Goal: Information Seeking & Learning: Learn about a topic

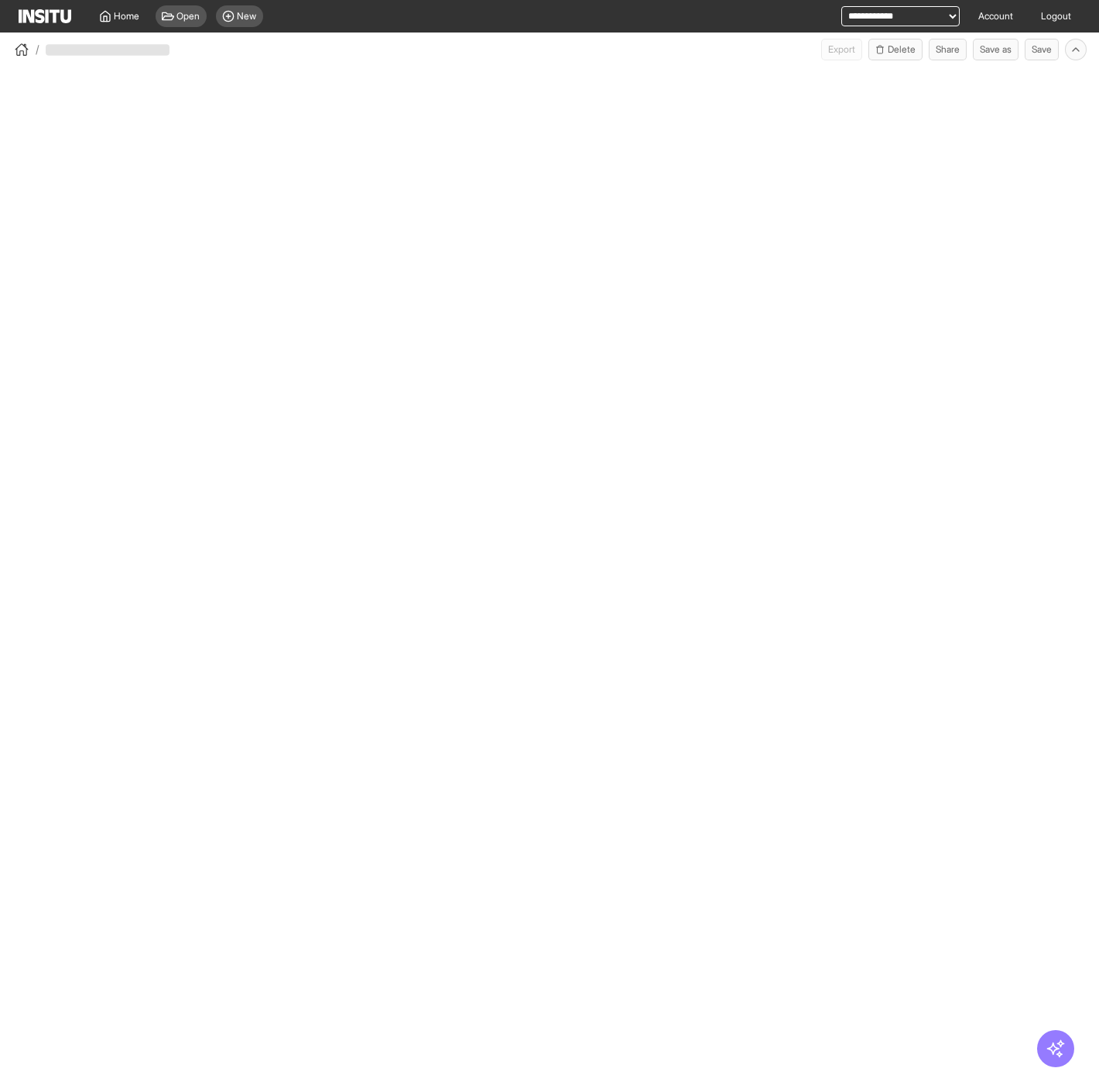
select select "**"
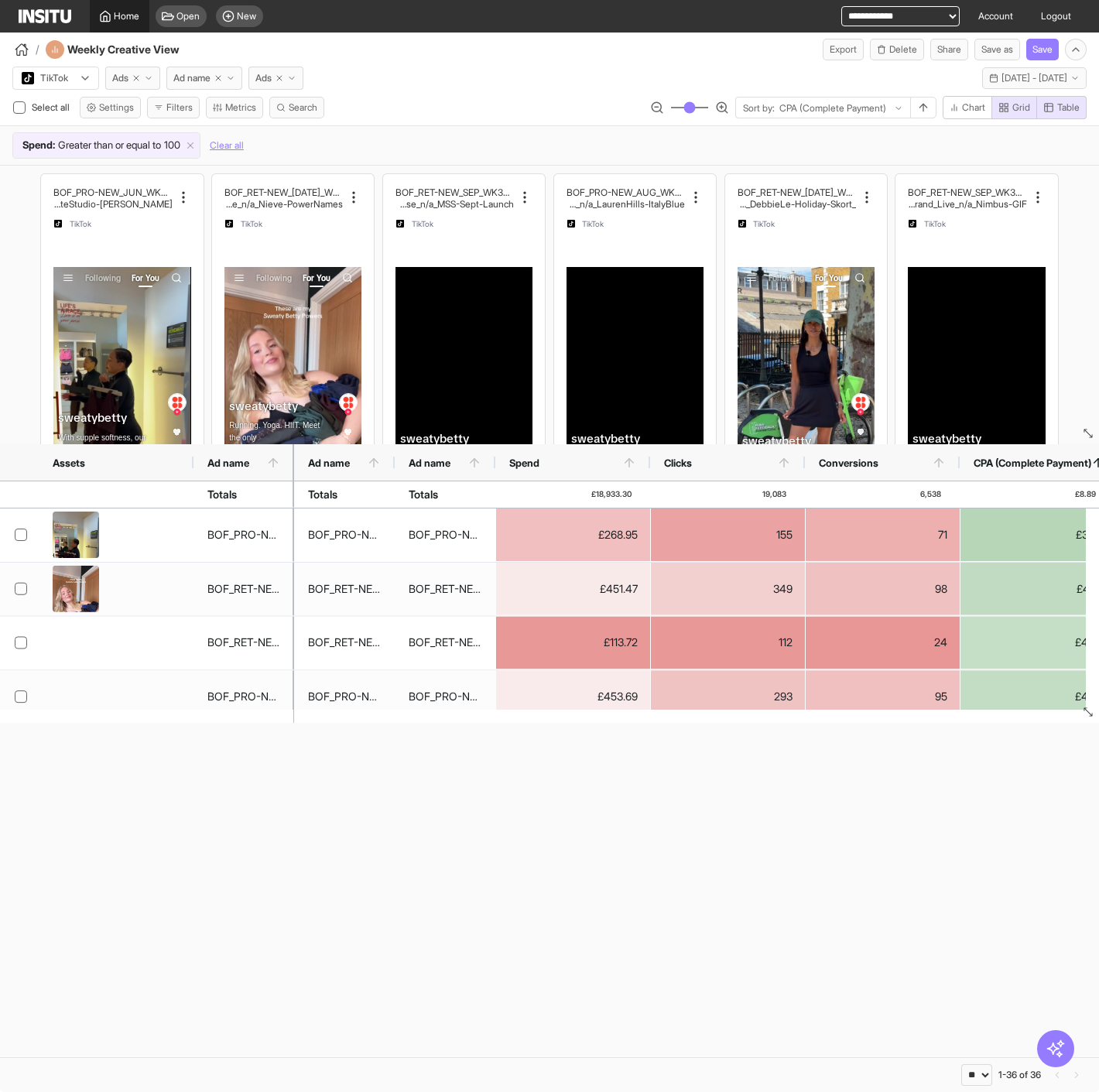
click at [120, 19] on span "Home" at bounding box center [127, 16] width 26 height 12
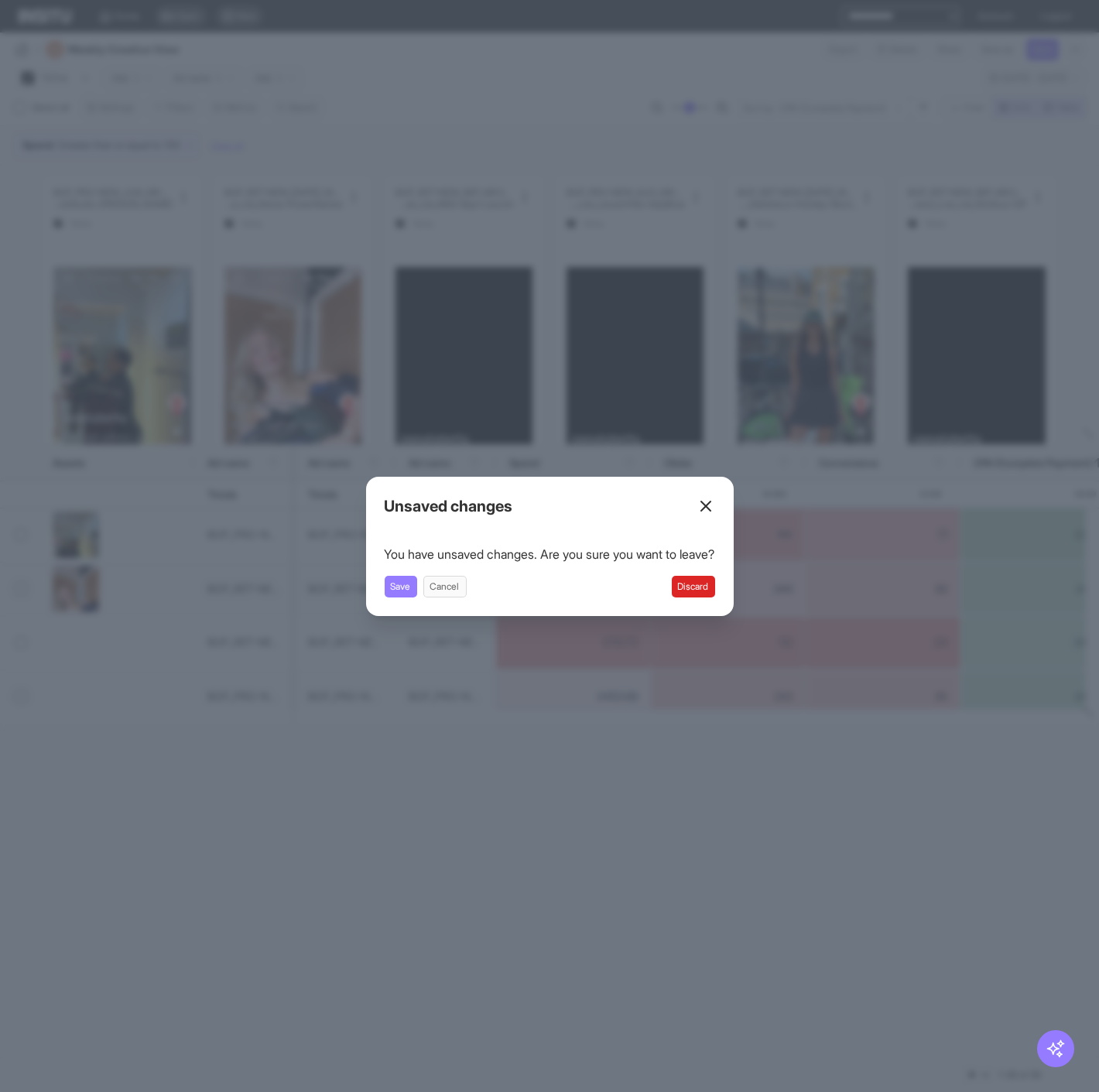
click at [705, 590] on button "Discard" at bounding box center [693, 587] width 43 height 22
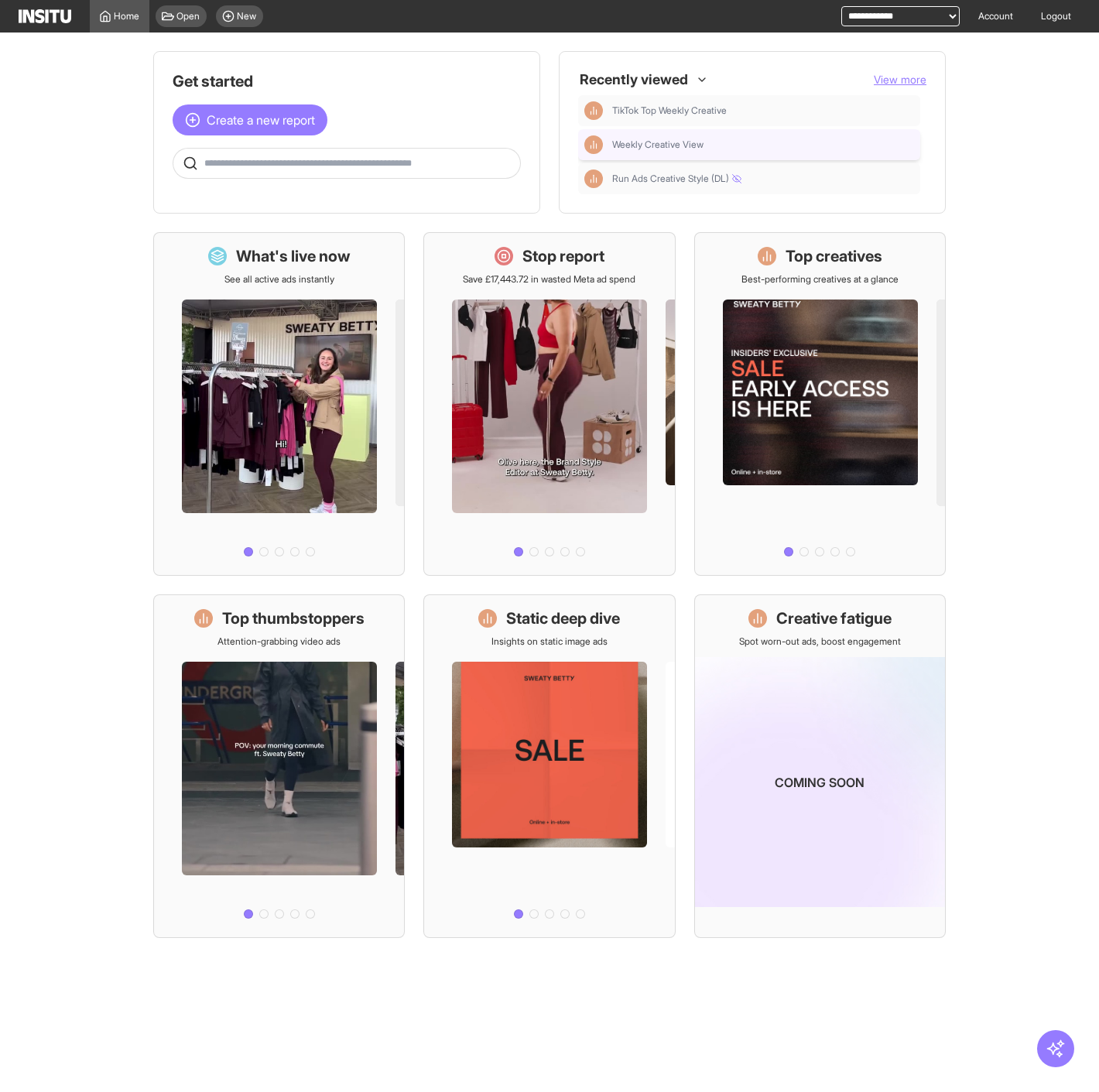
click at [678, 150] on span "Weekly Creative View" at bounding box center [658, 144] width 92 height 12
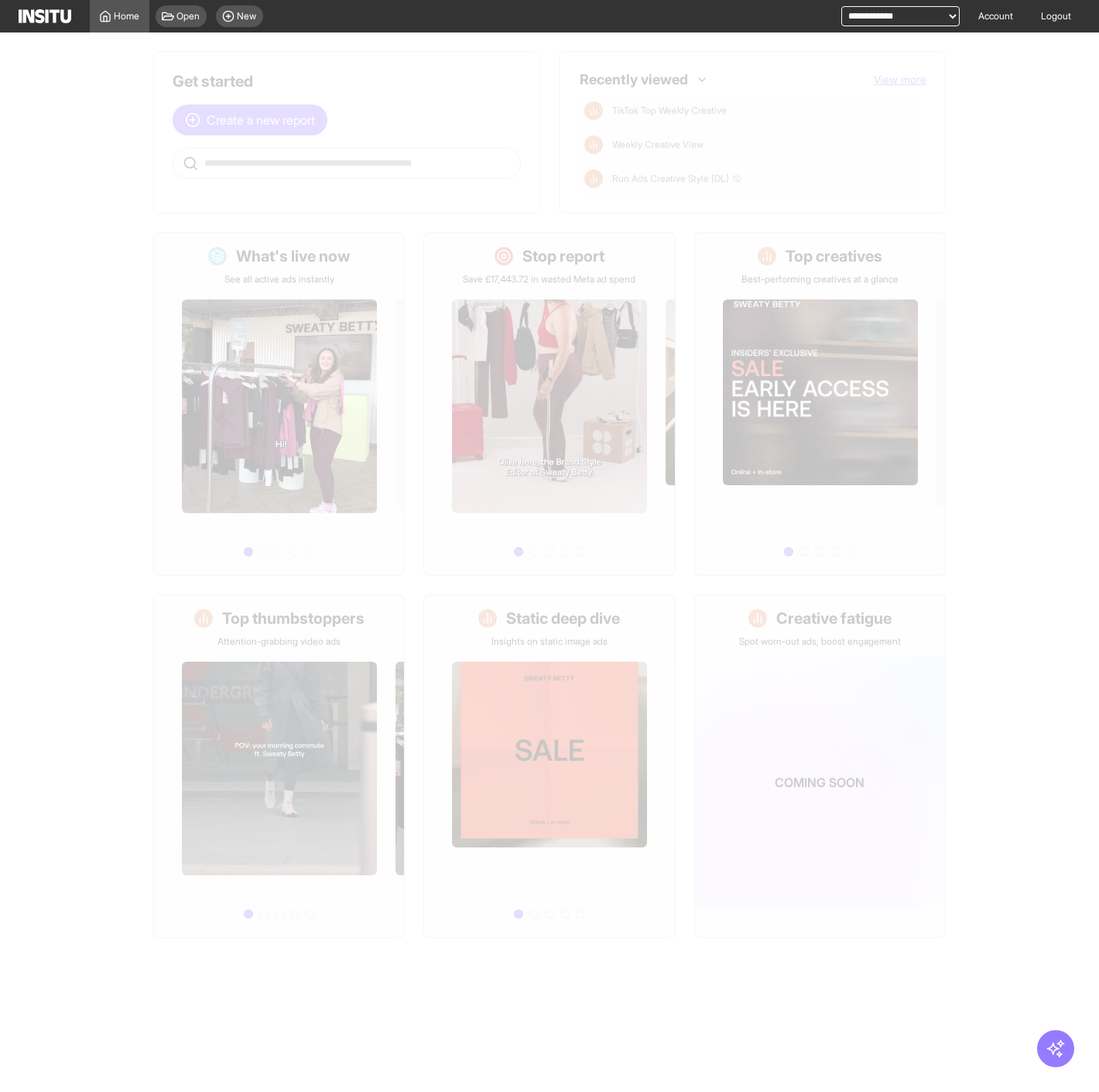
select select "**"
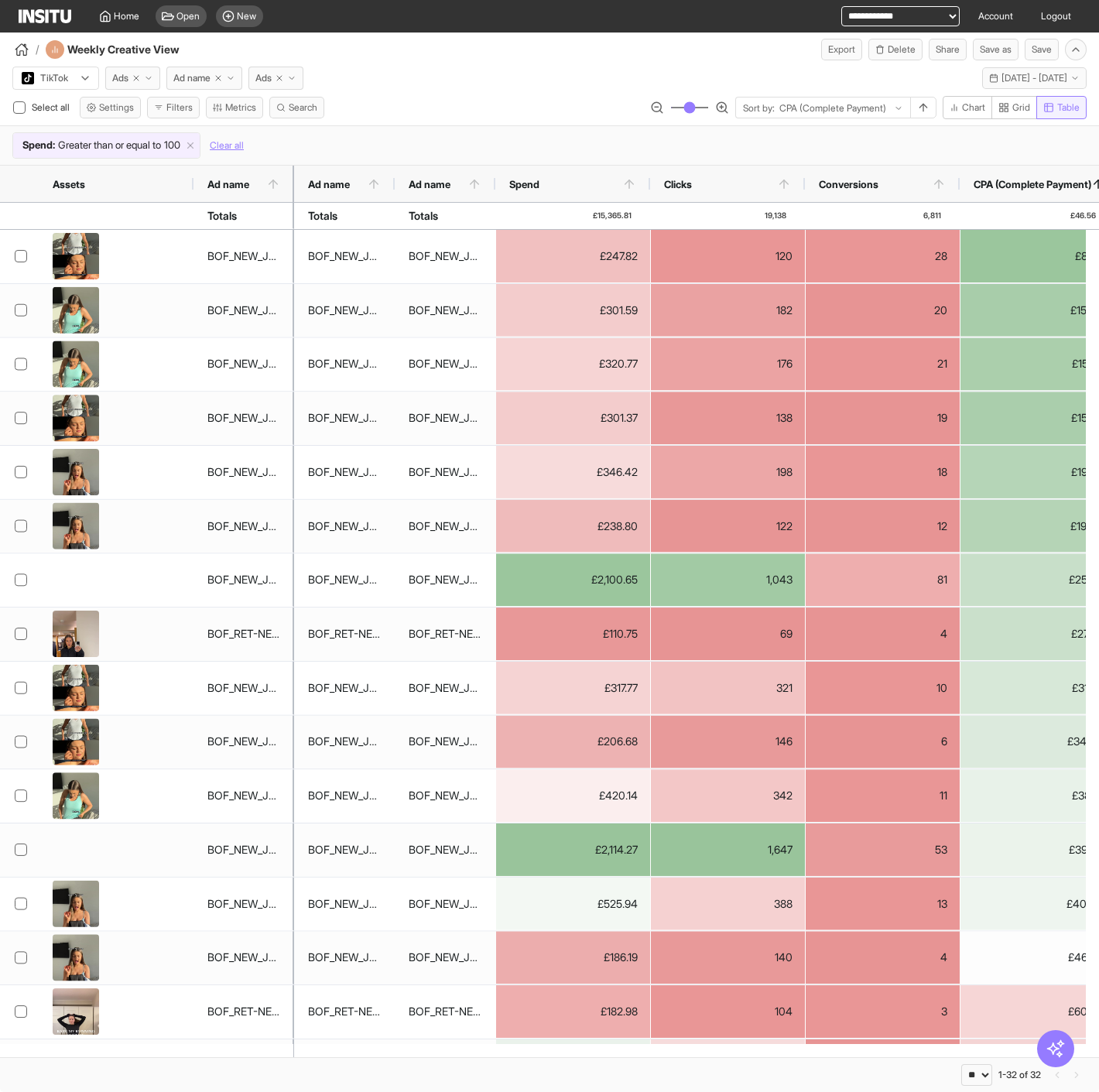
click at [1004, 112] on icon "button" at bounding box center [1004, 108] width 11 height 11
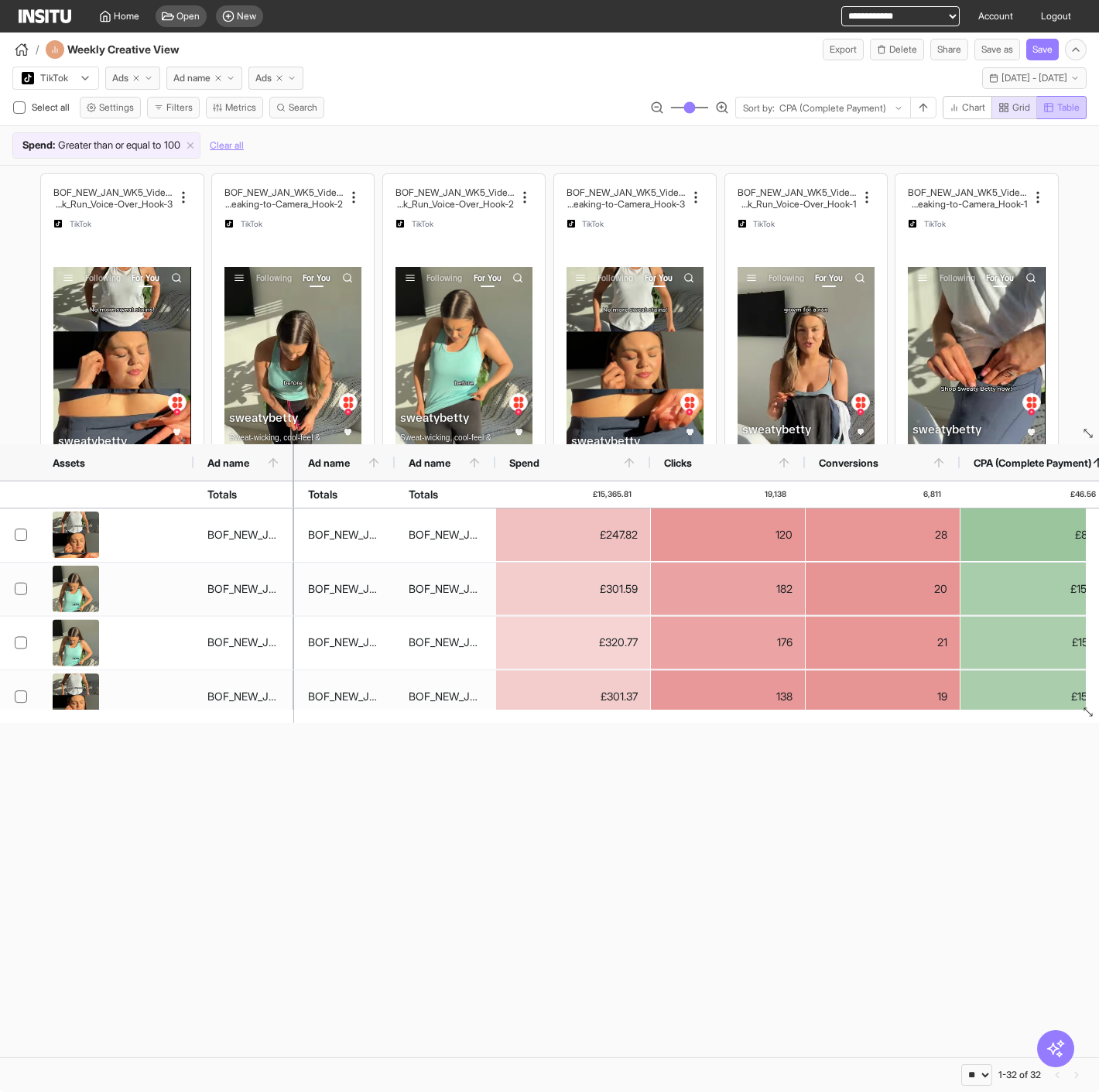
click at [1074, 109] on span "Table" at bounding box center [1068, 108] width 23 height 12
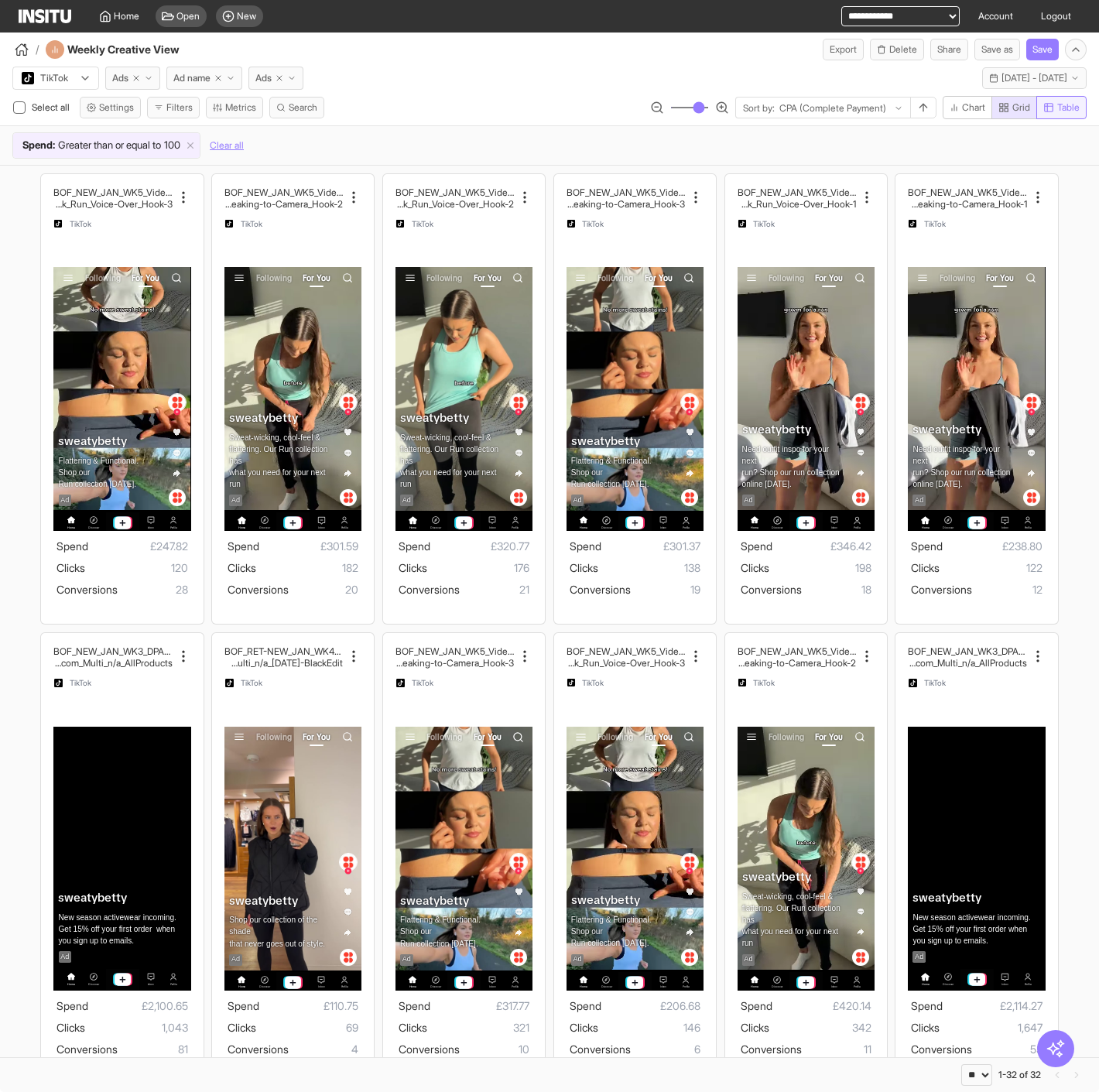
click at [1066, 109] on span "Table" at bounding box center [1068, 108] width 23 height 12
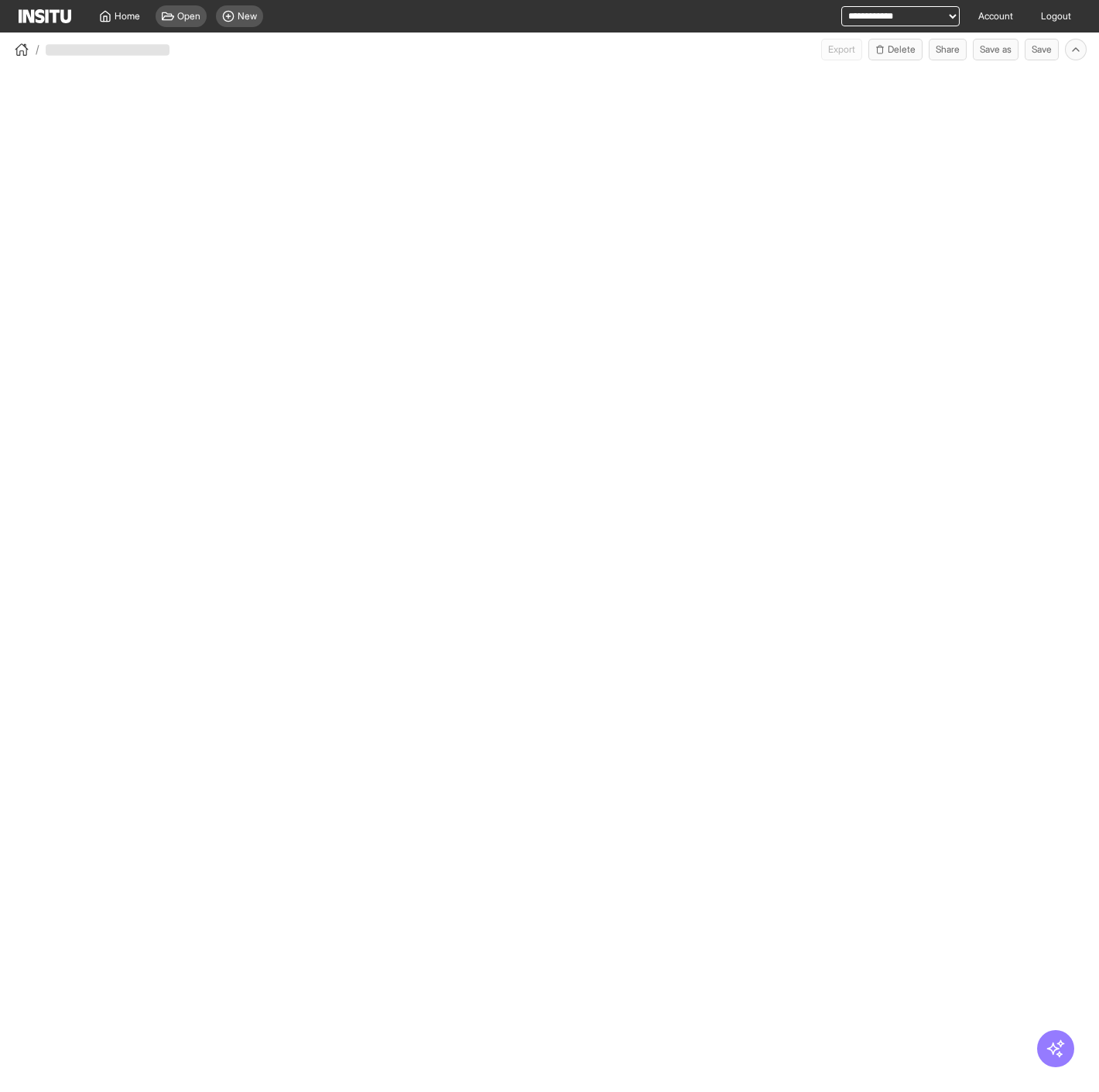
select select "**"
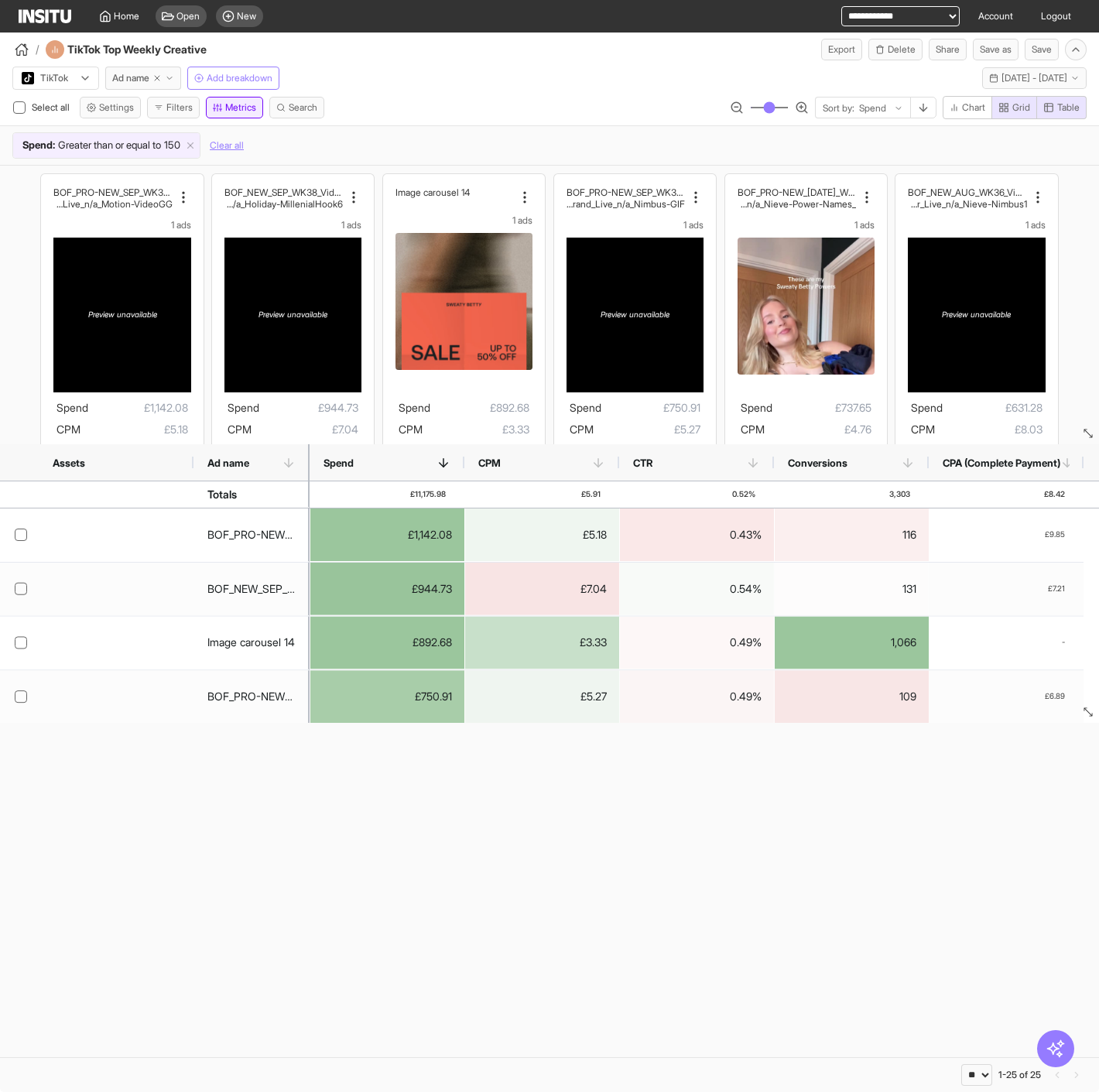
click at [224, 106] on button "Metrics" at bounding box center [234, 108] width 57 height 22
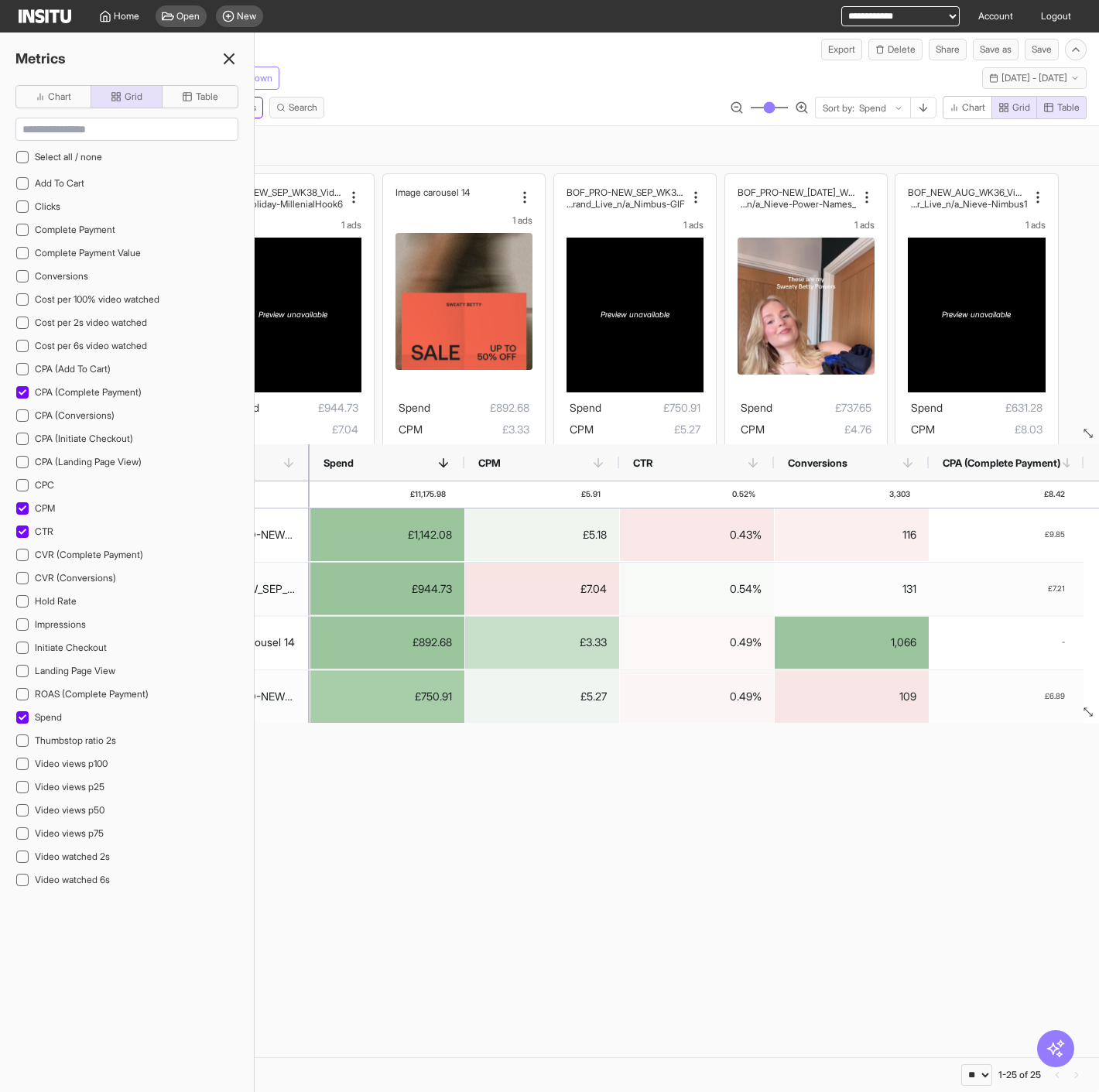
click at [221, 64] on icon at bounding box center [229, 59] width 19 height 19
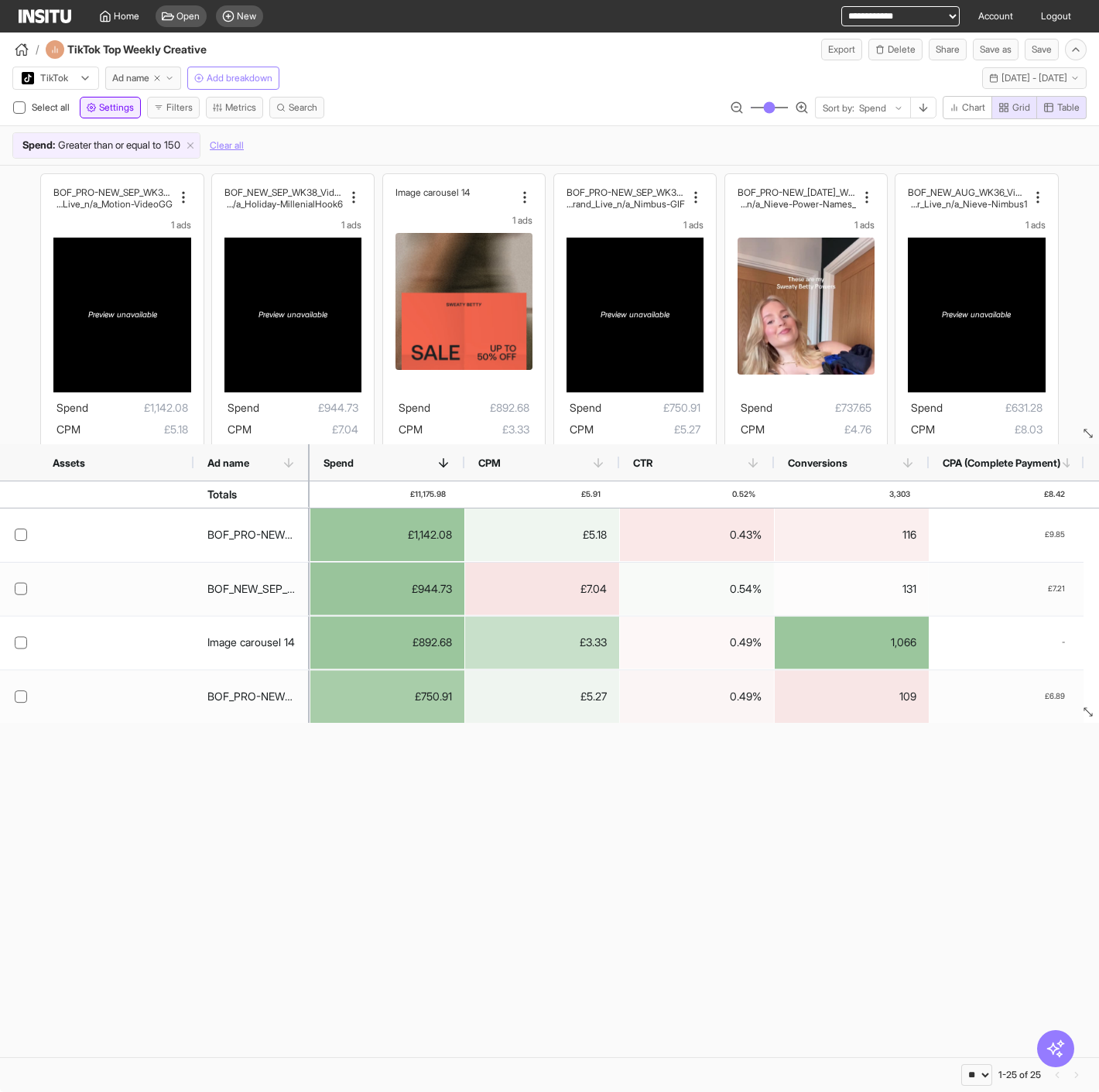
click at [124, 109] on span "Settings" at bounding box center [116, 108] width 35 height 12
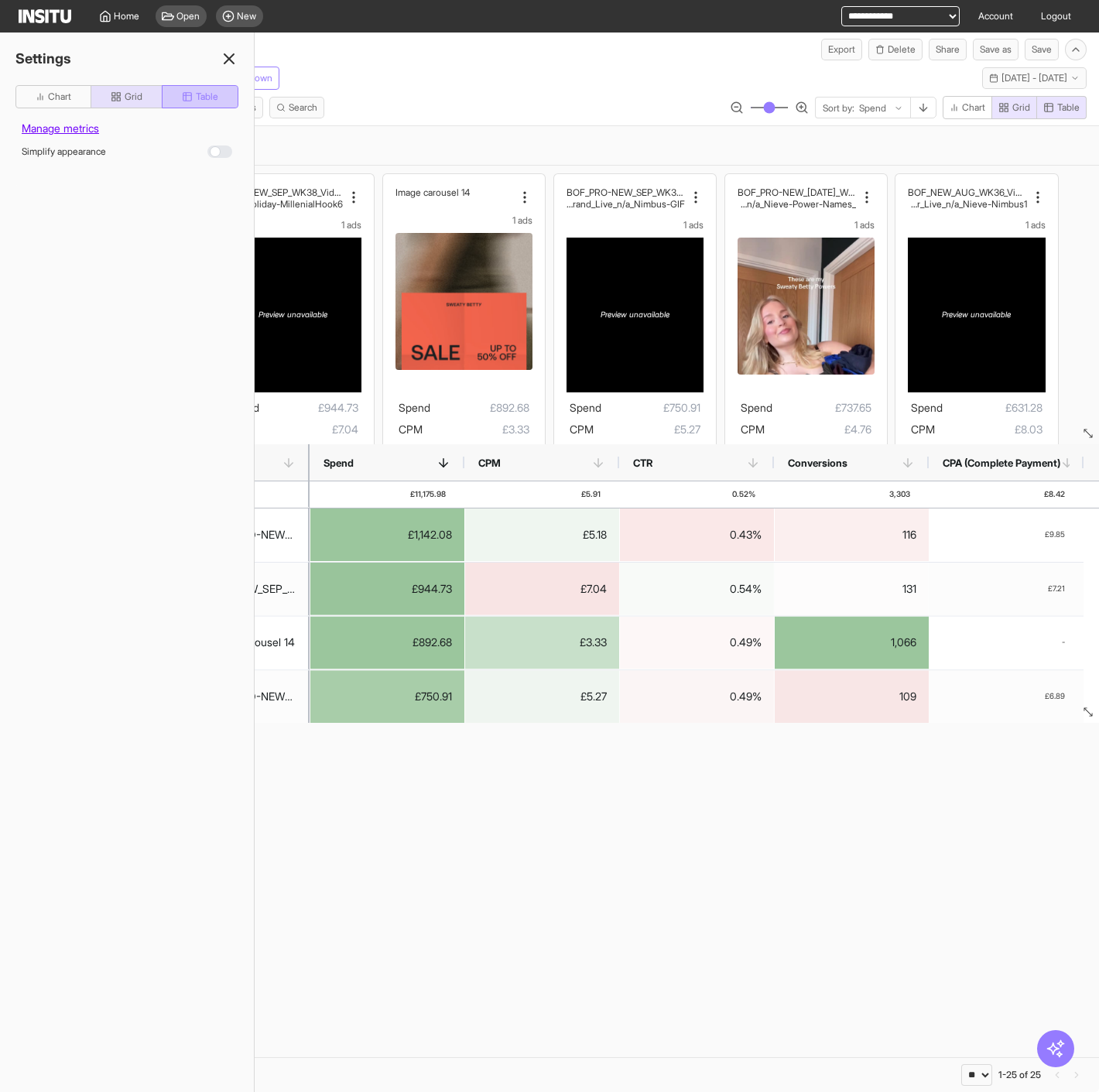
click at [207, 105] on button "Table" at bounding box center [199, 97] width 77 height 23
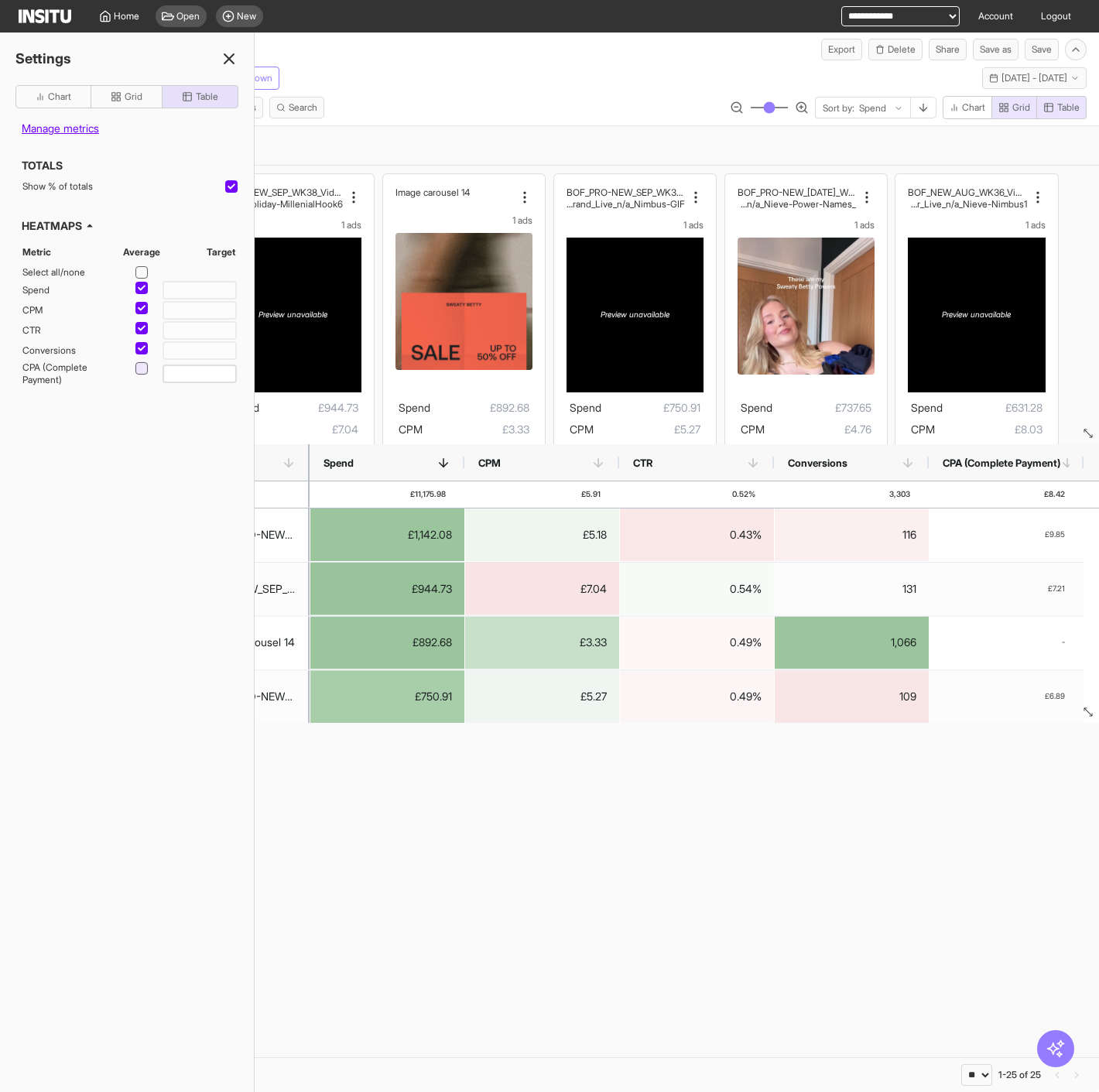
click at [143, 369] on div at bounding box center [141, 369] width 12 height 12
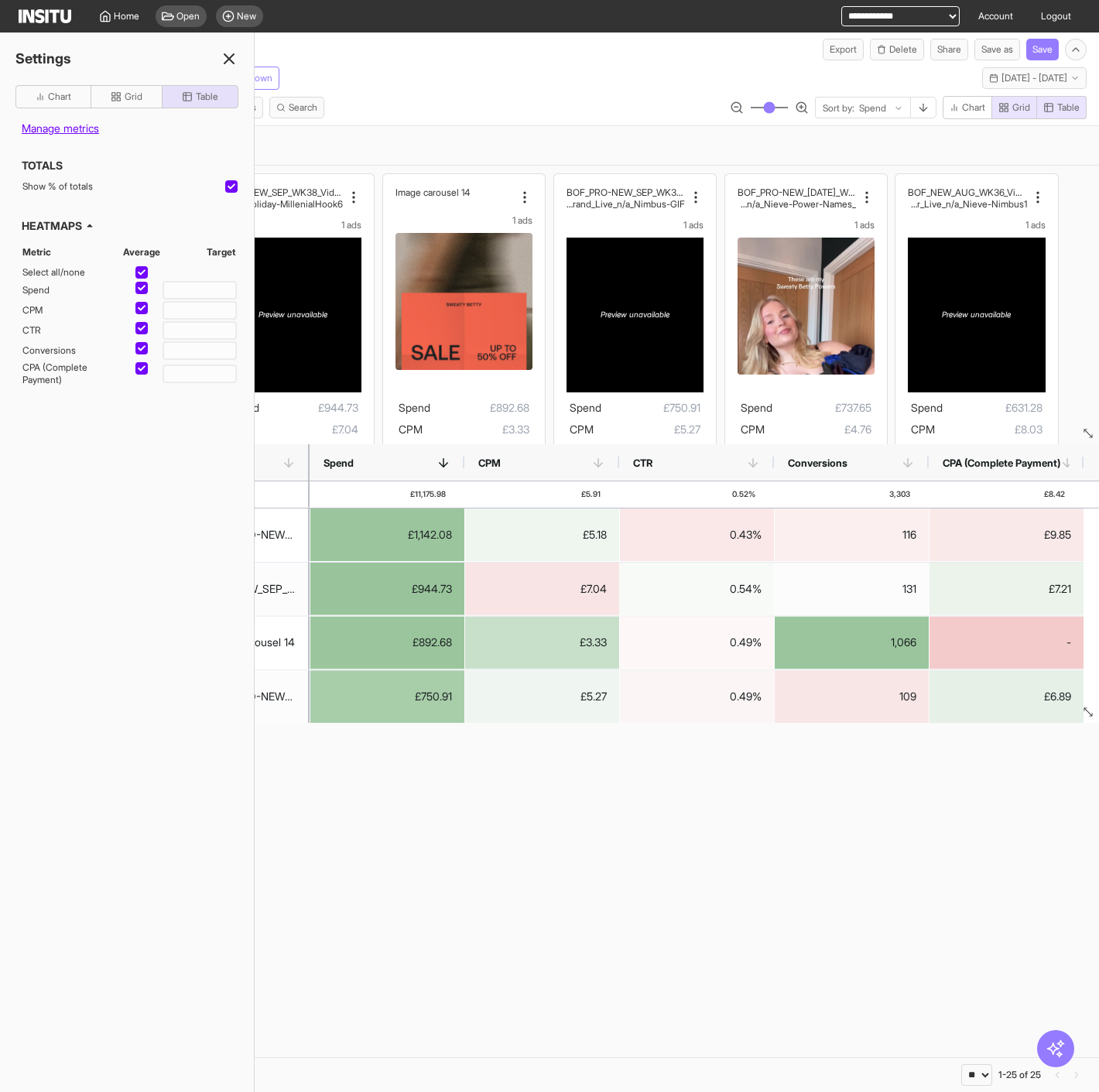
click at [143, 369] on div at bounding box center [141, 369] width 12 height 12
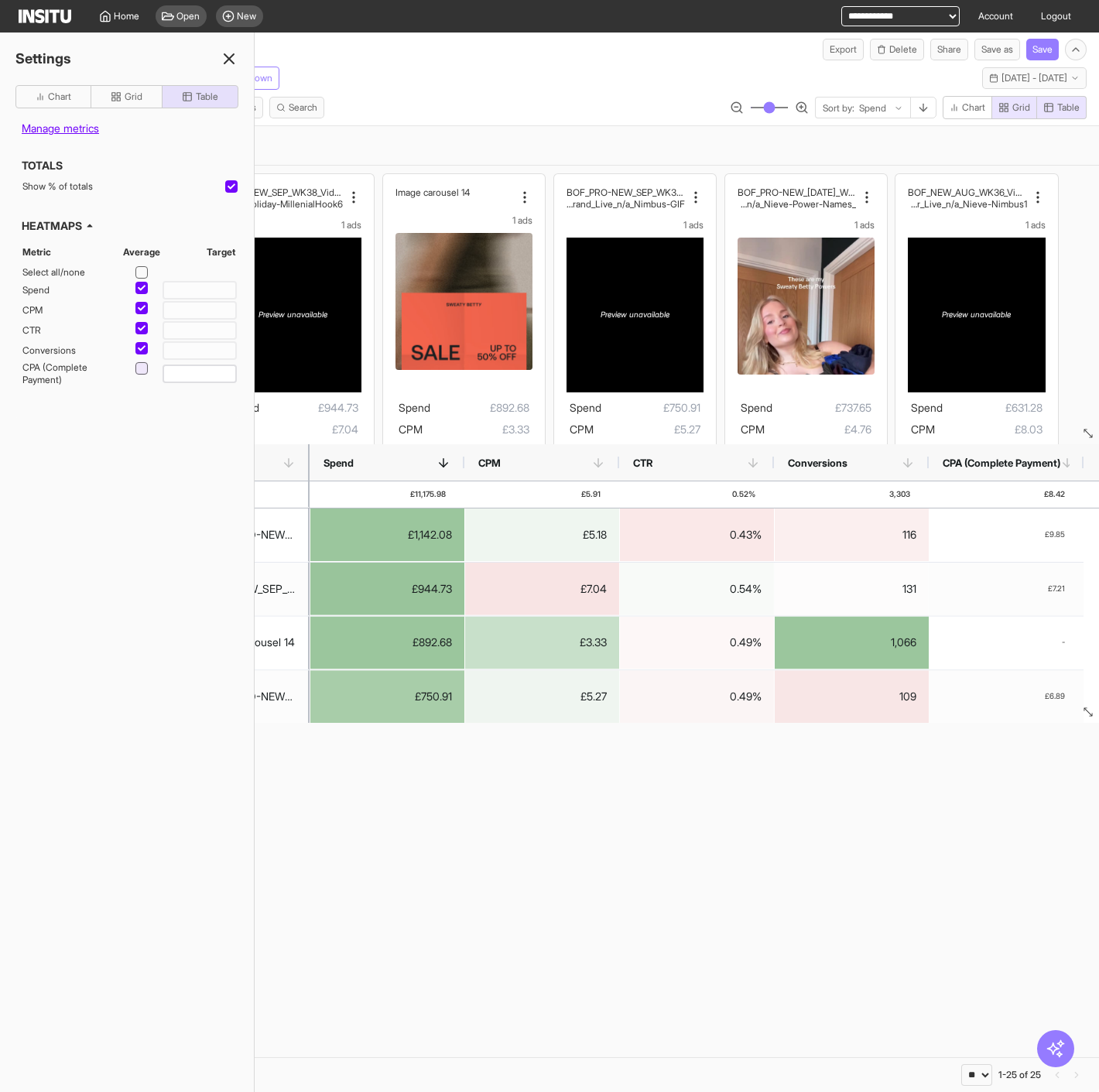
click at [143, 369] on div at bounding box center [141, 369] width 12 height 12
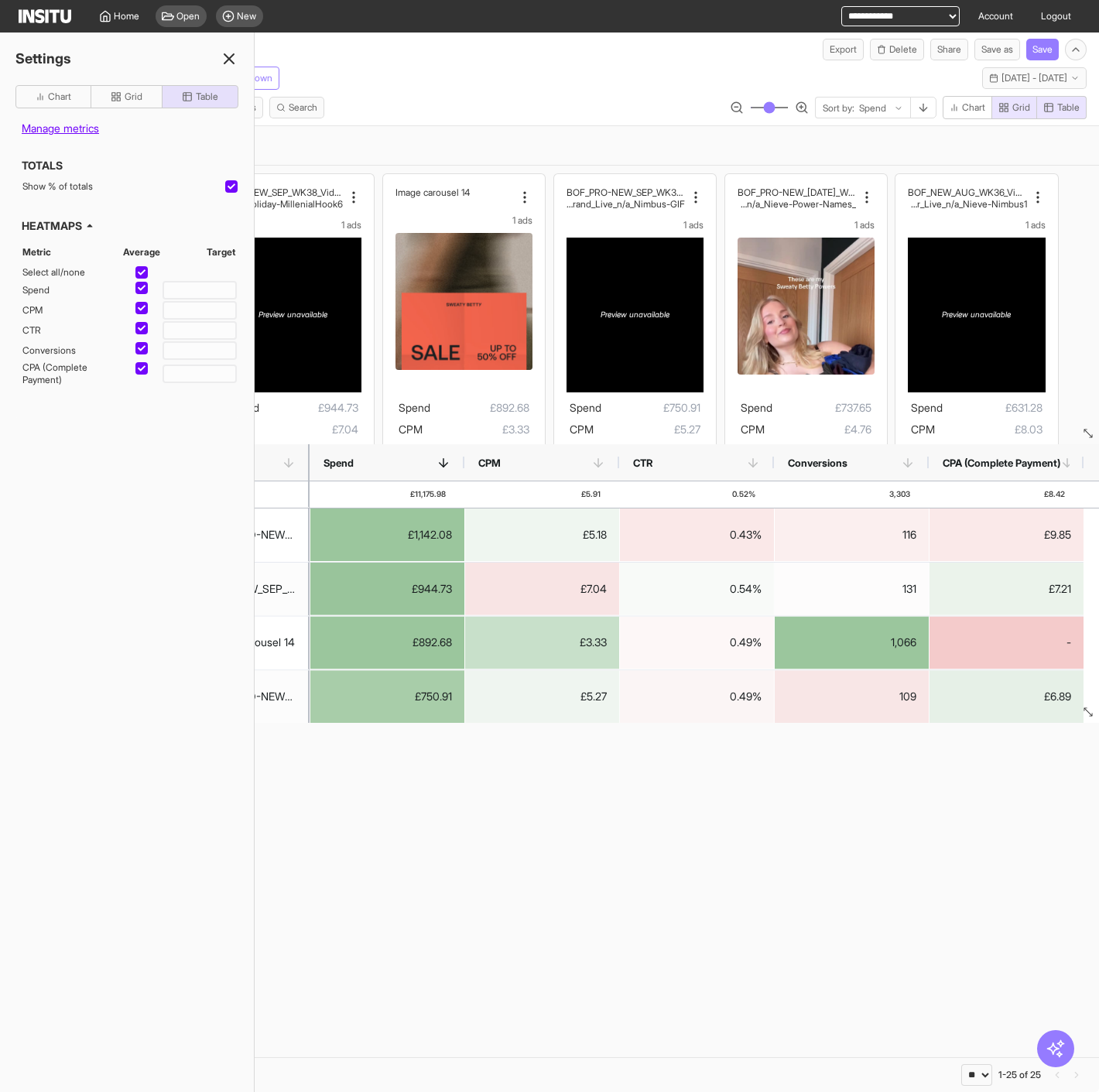
click at [229, 59] on line at bounding box center [229, 59] width 9 height 9
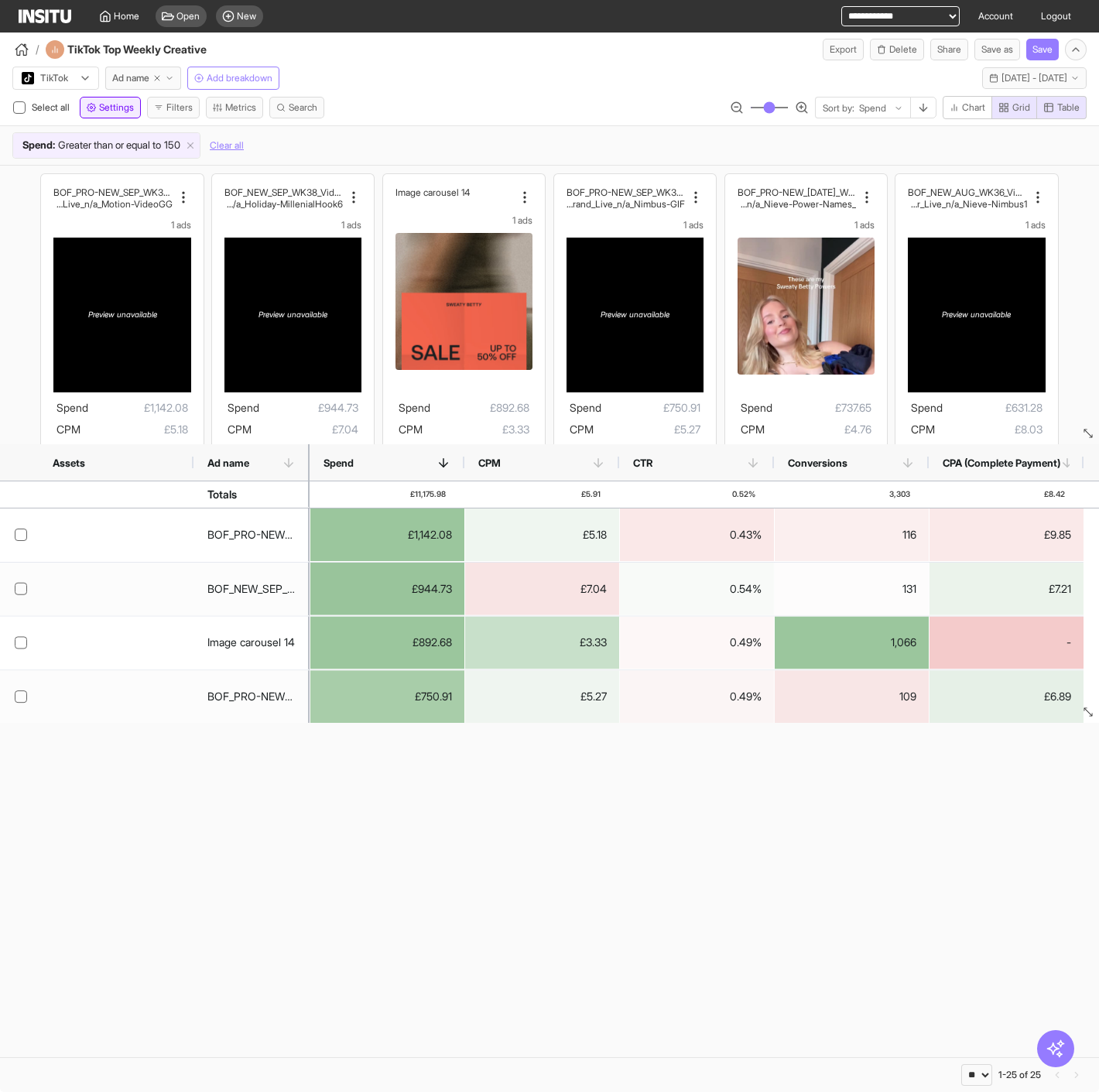
click at [123, 116] on button "Settings" at bounding box center [110, 108] width 61 height 22
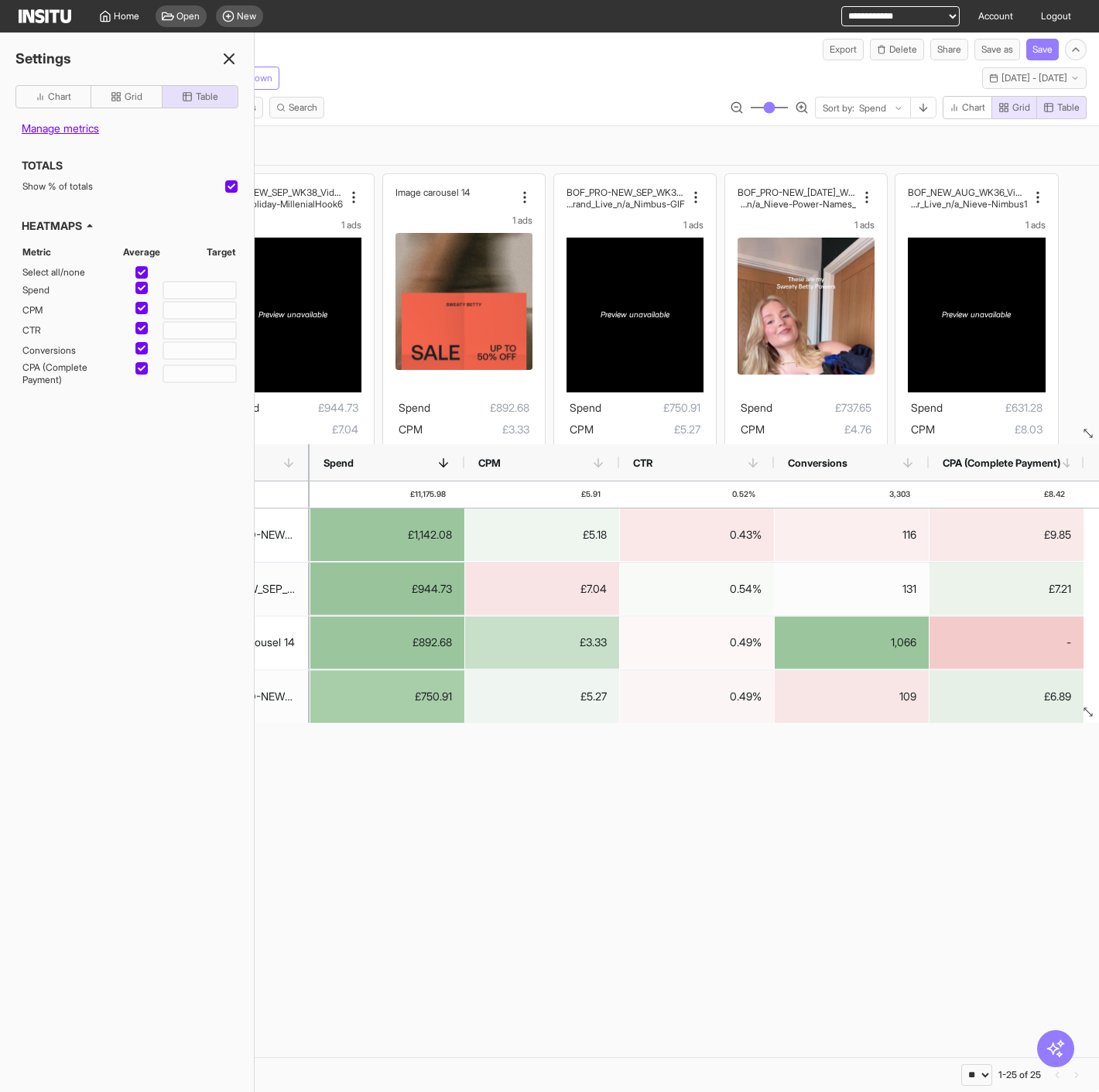
click at [228, 54] on icon at bounding box center [229, 59] width 19 height 19
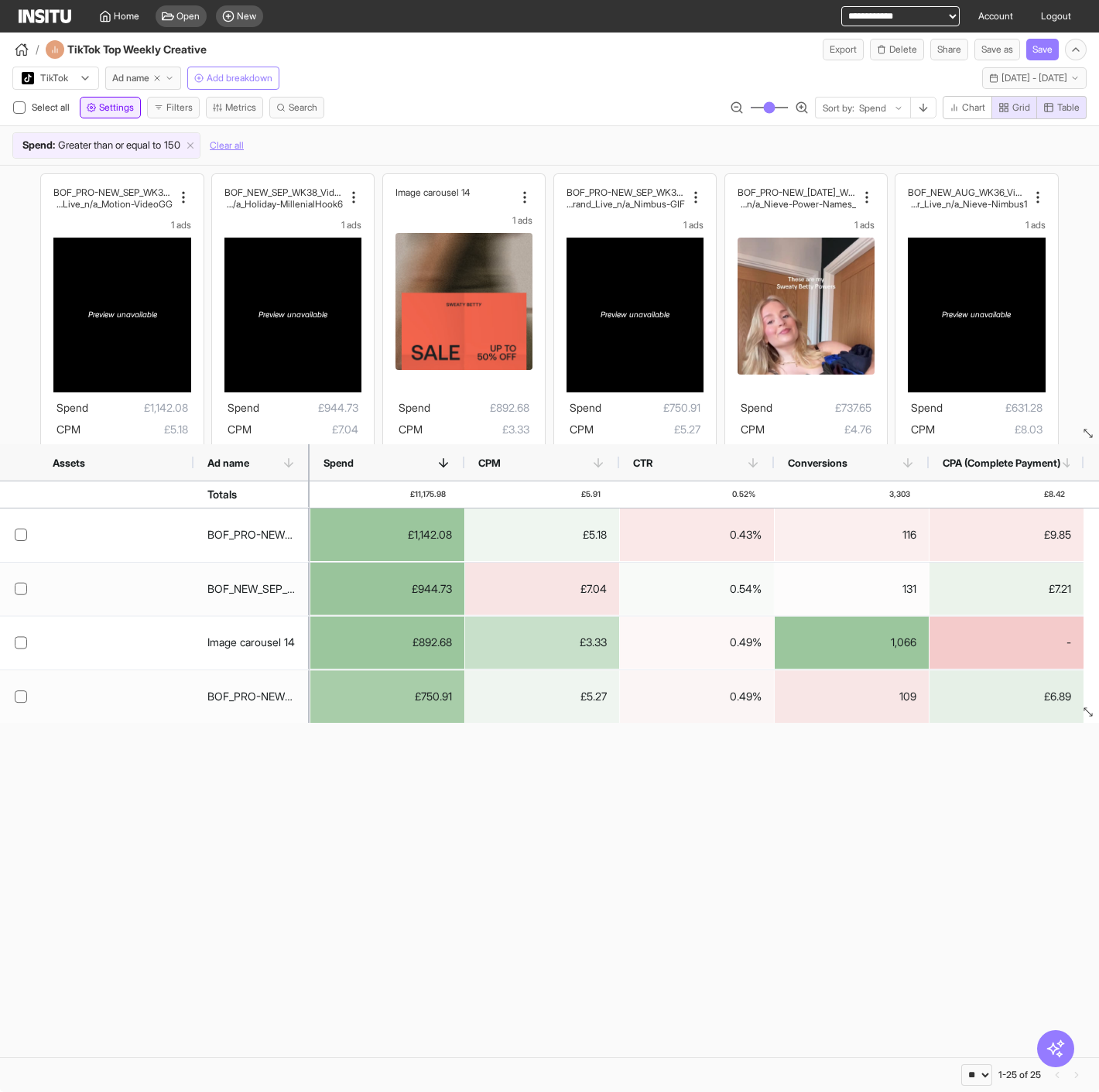
click at [115, 110] on span "Settings" at bounding box center [116, 108] width 35 height 12
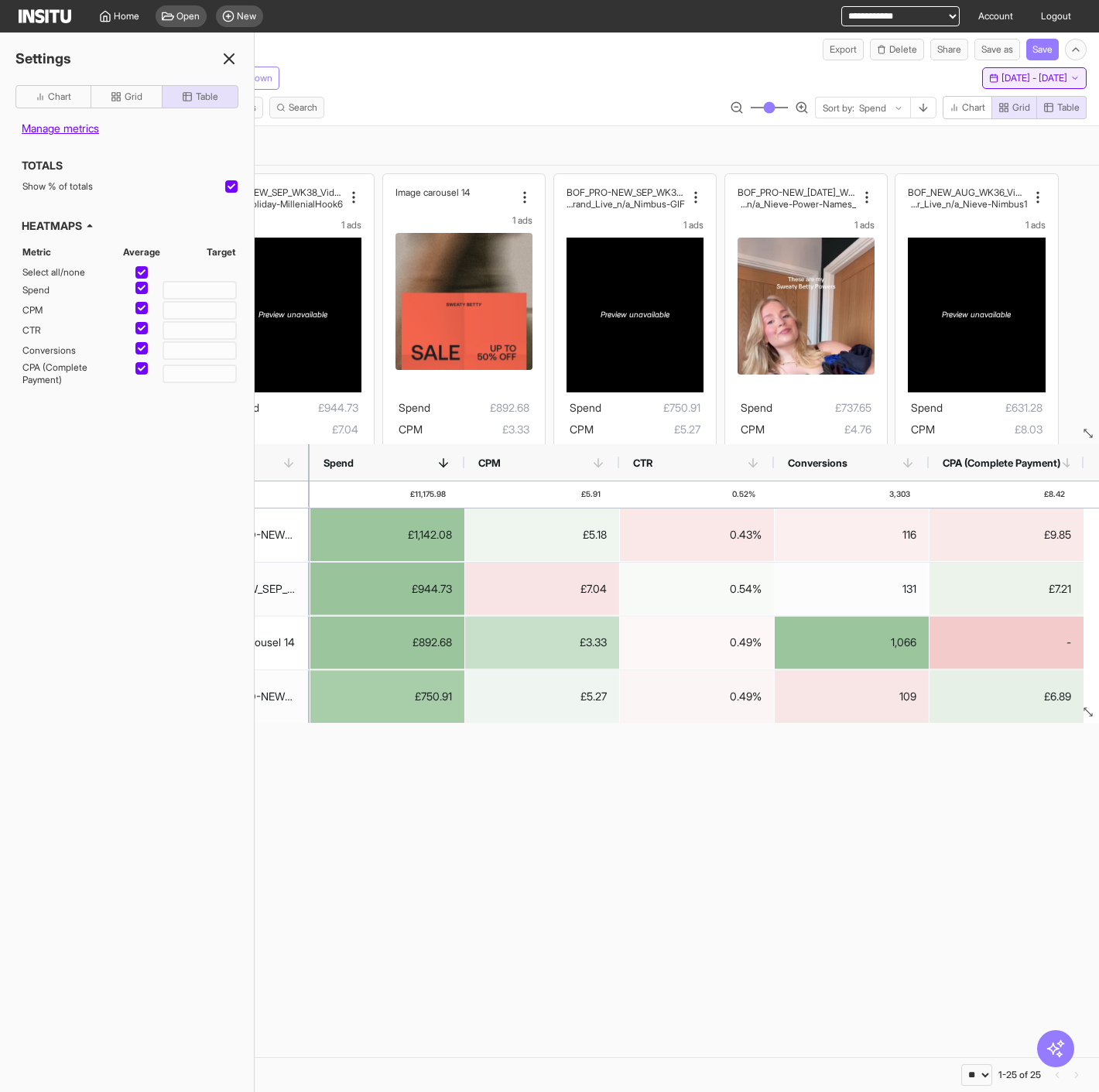
click at [1028, 78] on span "15 Sep 25 - 18 Sep 25" at bounding box center [1034, 78] width 66 height 12
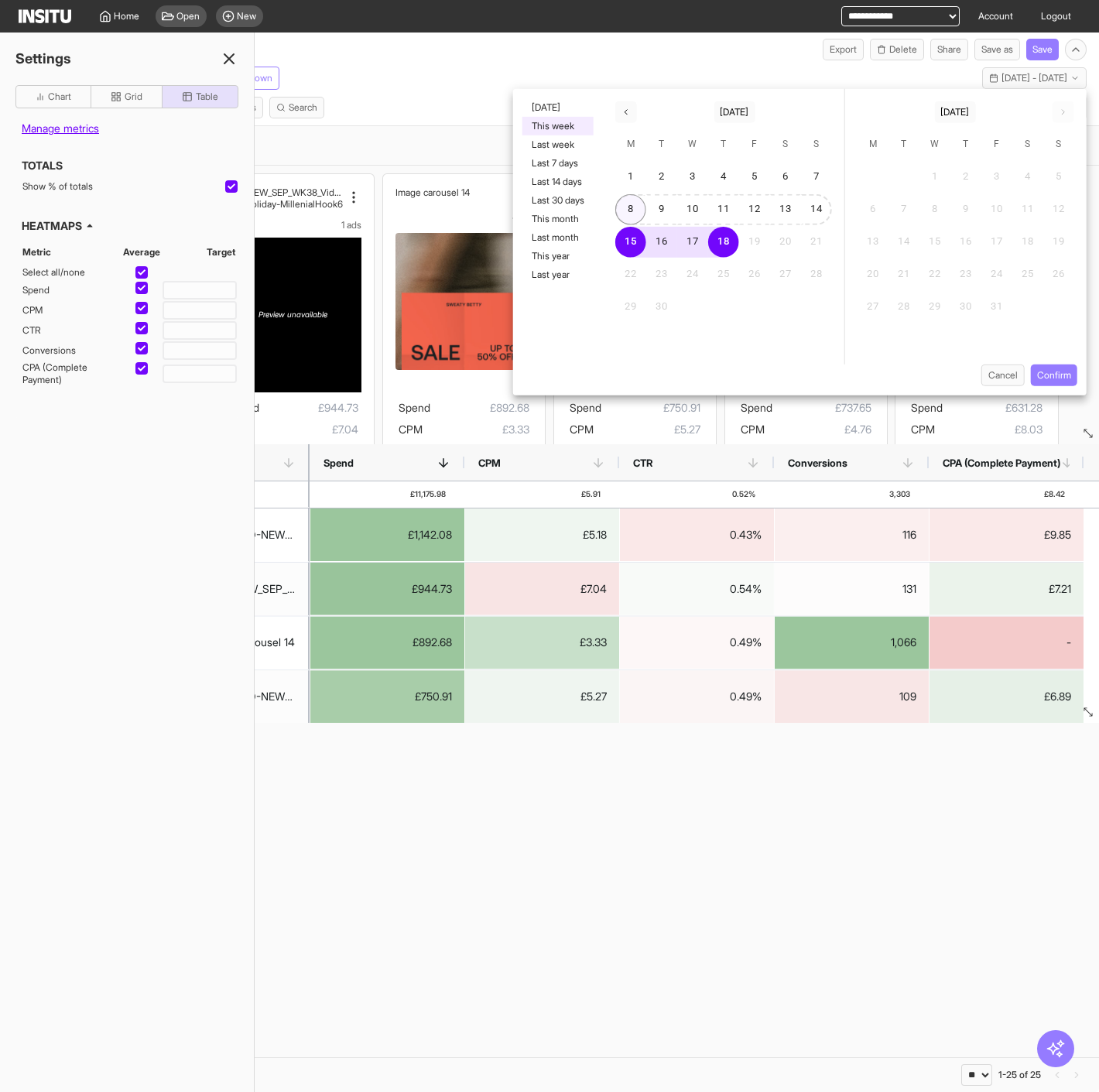
click at [638, 202] on button "8" at bounding box center [631, 210] width 31 height 31
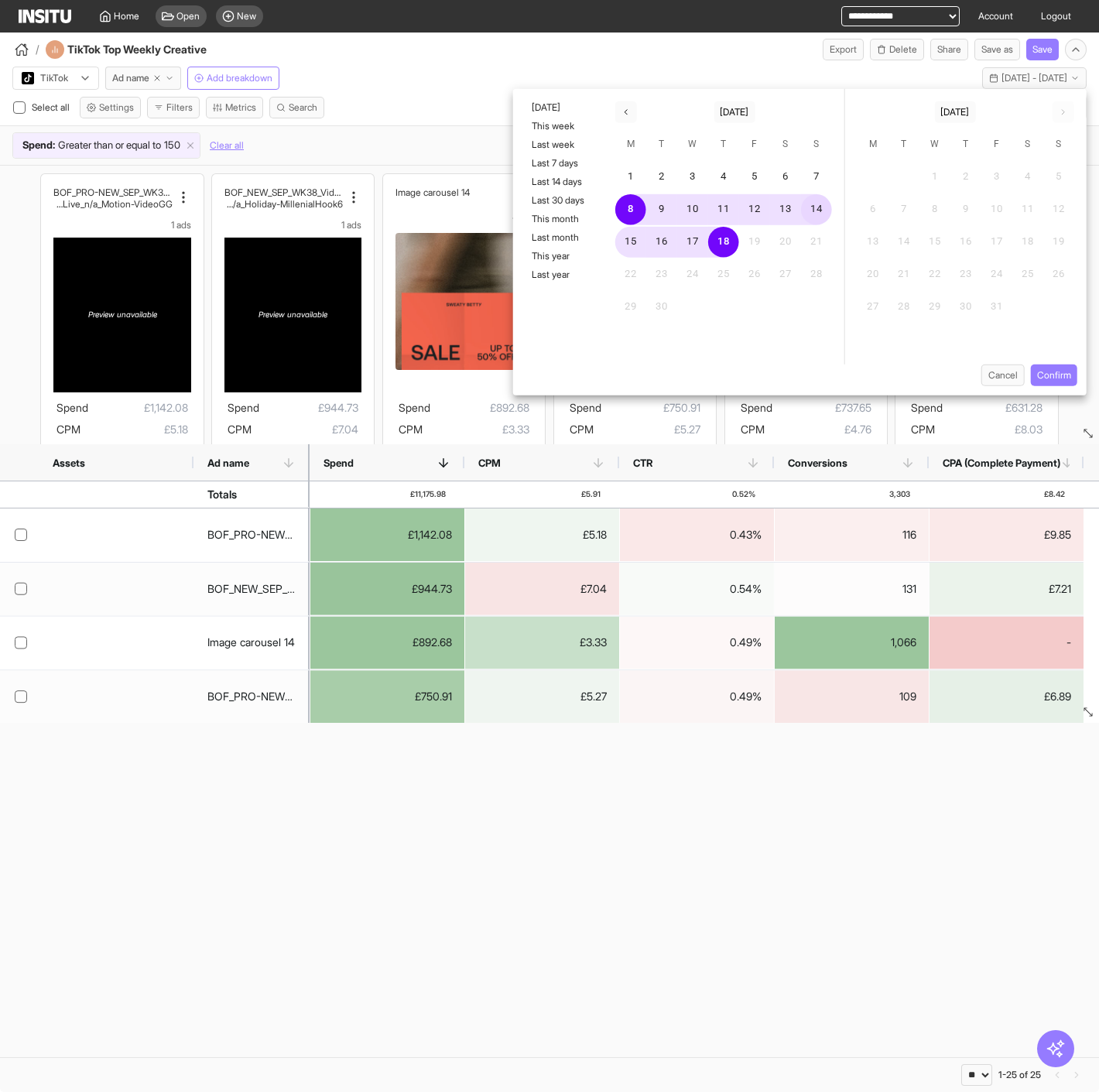
click at [827, 203] on button "14" at bounding box center [816, 210] width 31 height 31
click at [1057, 375] on button "Confirm" at bounding box center [1054, 376] width 47 height 22
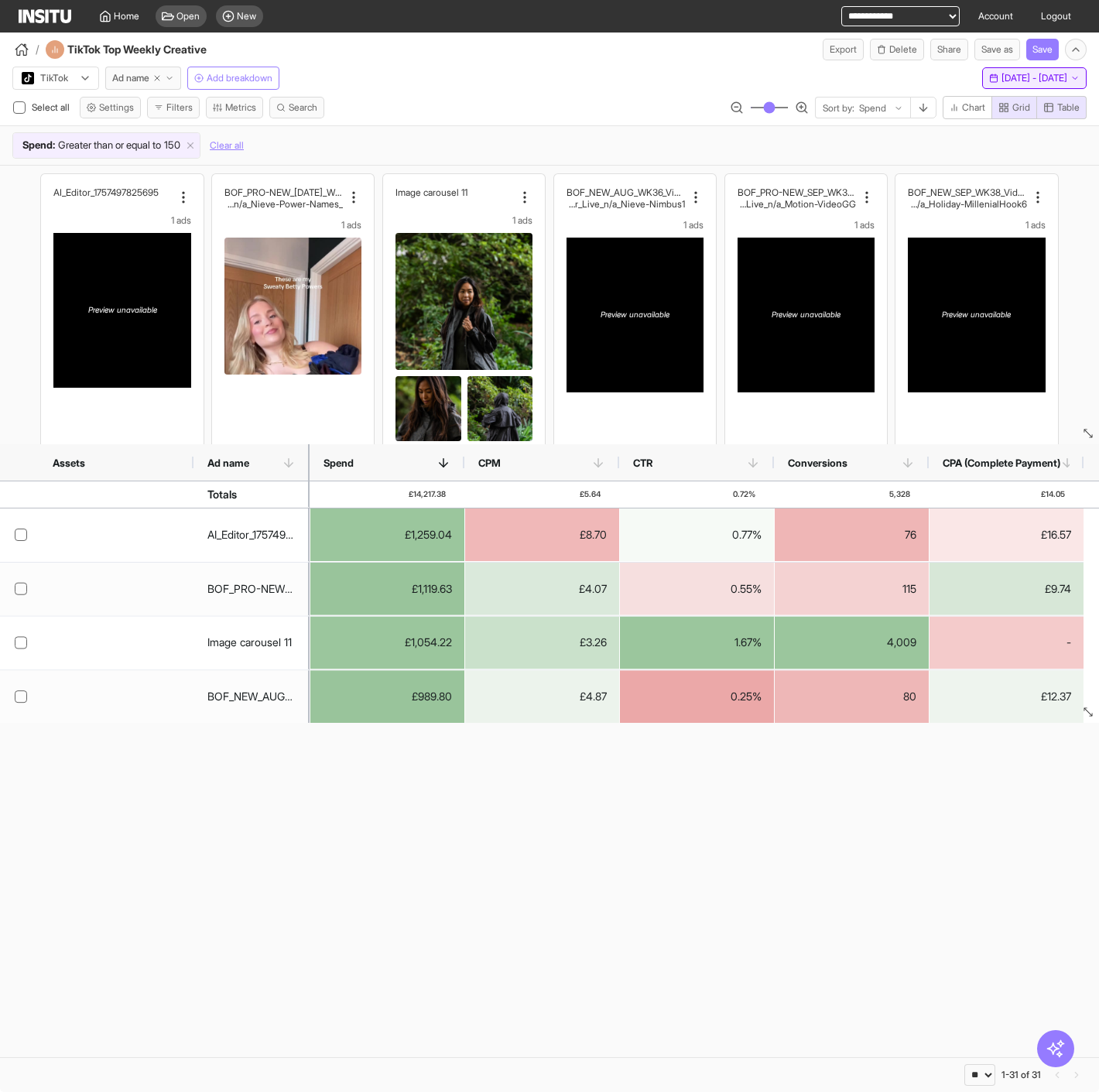
click at [1025, 79] on span "8 Sep 25 - 14 Sep 25" at bounding box center [1034, 78] width 66 height 12
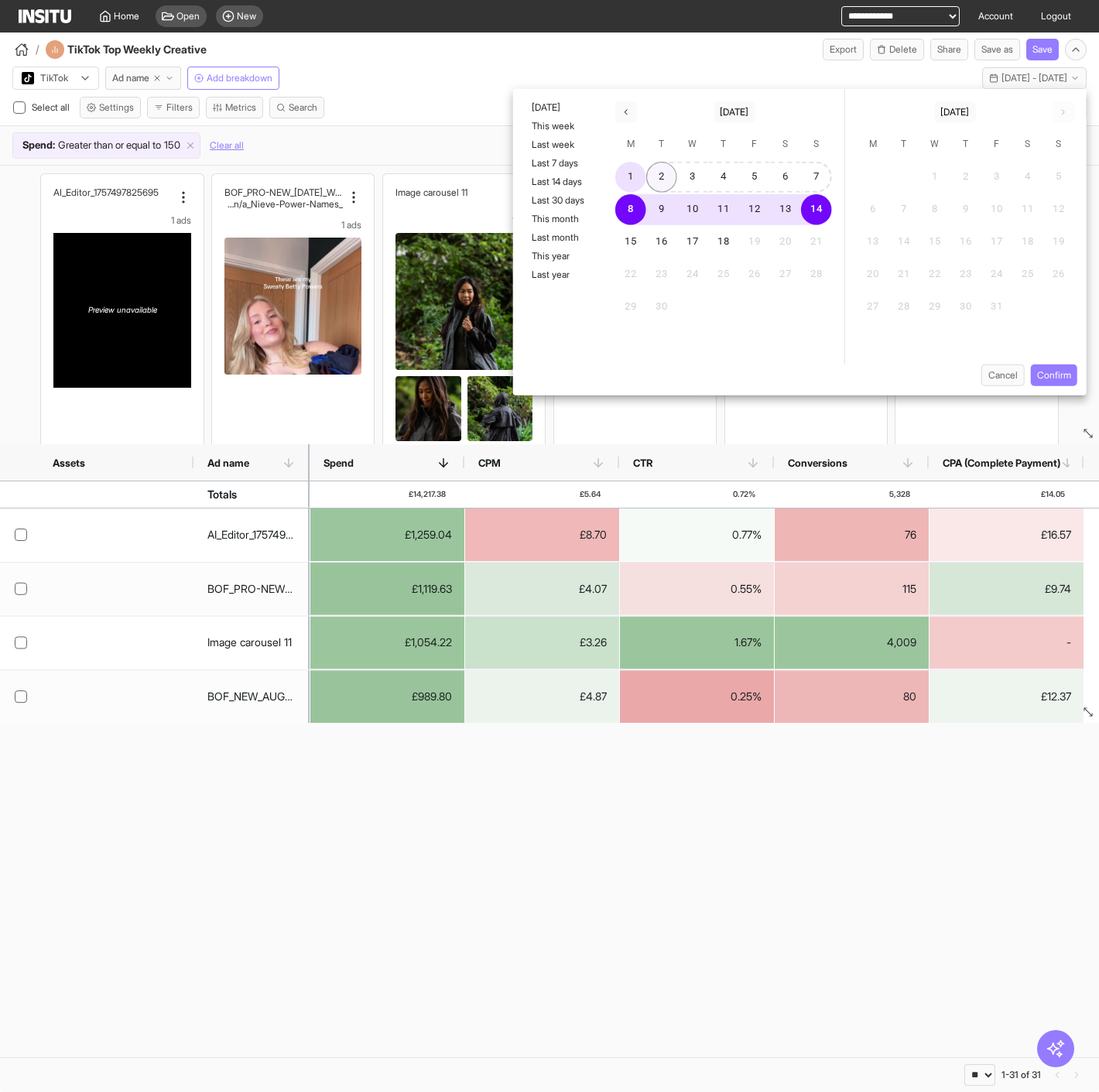
click at [640, 170] on button "1" at bounding box center [631, 177] width 31 height 31
click at [817, 179] on button "7" at bounding box center [816, 177] width 31 height 31
click at [1066, 387] on div "Cancel Confirm" at bounding box center [799, 380] width 574 height 31
click at [1063, 374] on button "Confirm" at bounding box center [1054, 376] width 47 height 22
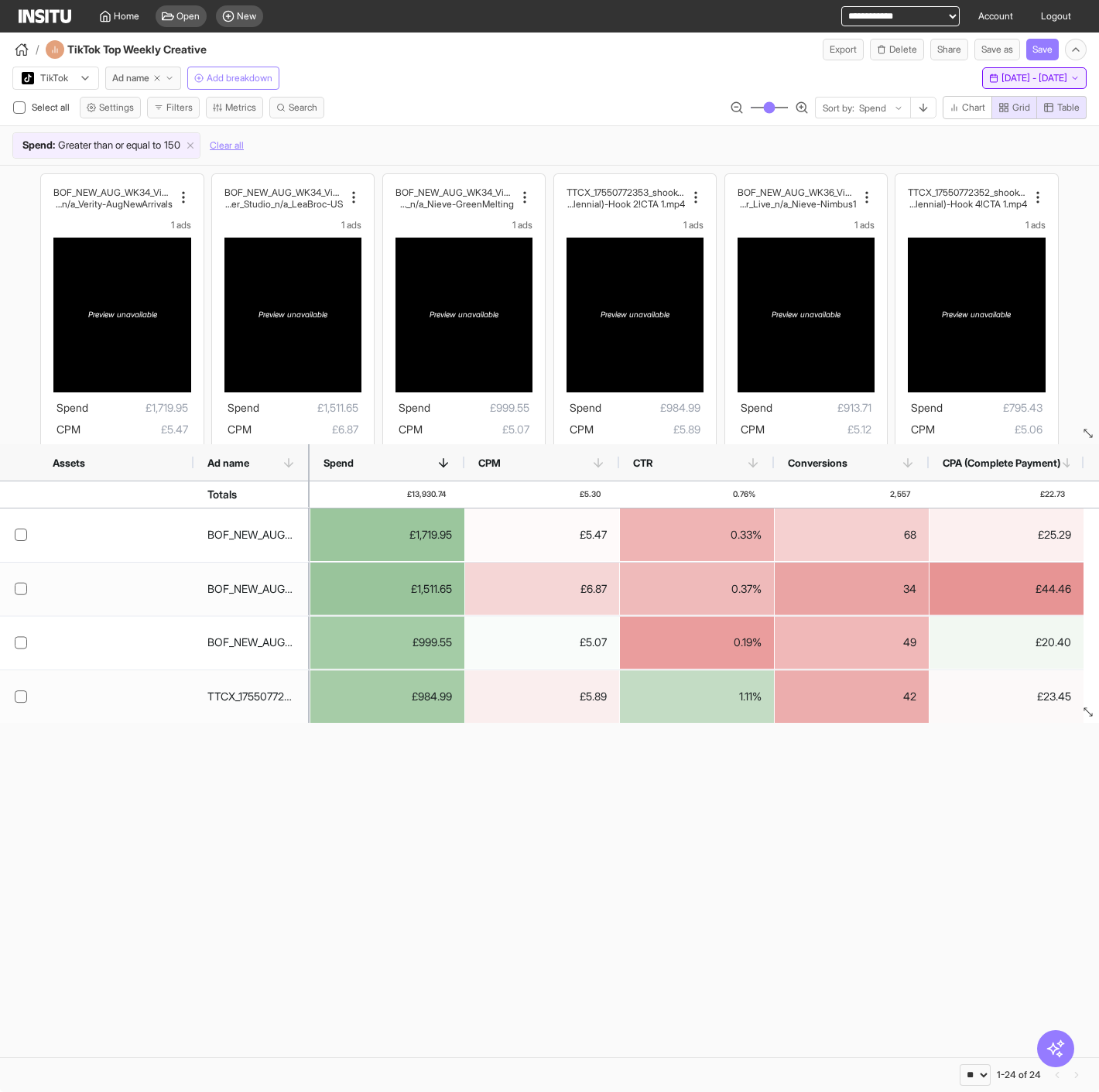
click at [1012, 81] on span "1 Sep 25 - 7 Sep 25" at bounding box center [1034, 78] width 66 height 12
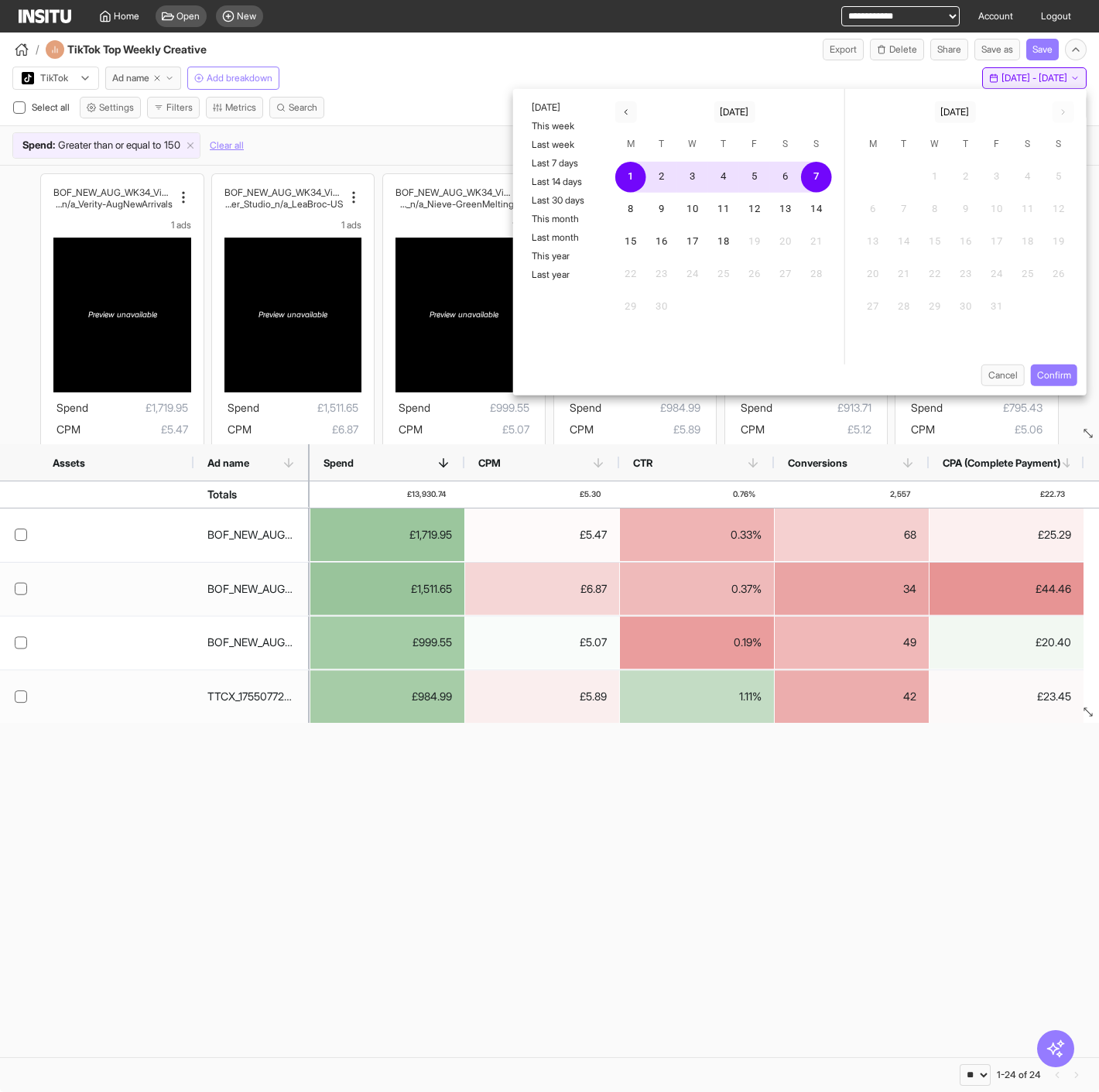
click at [1012, 81] on span "1 Sep 25 - 7 Sep 25" at bounding box center [1034, 78] width 66 height 12
click at [700, 30] on div "**********" at bounding box center [550, 16] width 1062 height 33
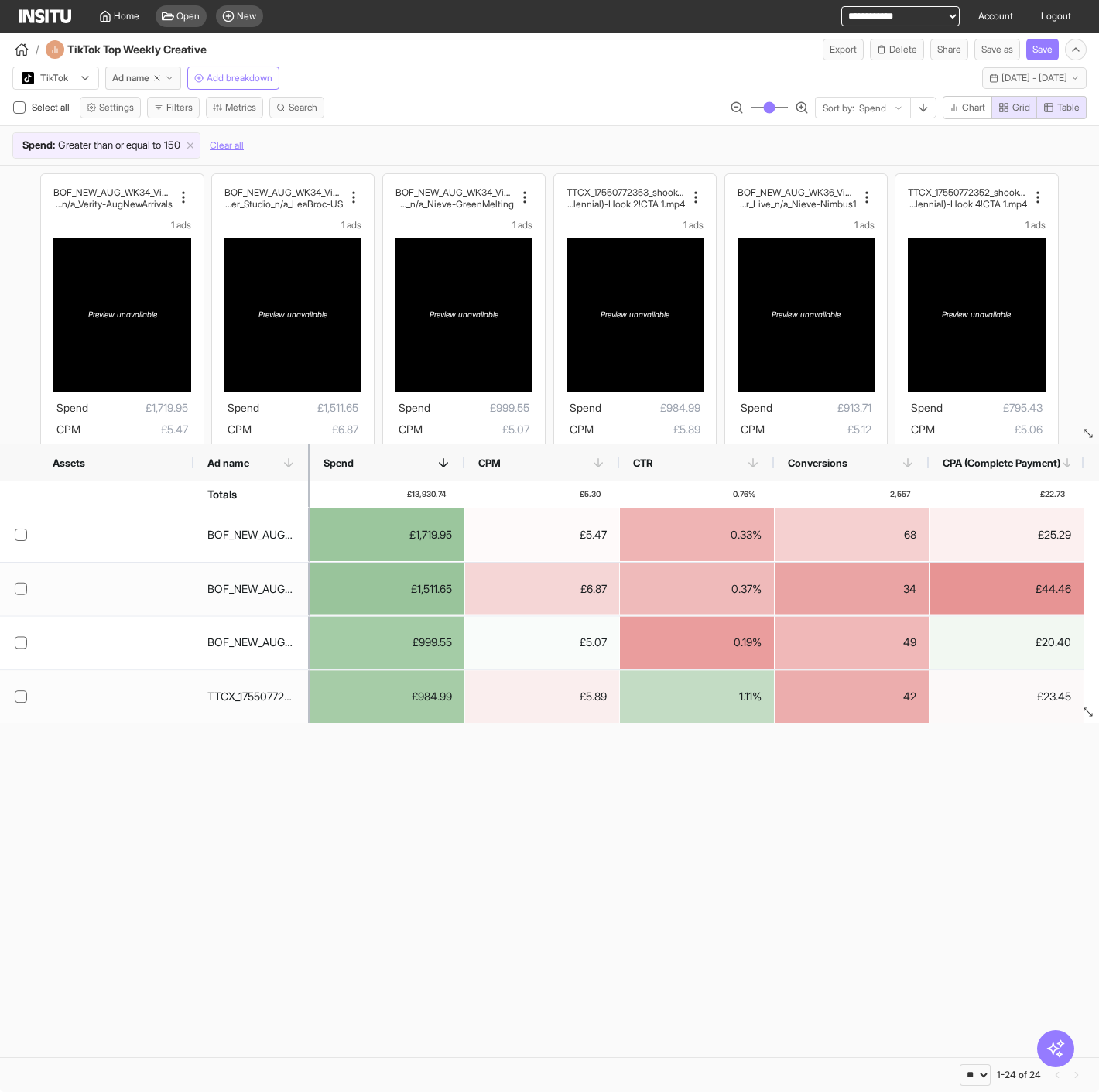
click at [880, 23] on select "**********" at bounding box center [900, 16] width 119 height 20
select select "**********"
click at [841, 6] on select "**********" at bounding box center [900, 16] width 119 height 20
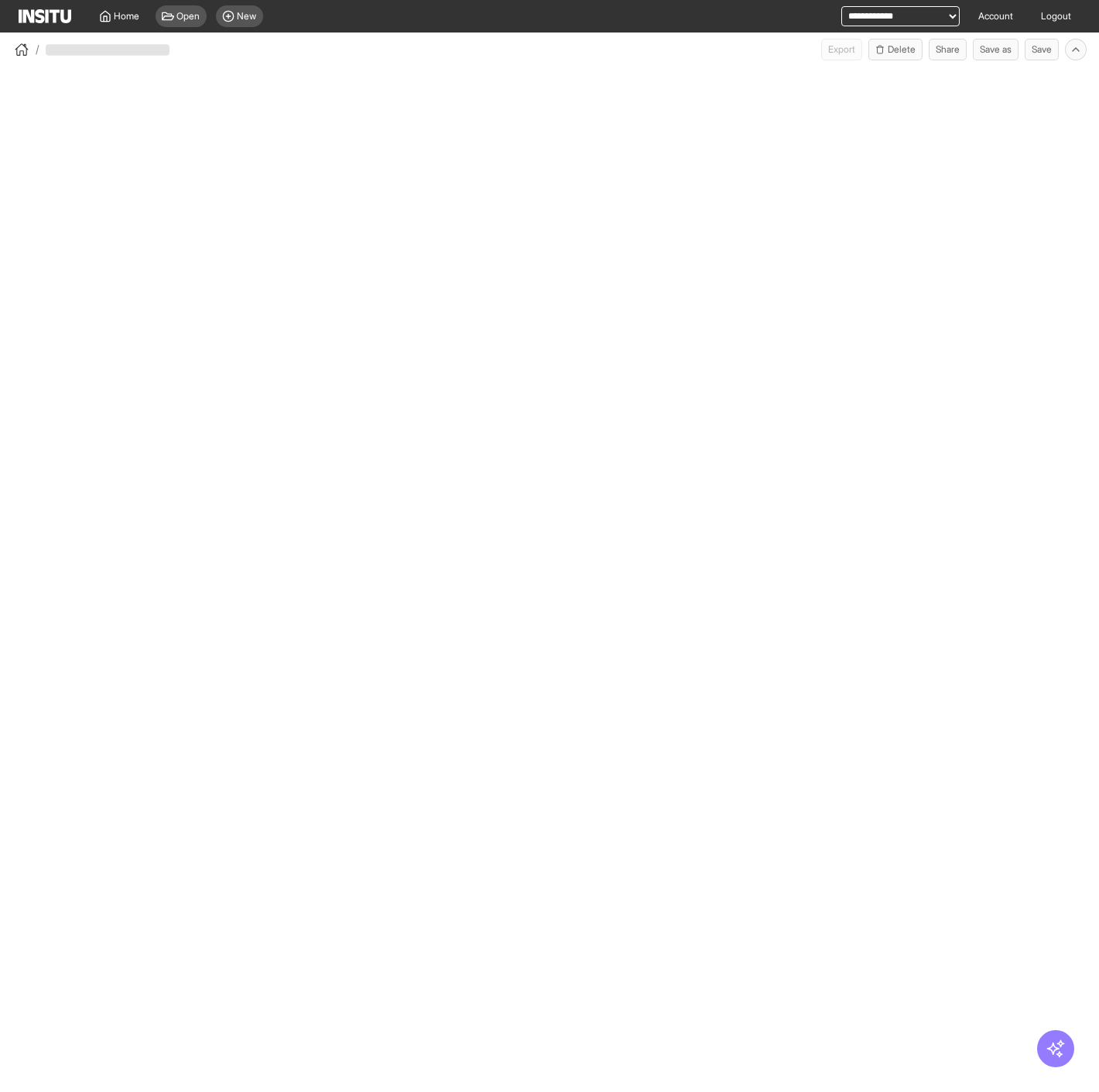
select select "**"
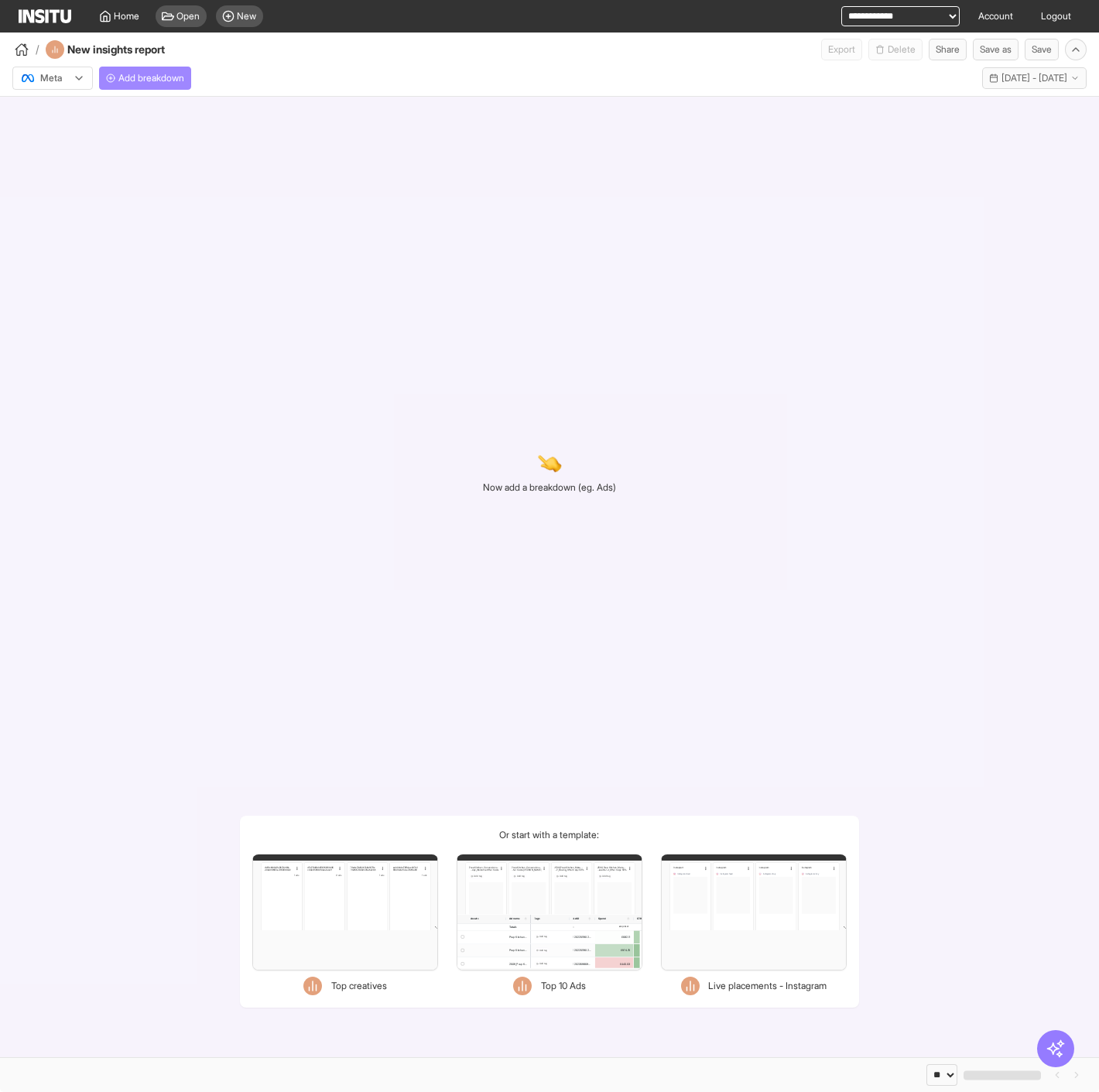
click at [161, 81] on span "Add breakdown" at bounding box center [151, 78] width 66 height 12
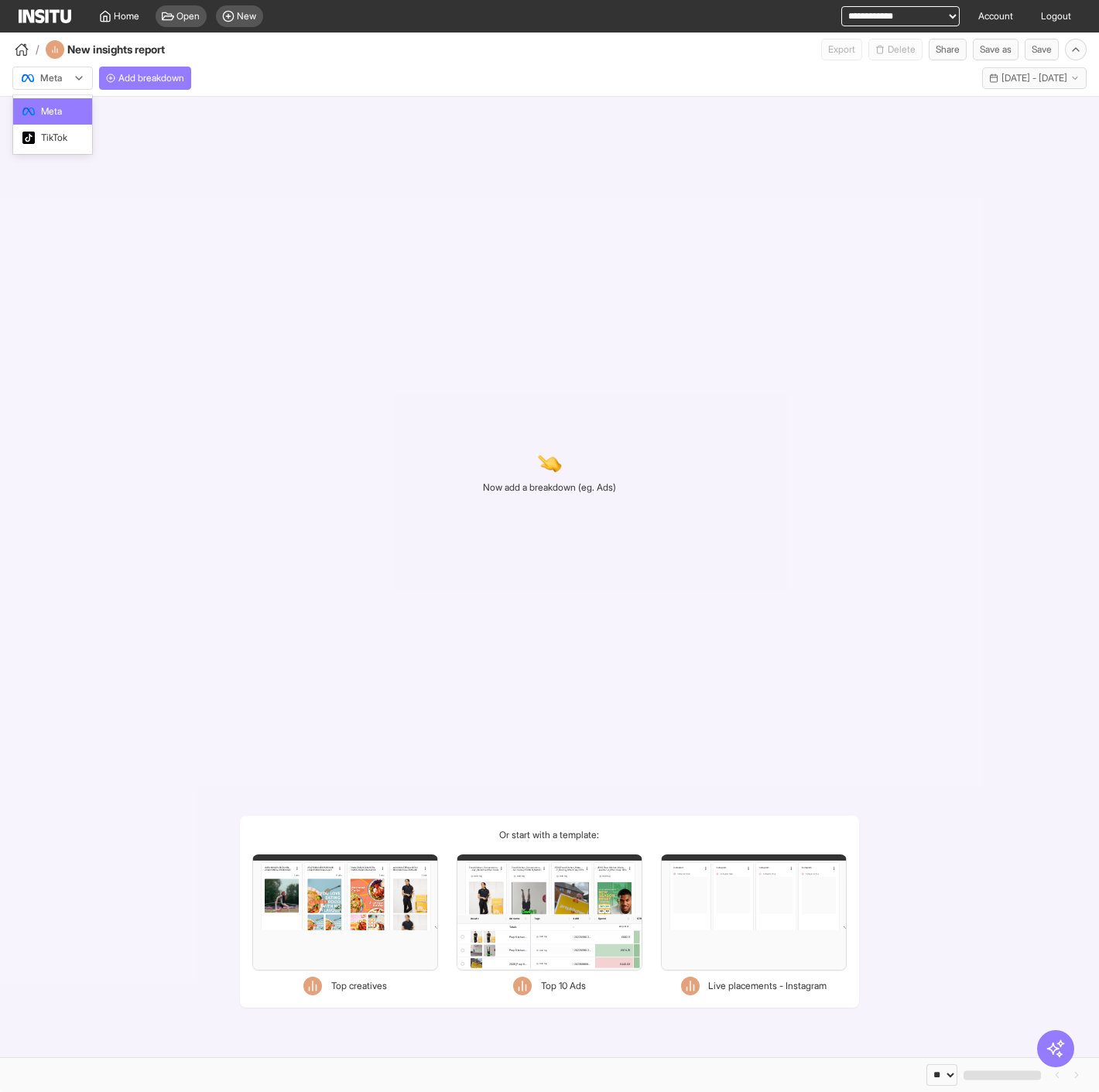
click at [26, 81] on div at bounding box center [42, 78] width 43 height 16
click at [64, 129] on div "TikTok" at bounding box center [53, 137] width 79 height 26
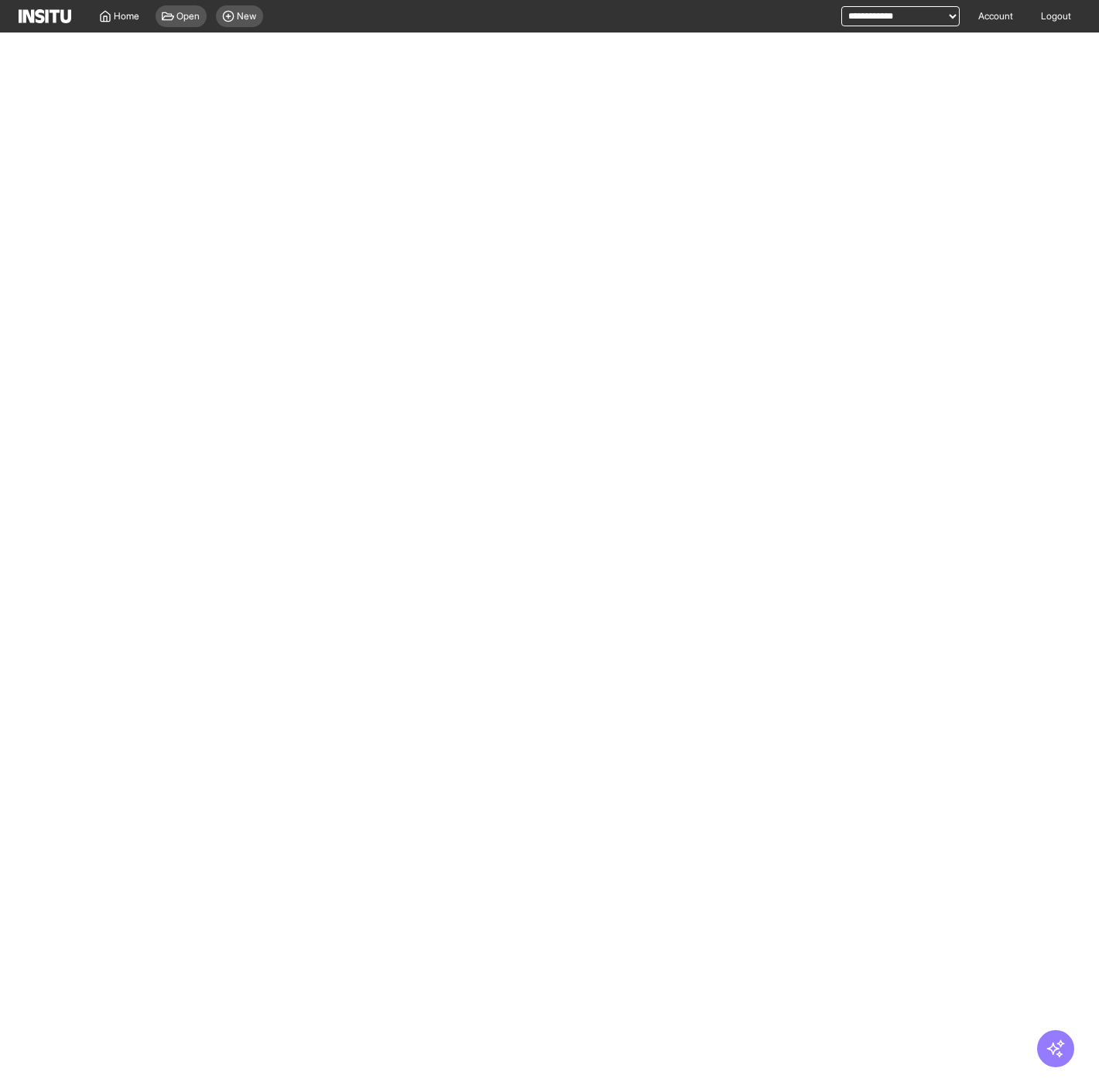
select select "**"
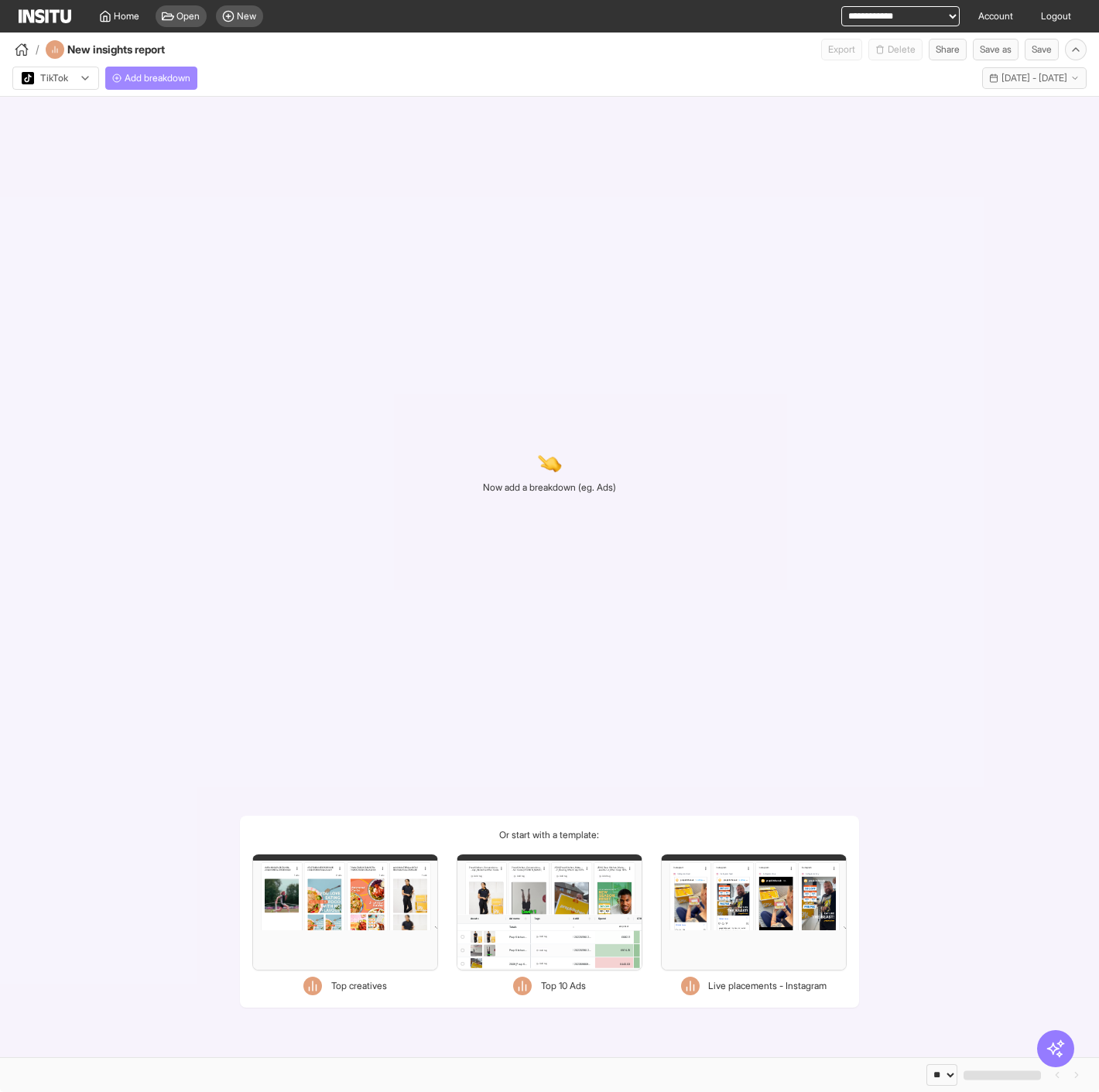
click at [153, 74] on span "Add breakdown" at bounding box center [157, 78] width 66 height 12
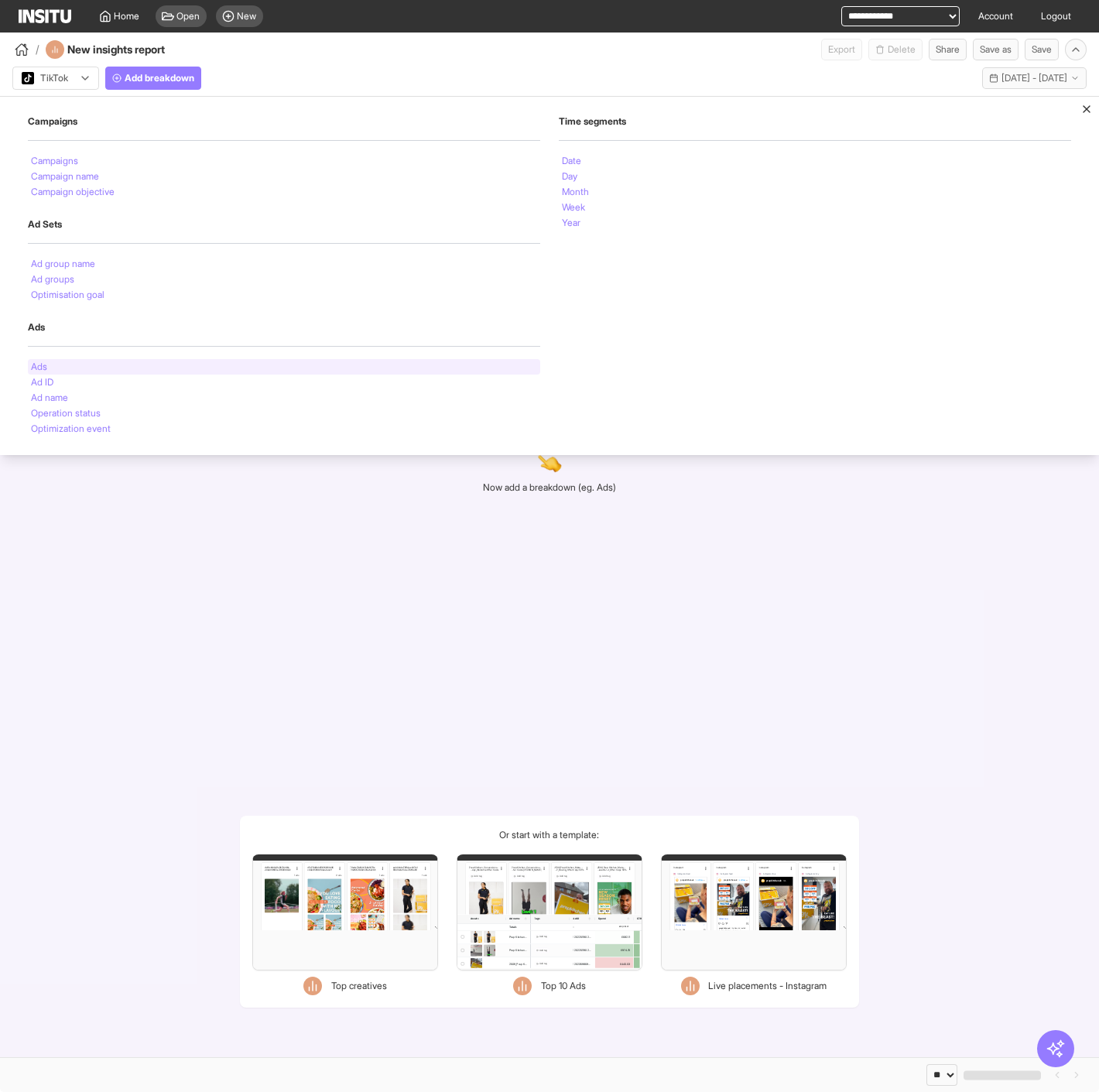
click at [71, 367] on div "Ads" at bounding box center [284, 367] width 512 height 16
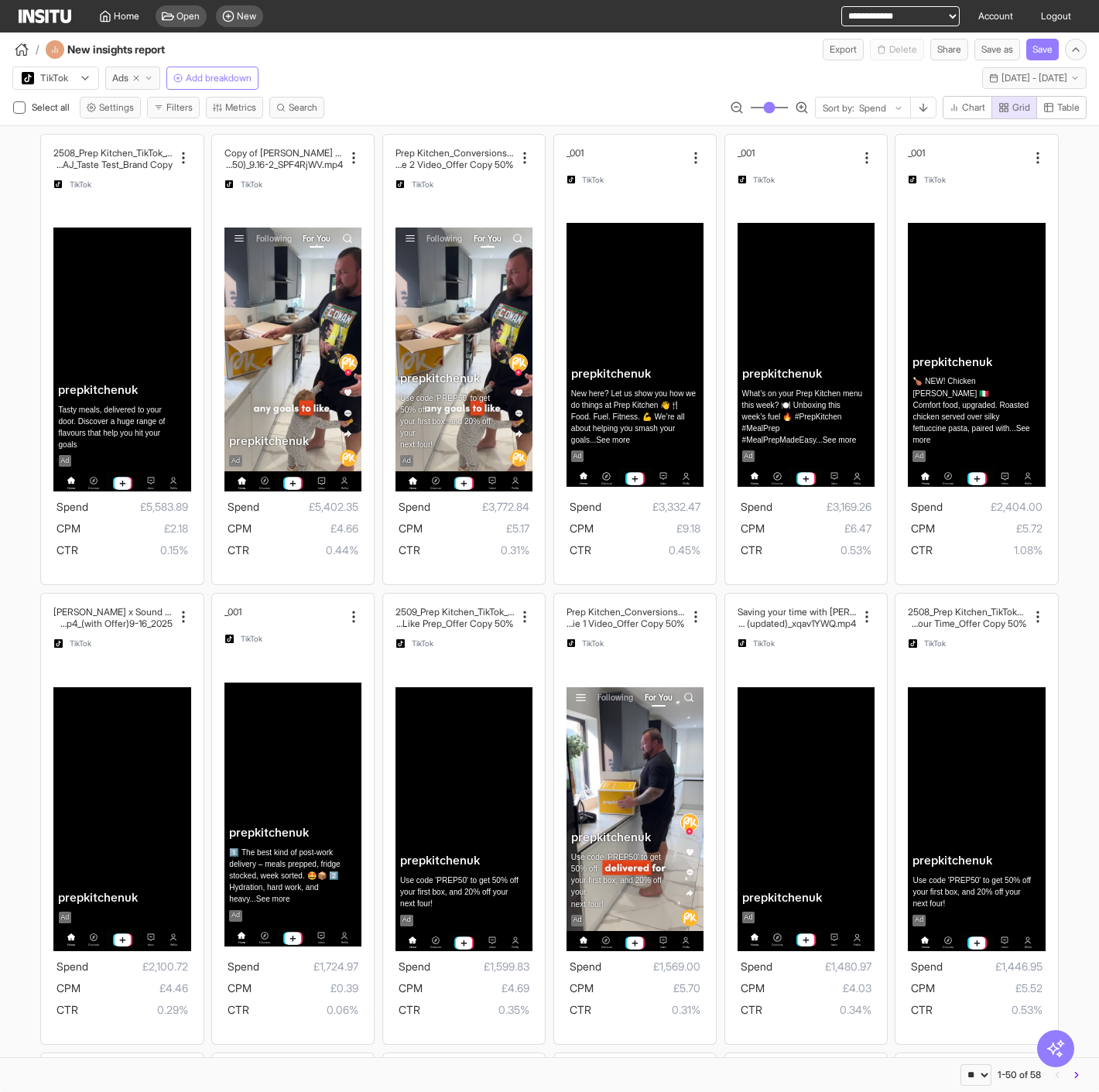
click at [924, 10] on select "**********" at bounding box center [900, 16] width 119 height 20
select select "**********"
click at [841, 6] on select "**********" at bounding box center [900, 16] width 119 height 20
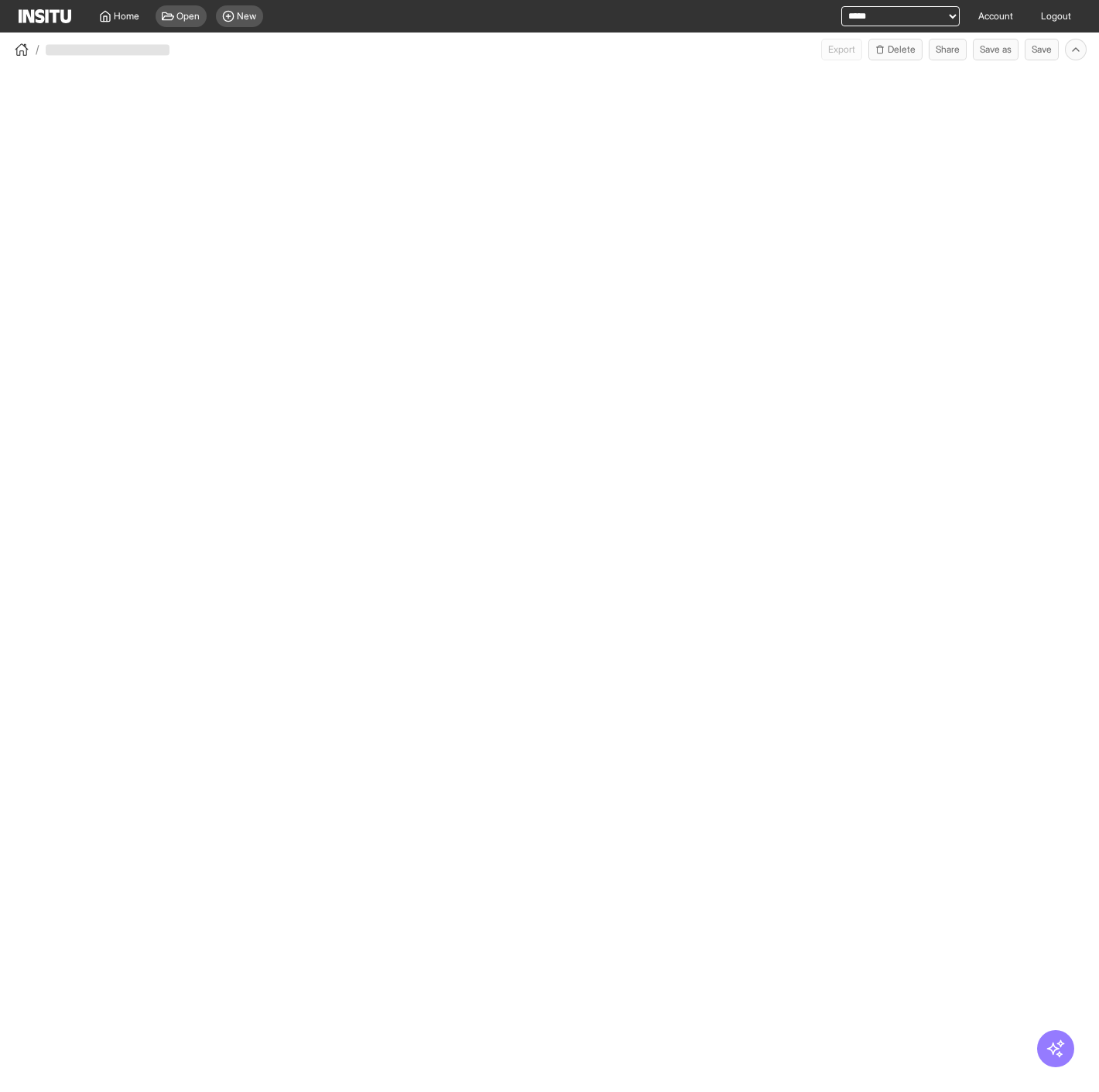
select select "**"
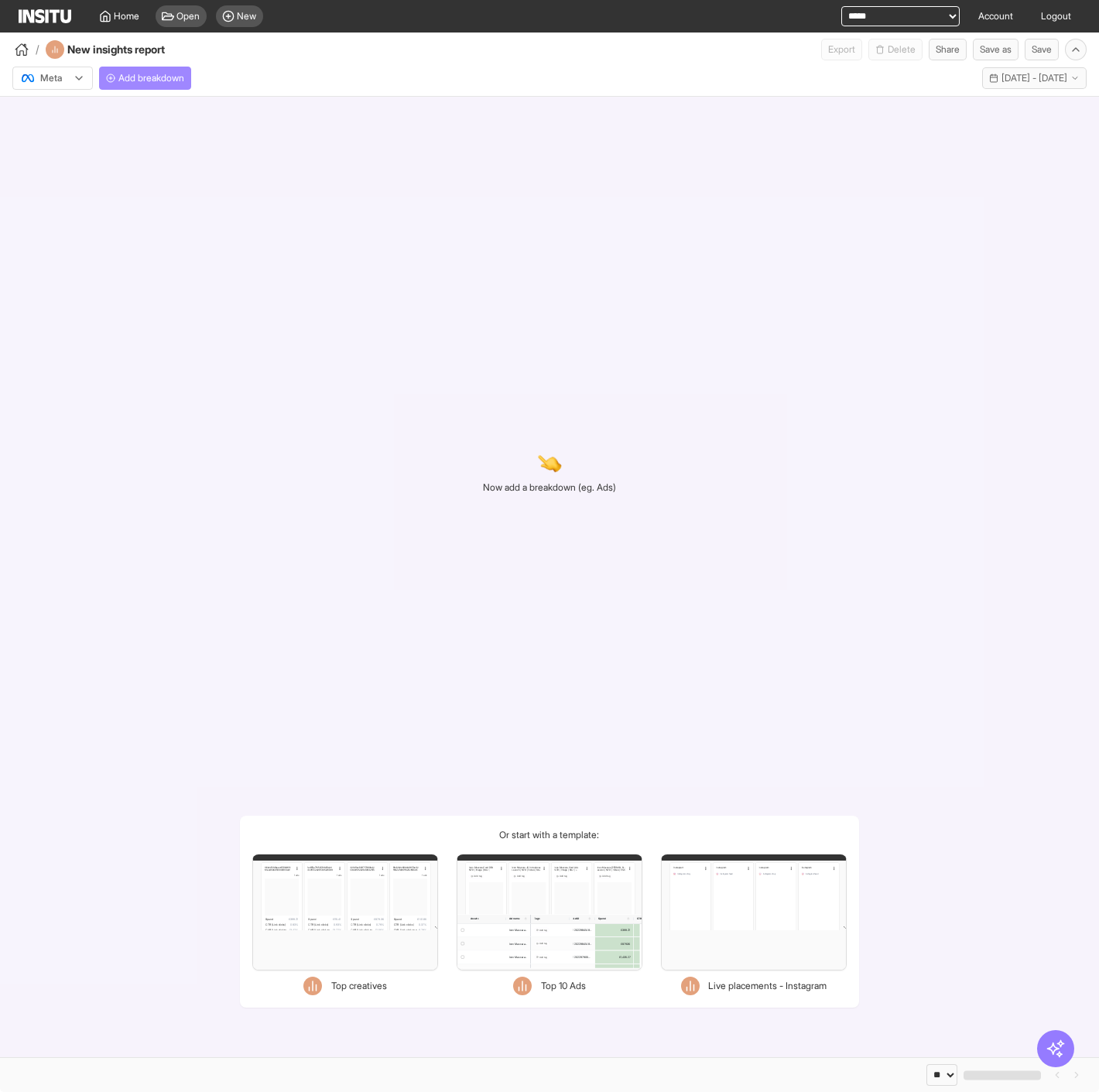
click at [165, 81] on span "Add breakdown" at bounding box center [151, 78] width 66 height 12
click at [30, 89] on div "Meta" at bounding box center [53, 78] width 81 height 23
click at [44, 92] on div "Meta Add breakdown Last 30 days - [DATE] - [DATE] [DATE] - [DATE]" at bounding box center [550, 78] width 1099 height 36
click at [60, 86] on div "Meta" at bounding box center [53, 78] width 79 height 22
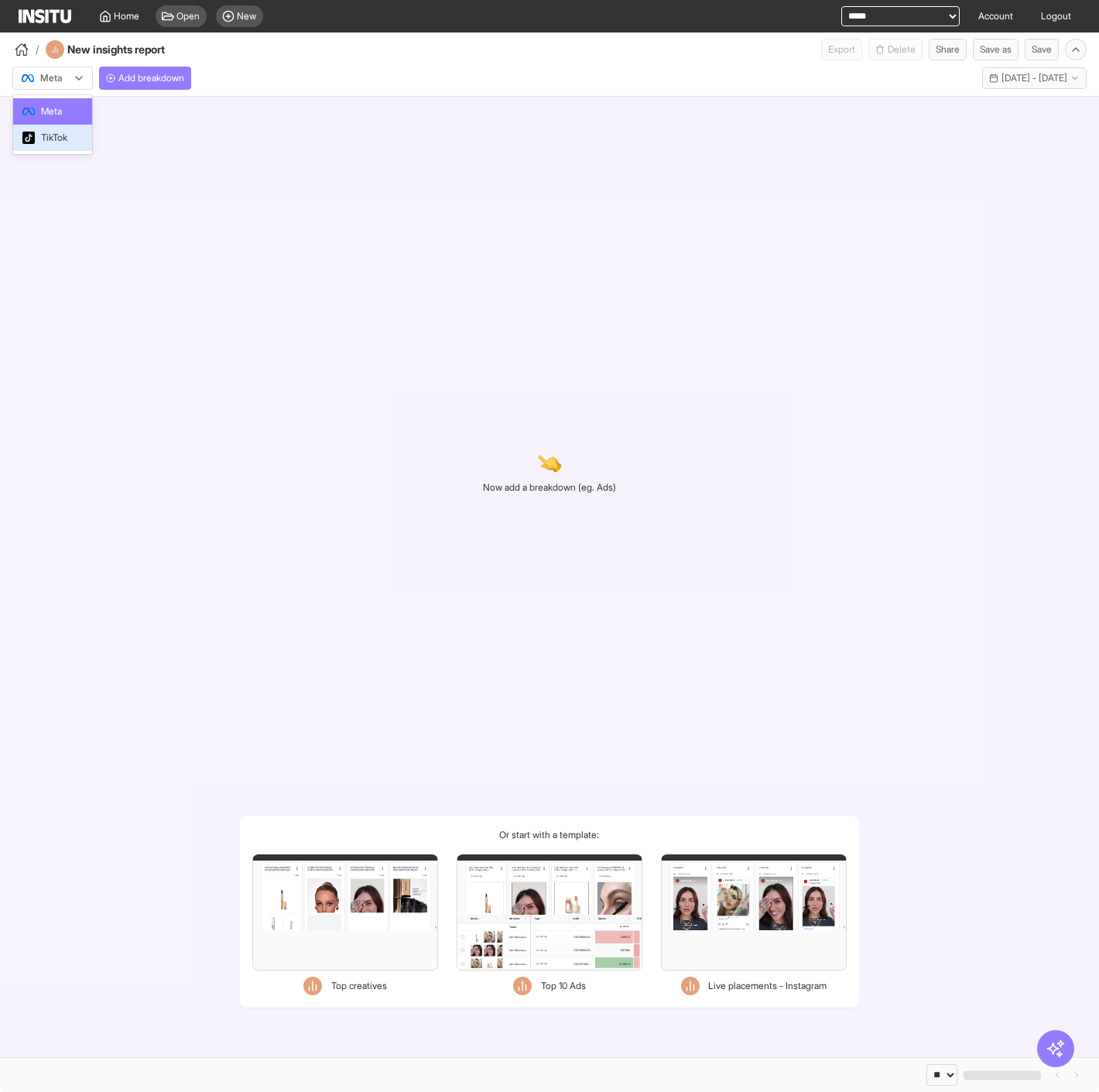
click at [73, 127] on div "TikTok" at bounding box center [53, 137] width 79 height 26
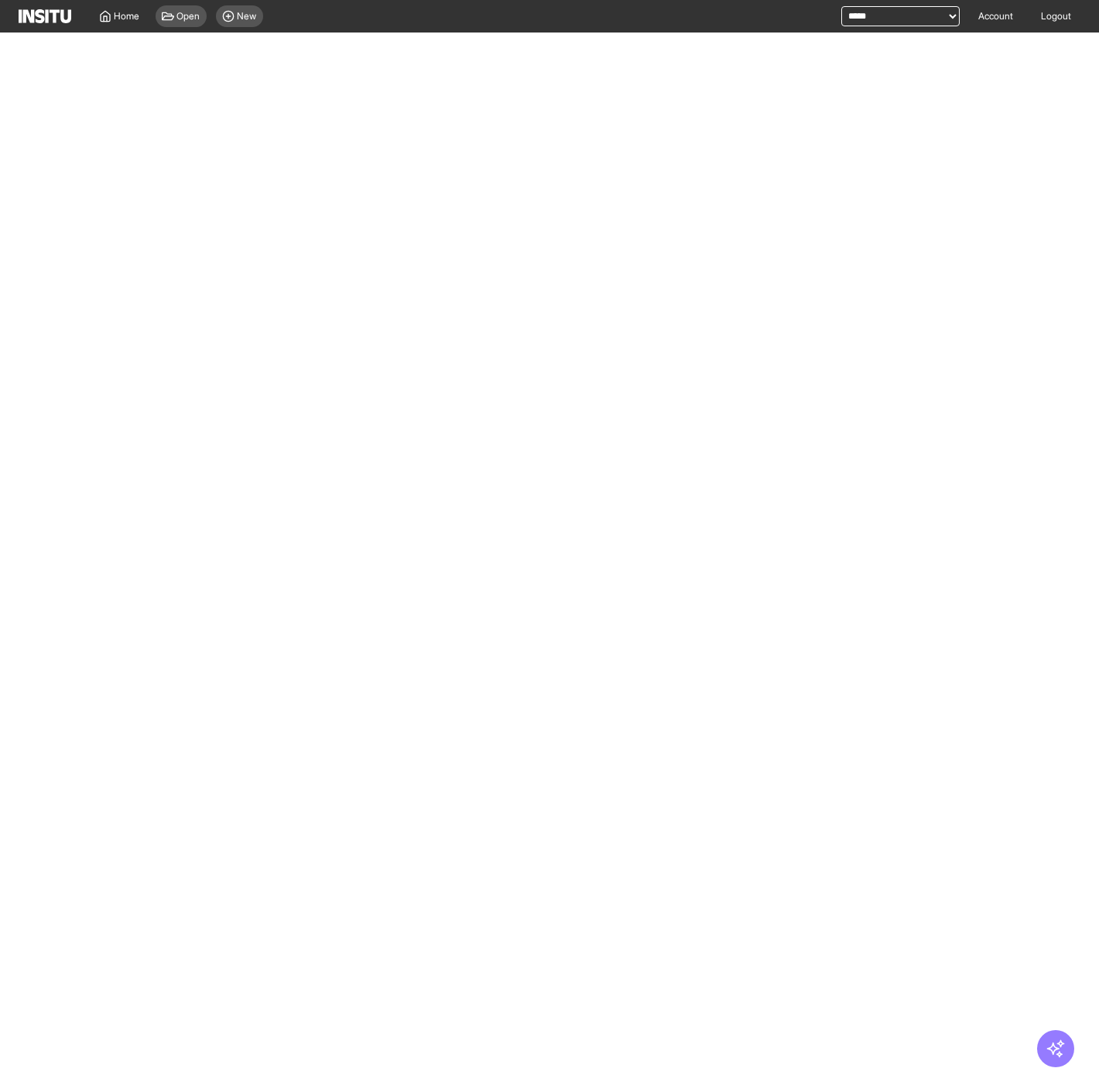
select select "**"
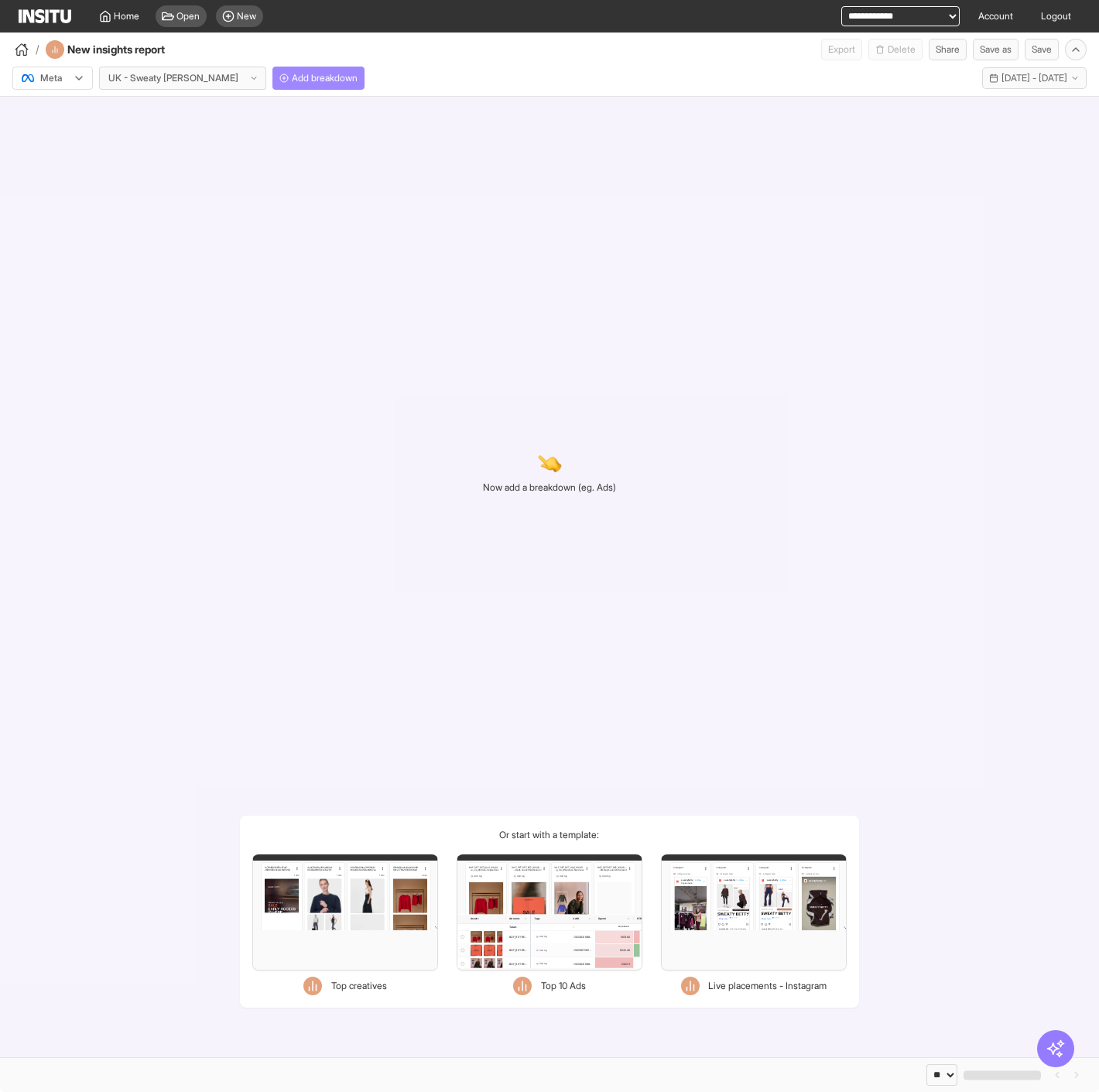
click at [292, 80] on span "Add breakdown" at bounding box center [324, 78] width 66 height 12
click at [53, 83] on div at bounding box center [42, 78] width 43 height 16
click at [324, 153] on div "Now add a breakdown (eg. Ads) Or start with a template: Filters Format Static V…" at bounding box center [550, 577] width 1099 height 960
click at [855, 14] on select "**********" at bounding box center [900, 16] width 119 height 20
click at [1049, 346] on div "Now add a breakdown (eg. Ads) Or start with a template: Filters Format Static V…" at bounding box center [550, 577] width 1099 height 960
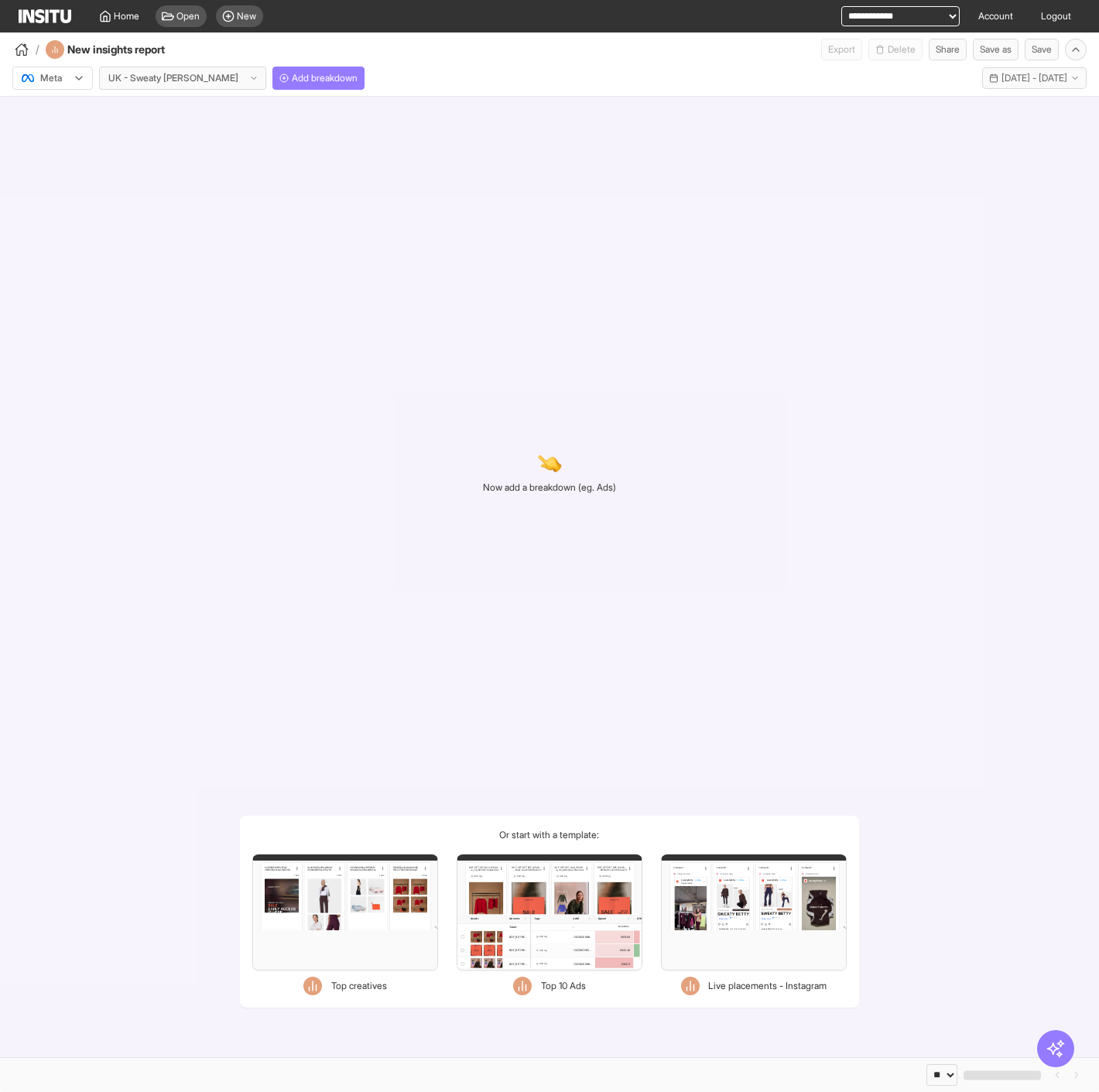
click at [75, 73] on div at bounding box center [79, 78] width 12 height 20
click at [74, 134] on span "TikTok" at bounding box center [53, 137] width 61 height 14
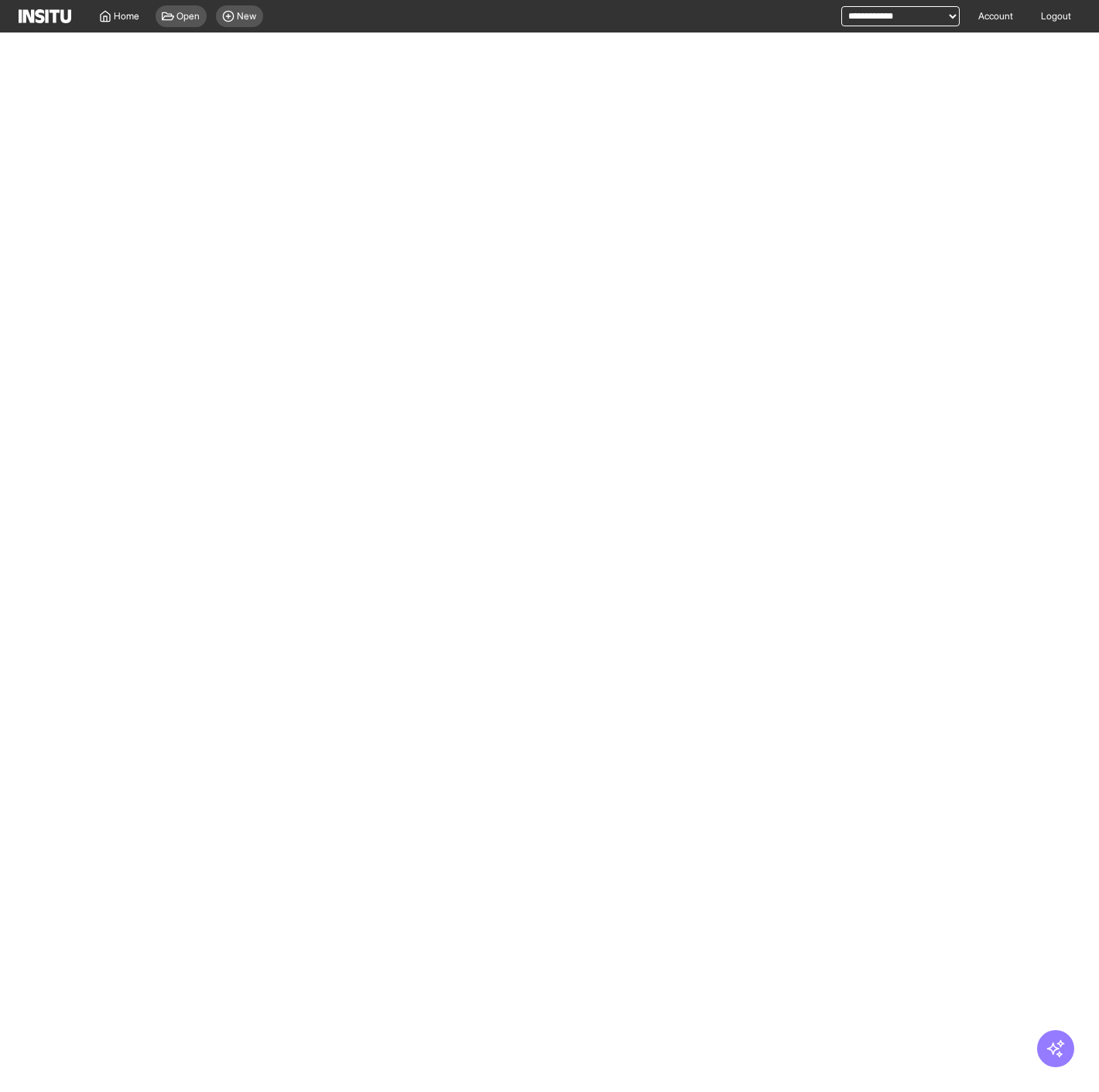
select select "**"
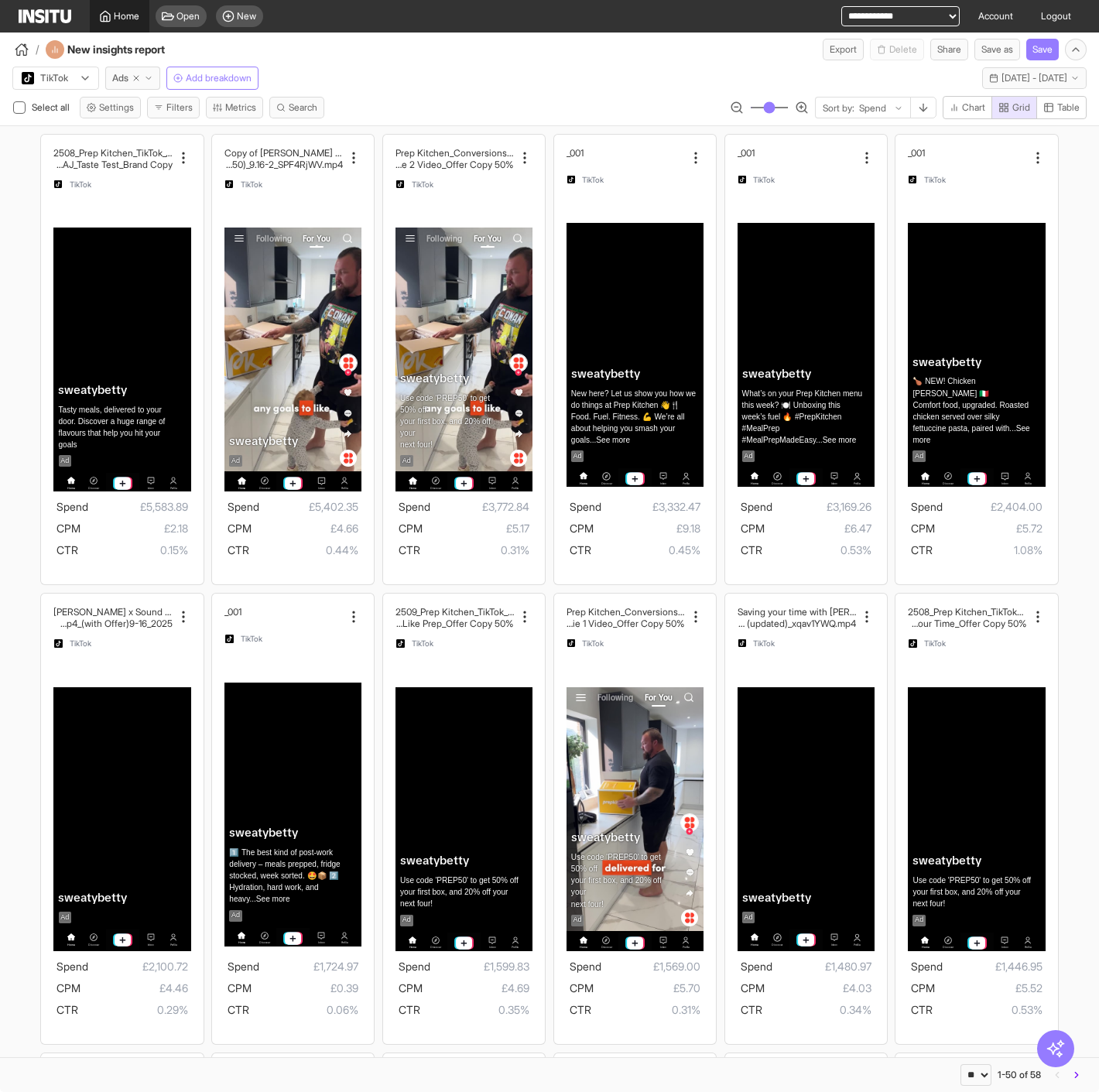
click at [97, 21] on link "Home" at bounding box center [120, 16] width 60 height 33
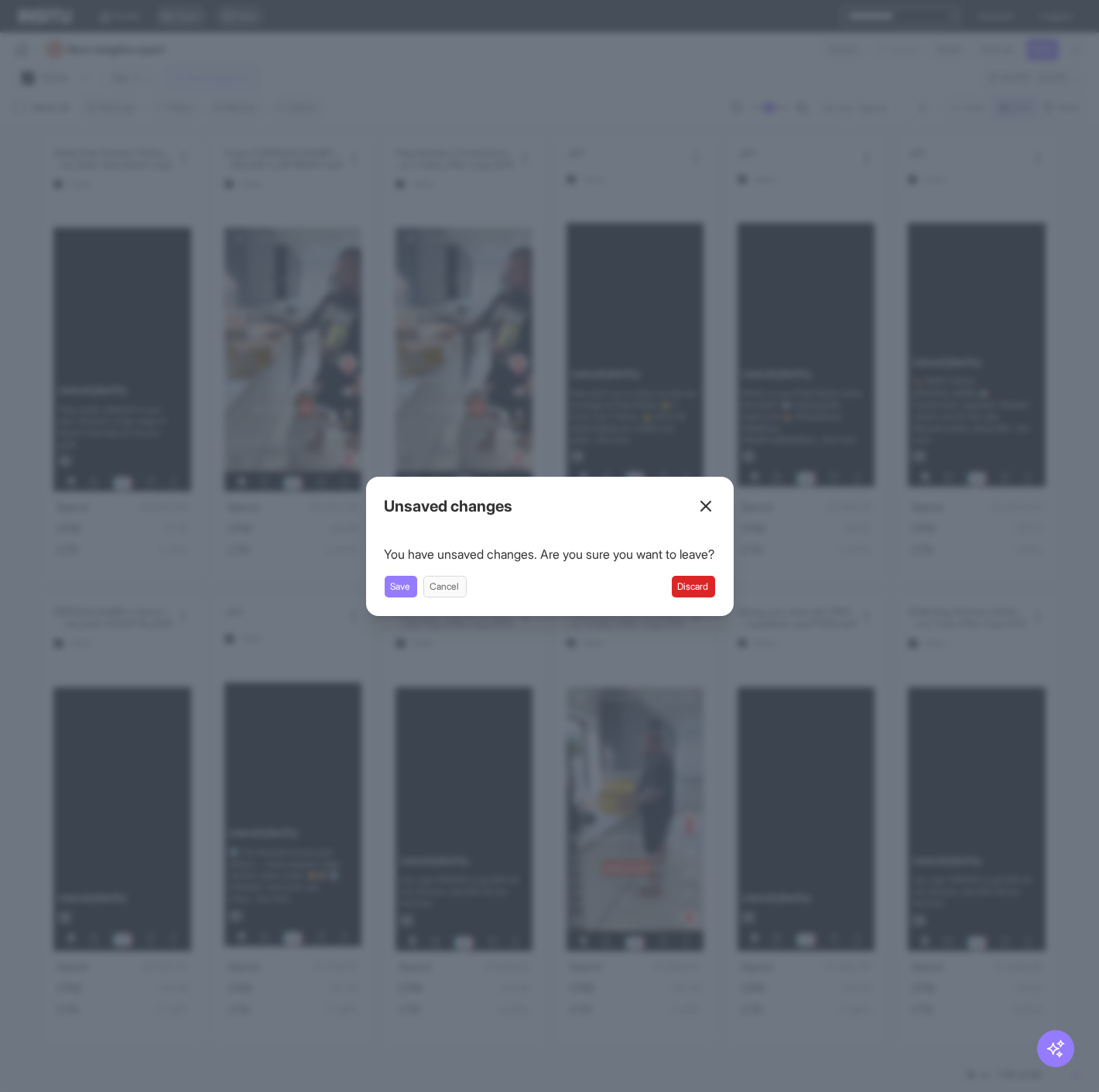
click at [698, 591] on button "Discard" at bounding box center [693, 587] width 43 height 22
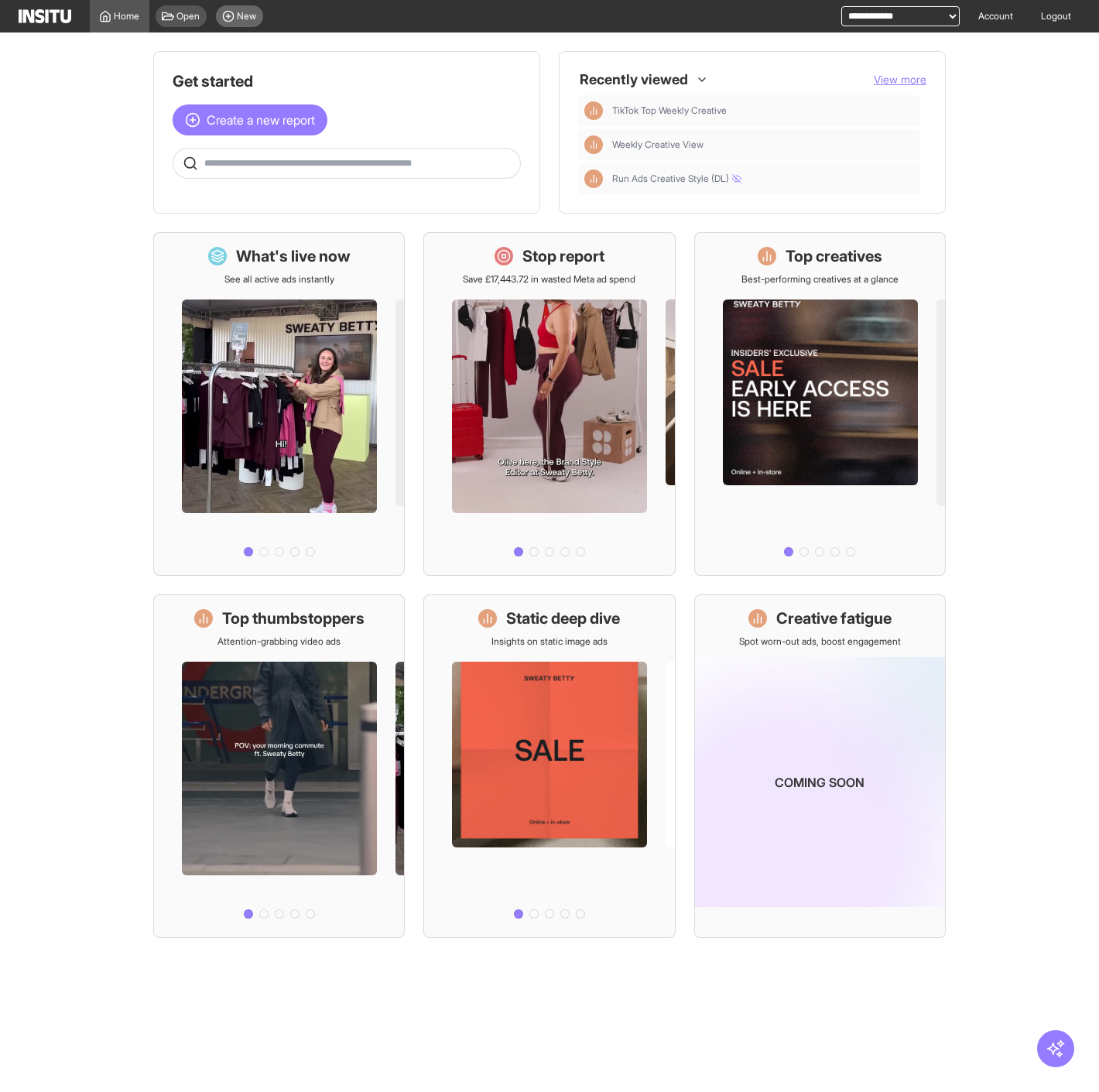
click at [234, 14] on icon at bounding box center [228, 16] width 12 height 12
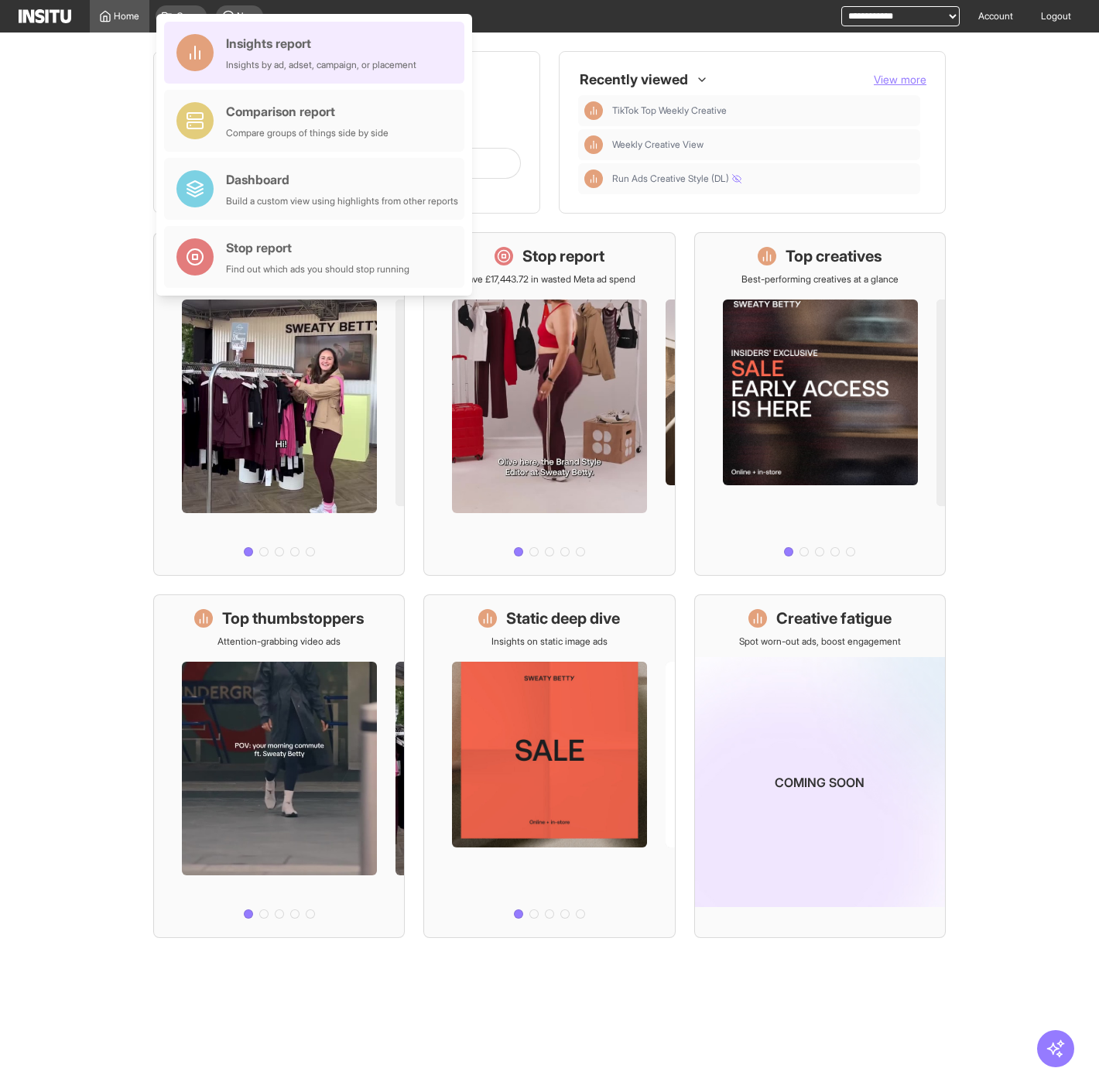
click at [281, 59] on div "Insights by ad, adset, campaign, or placement" at bounding box center [321, 65] width 190 height 12
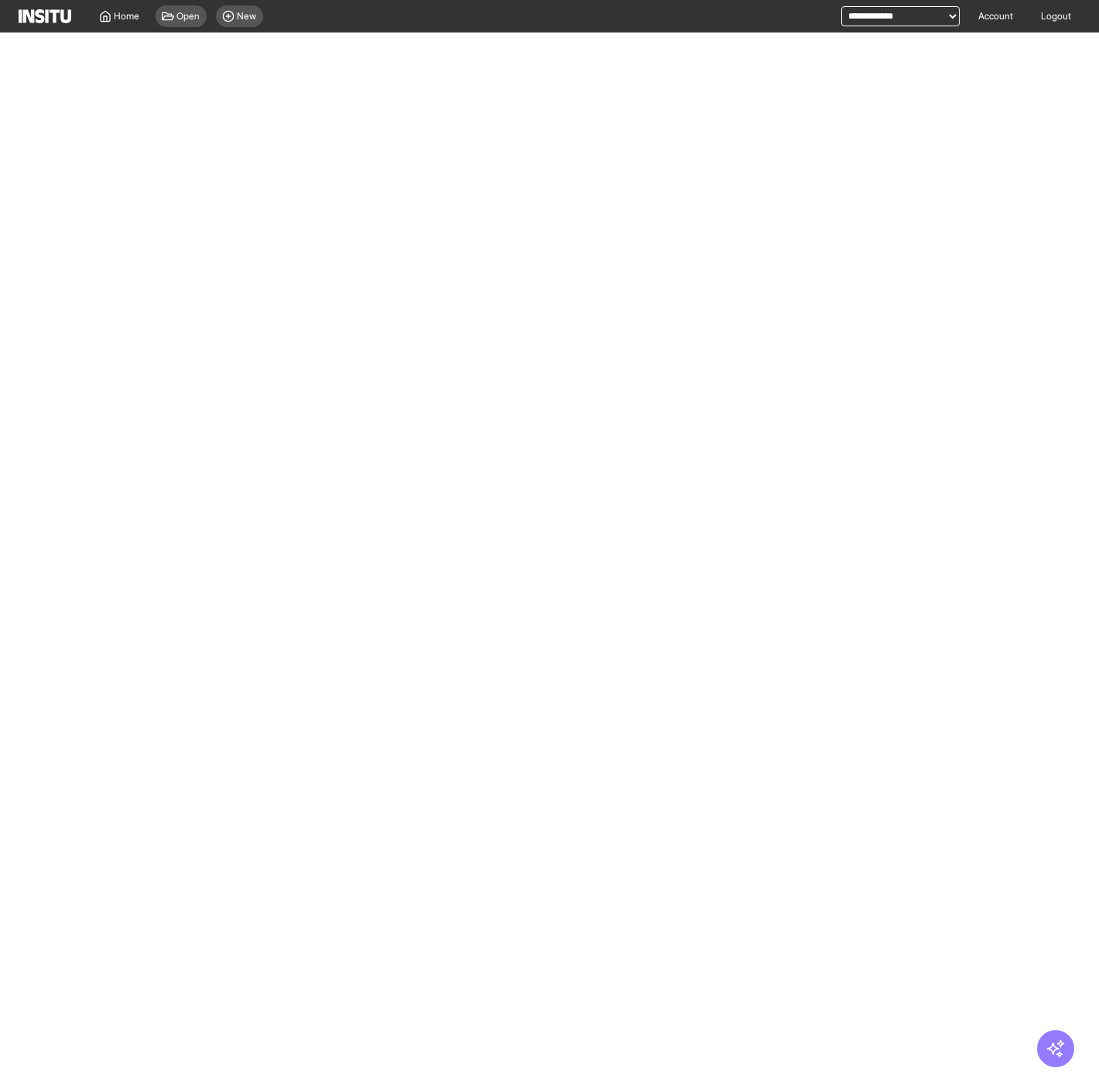
select select "**"
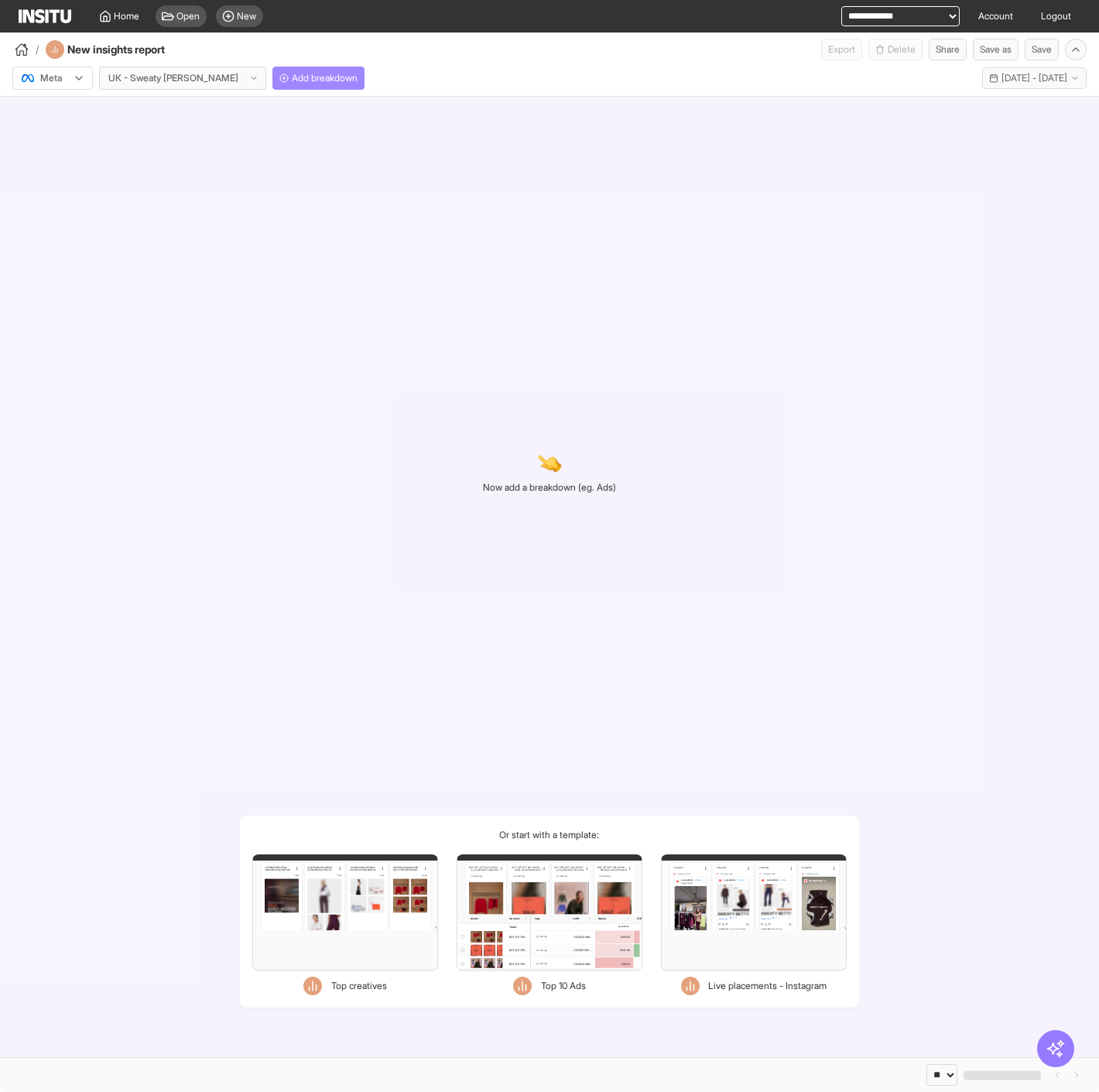
click at [292, 81] on span "Add breakdown" at bounding box center [324, 78] width 66 height 12
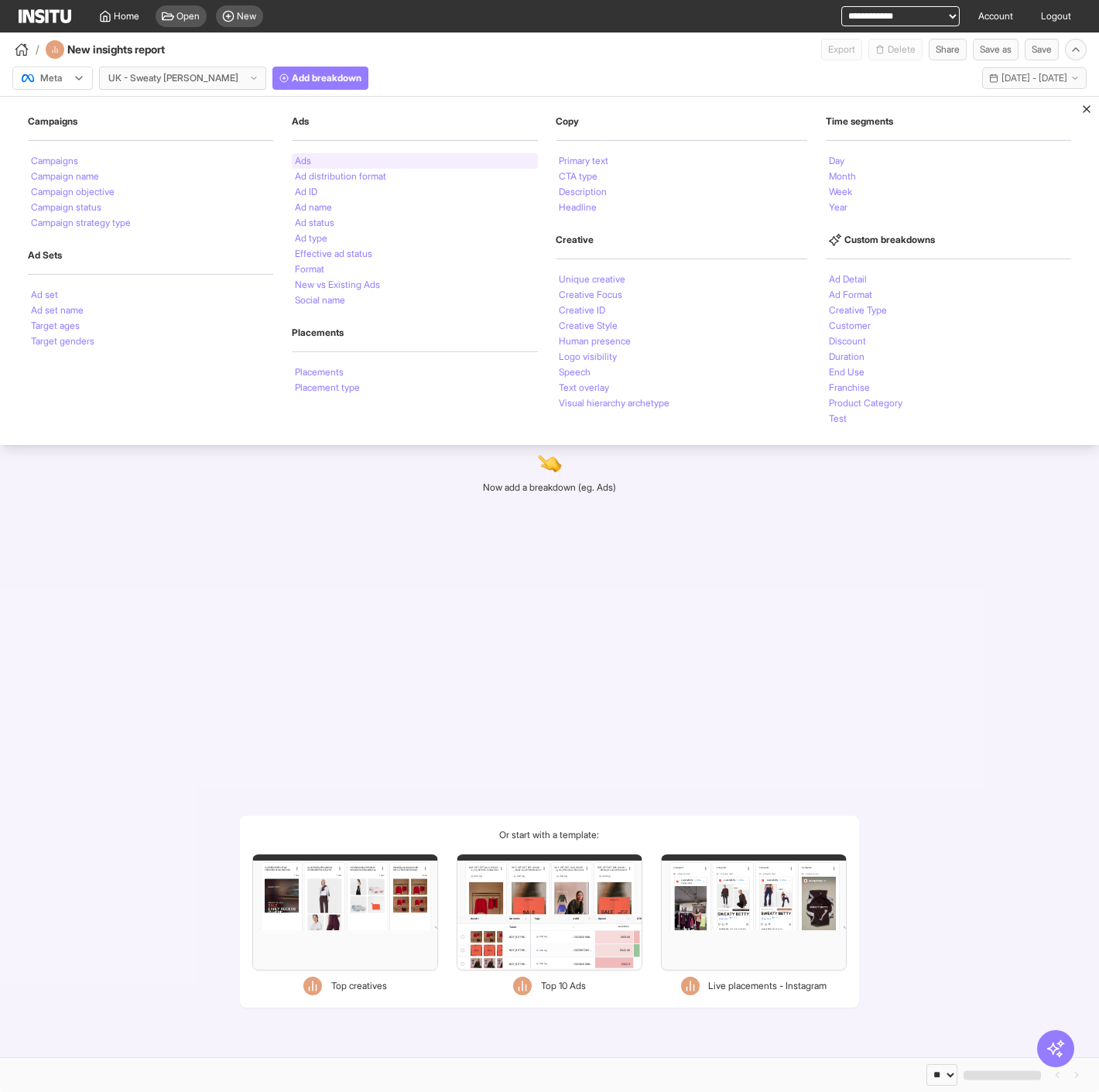
click at [313, 165] on div "Ads" at bounding box center [414, 161] width 245 height 16
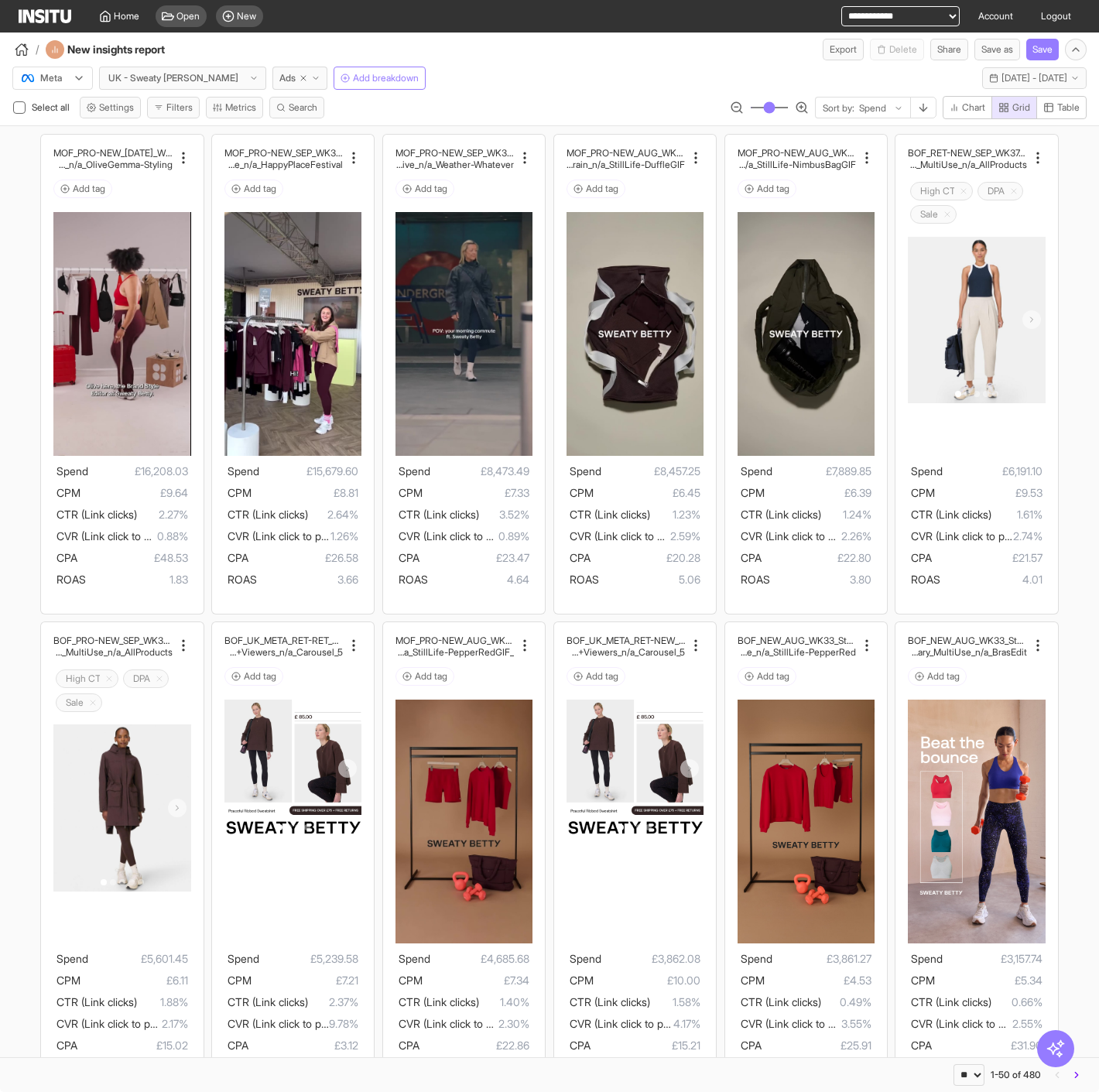
click at [50, 76] on div at bounding box center [42, 78] width 43 height 16
click at [81, 135] on span "TikTok" at bounding box center [53, 137] width 61 height 14
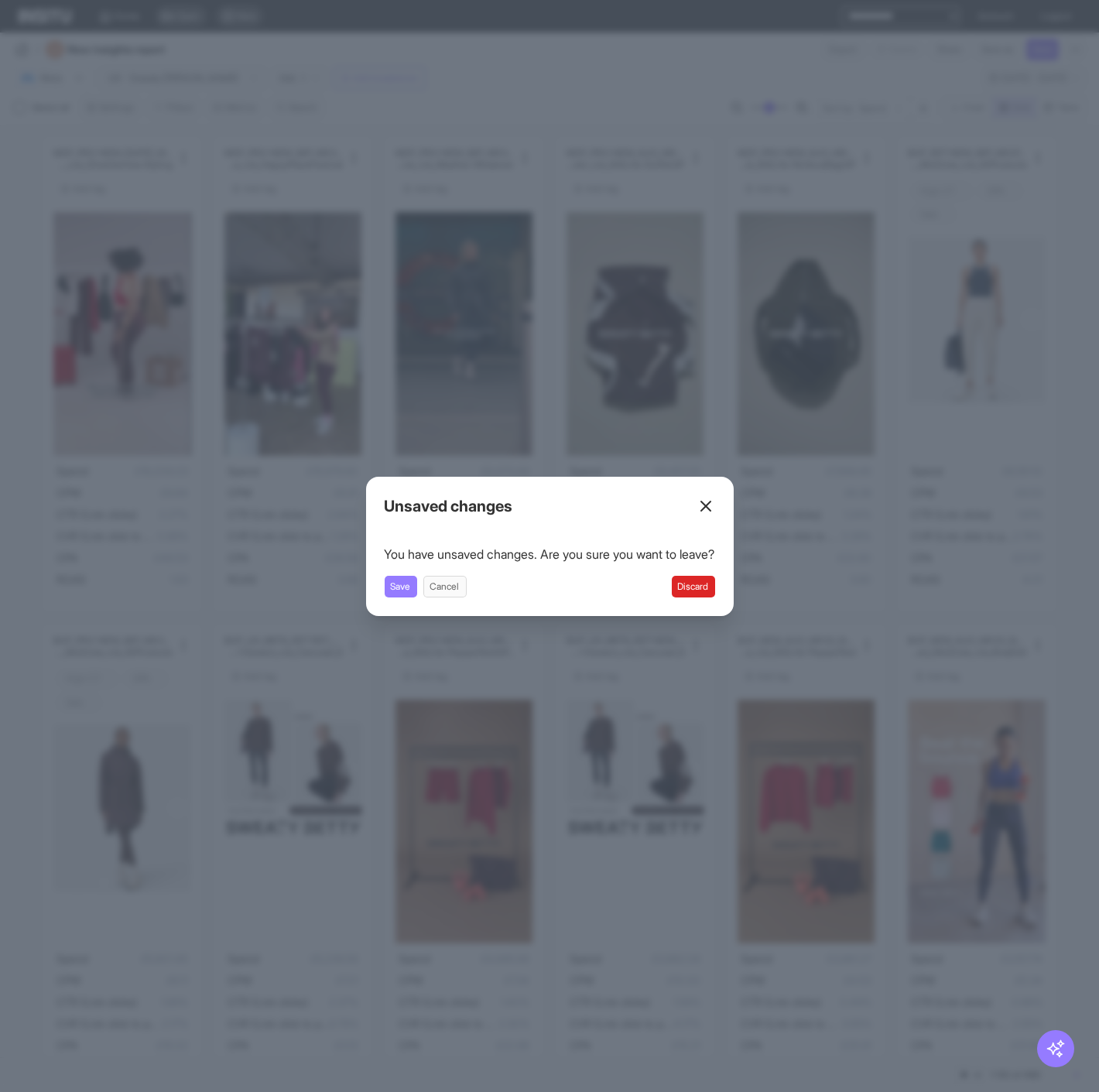
click at [709, 588] on button "Discard" at bounding box center [693, 587] width 43 height 22
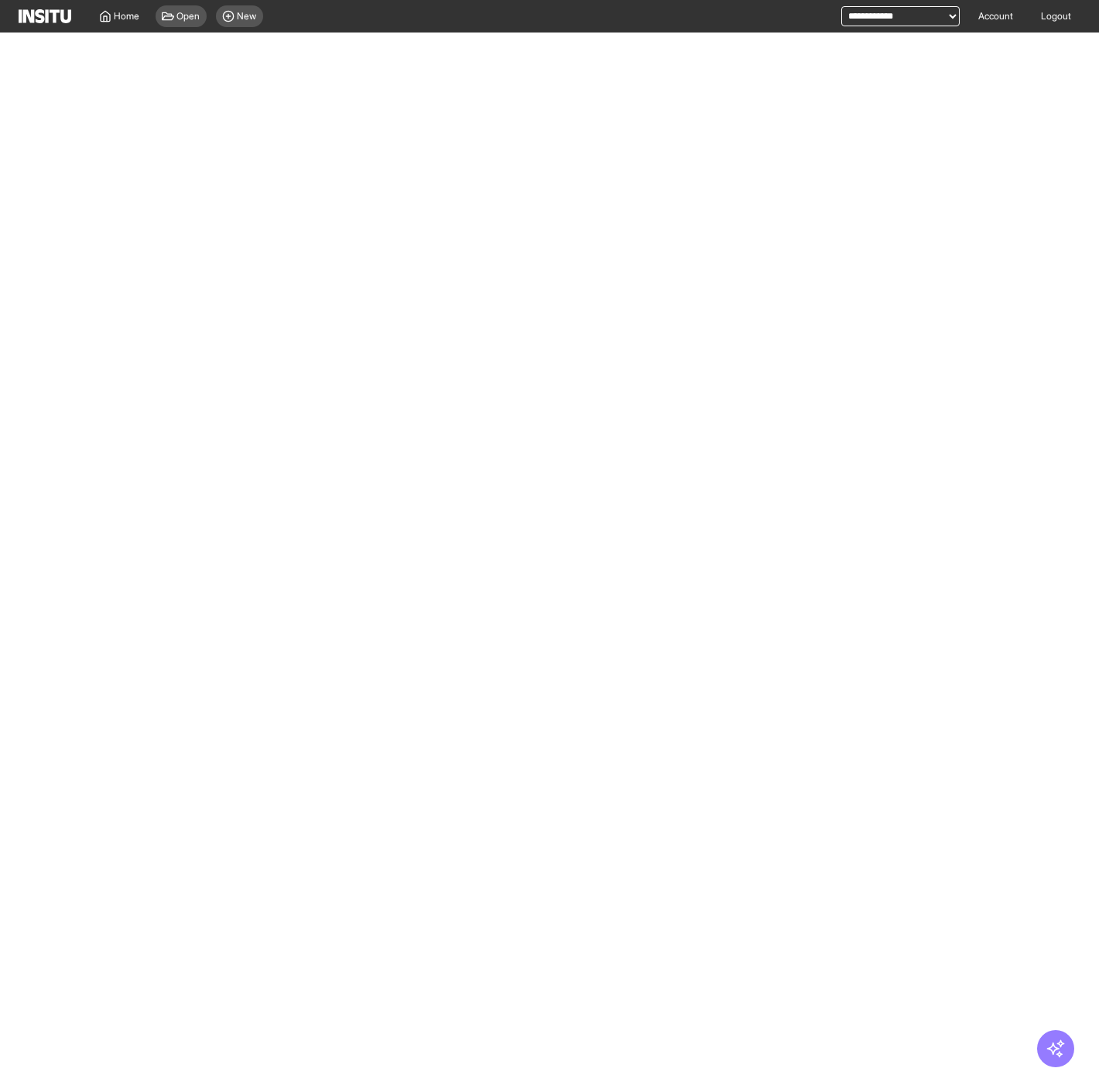
select select "**"
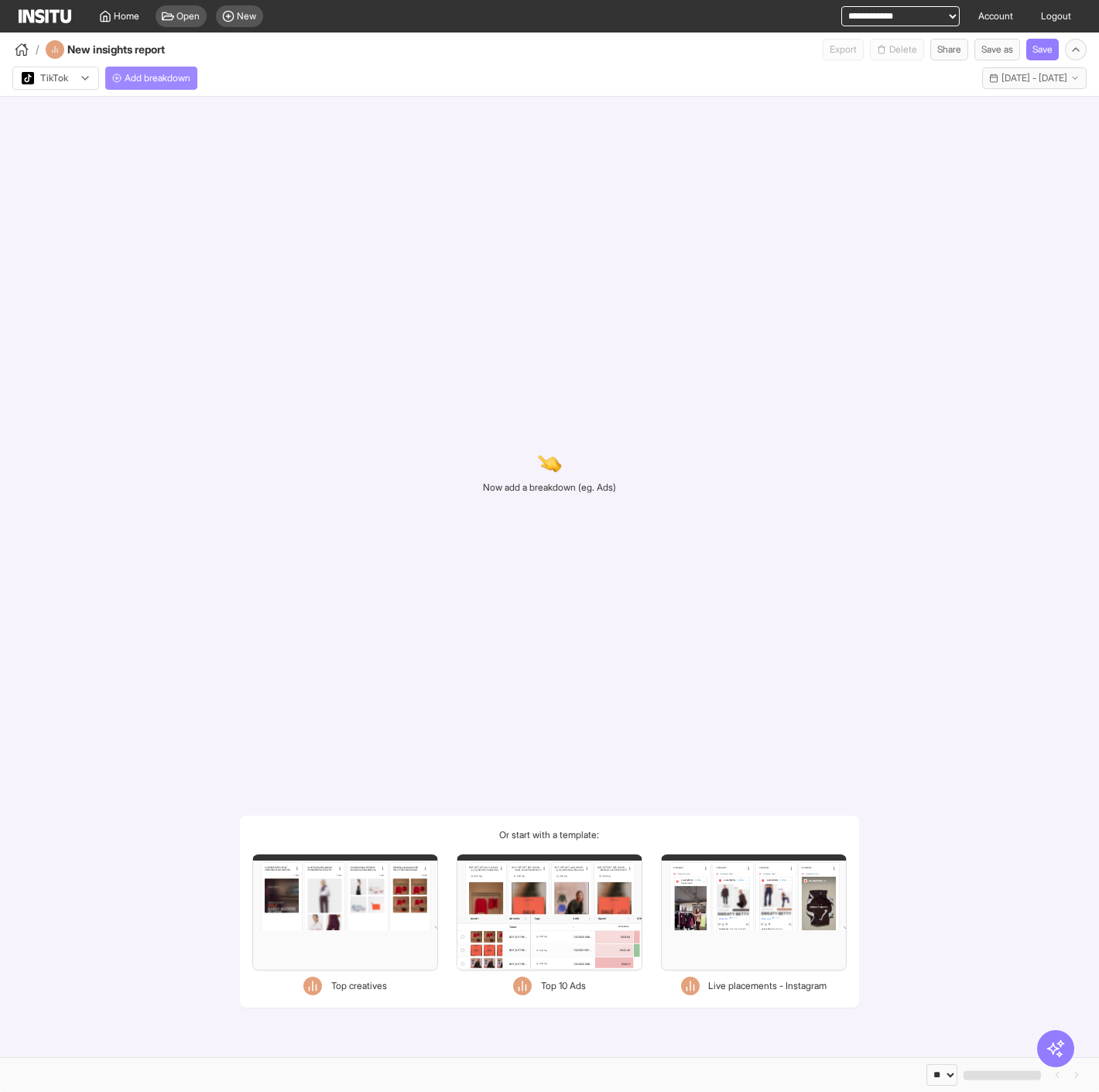
click at [175, 75] on span "Add breakdown" at bounding box center [157, 78] width 66 height 12
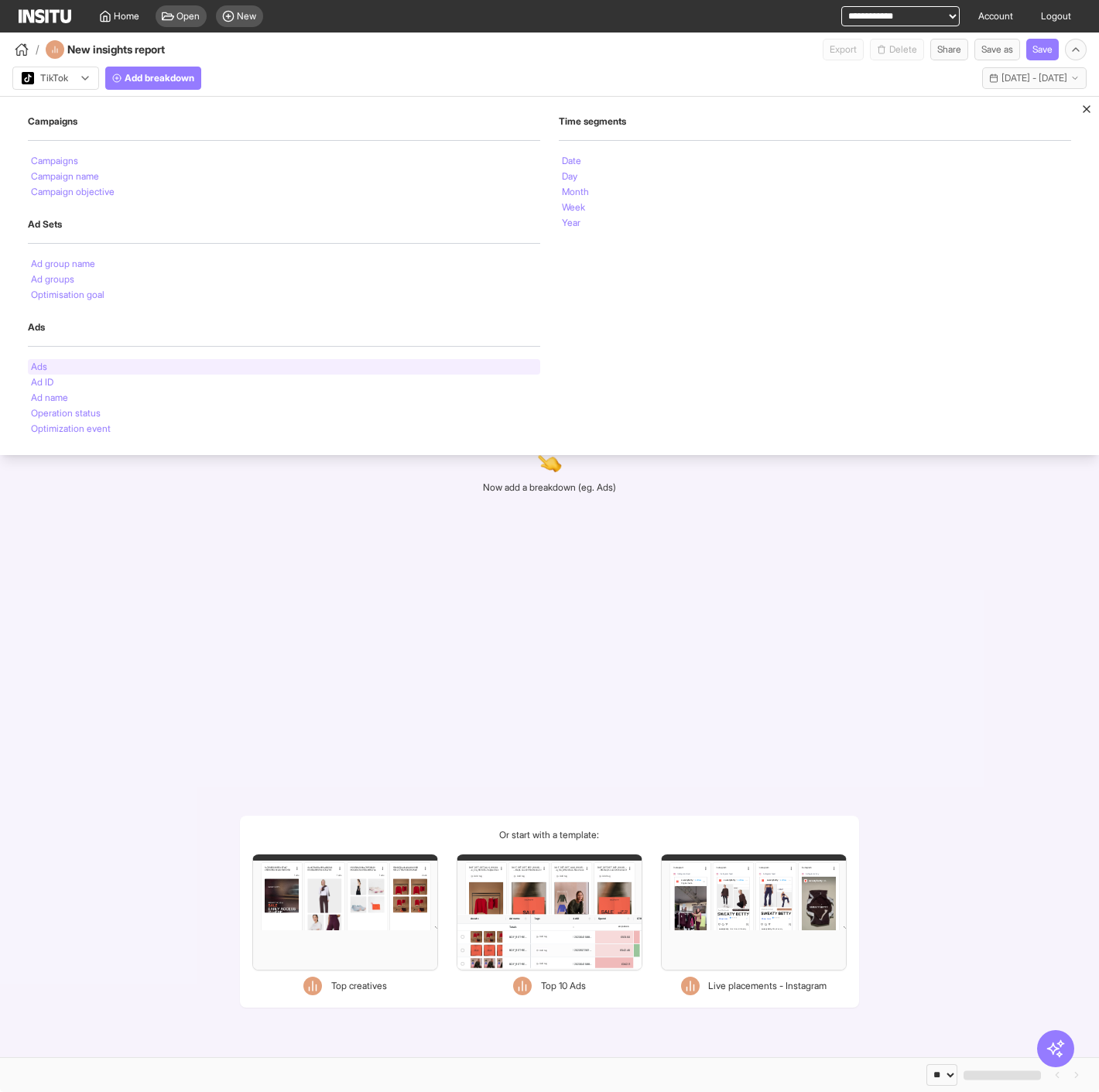
click at [88, 366] on div "Ads" at bounding box center [284, 367] width 512 height 16
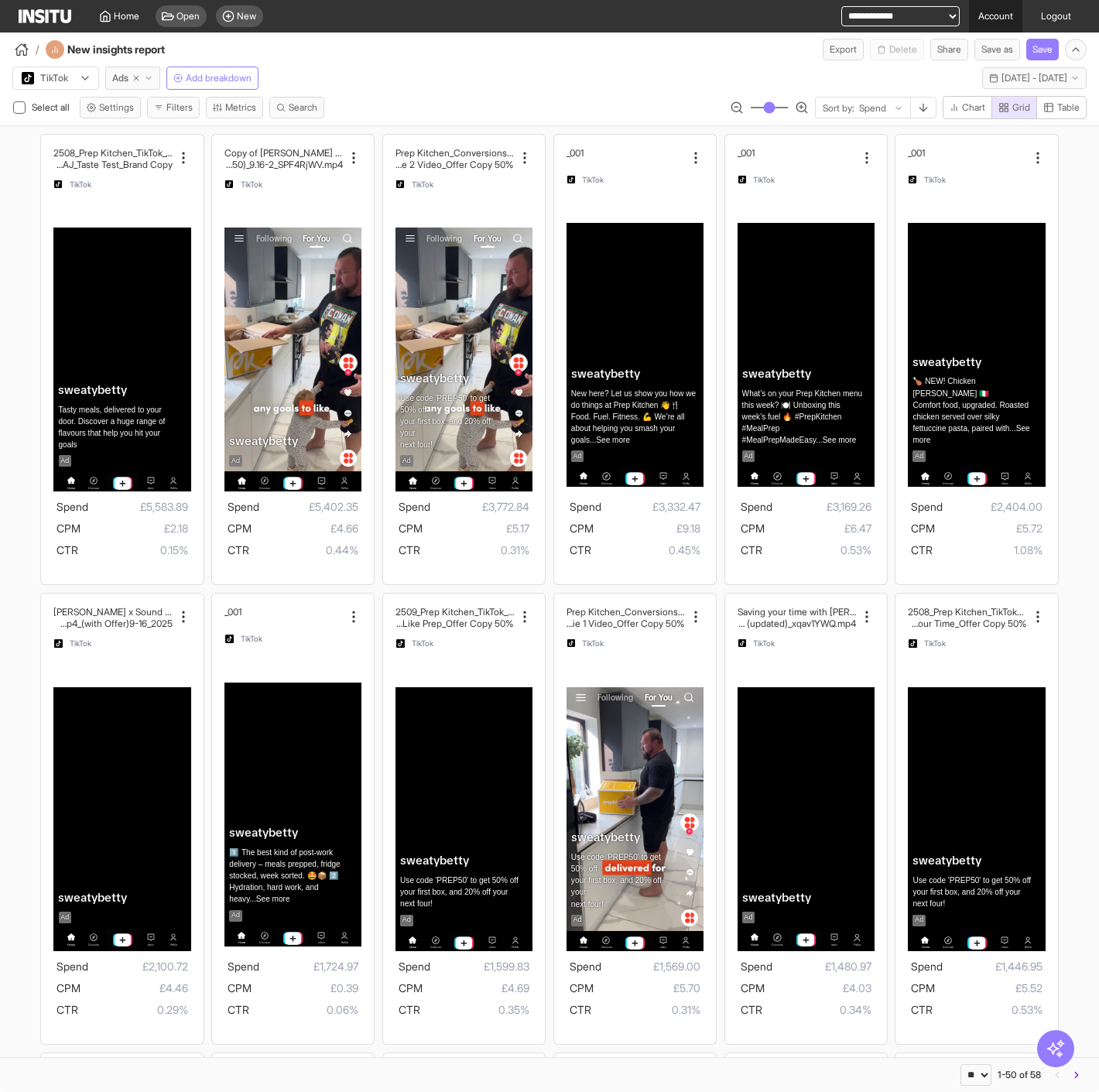
click at [1002, 17] on link "Account" at bounding box center [995, 16] width 54 height 33
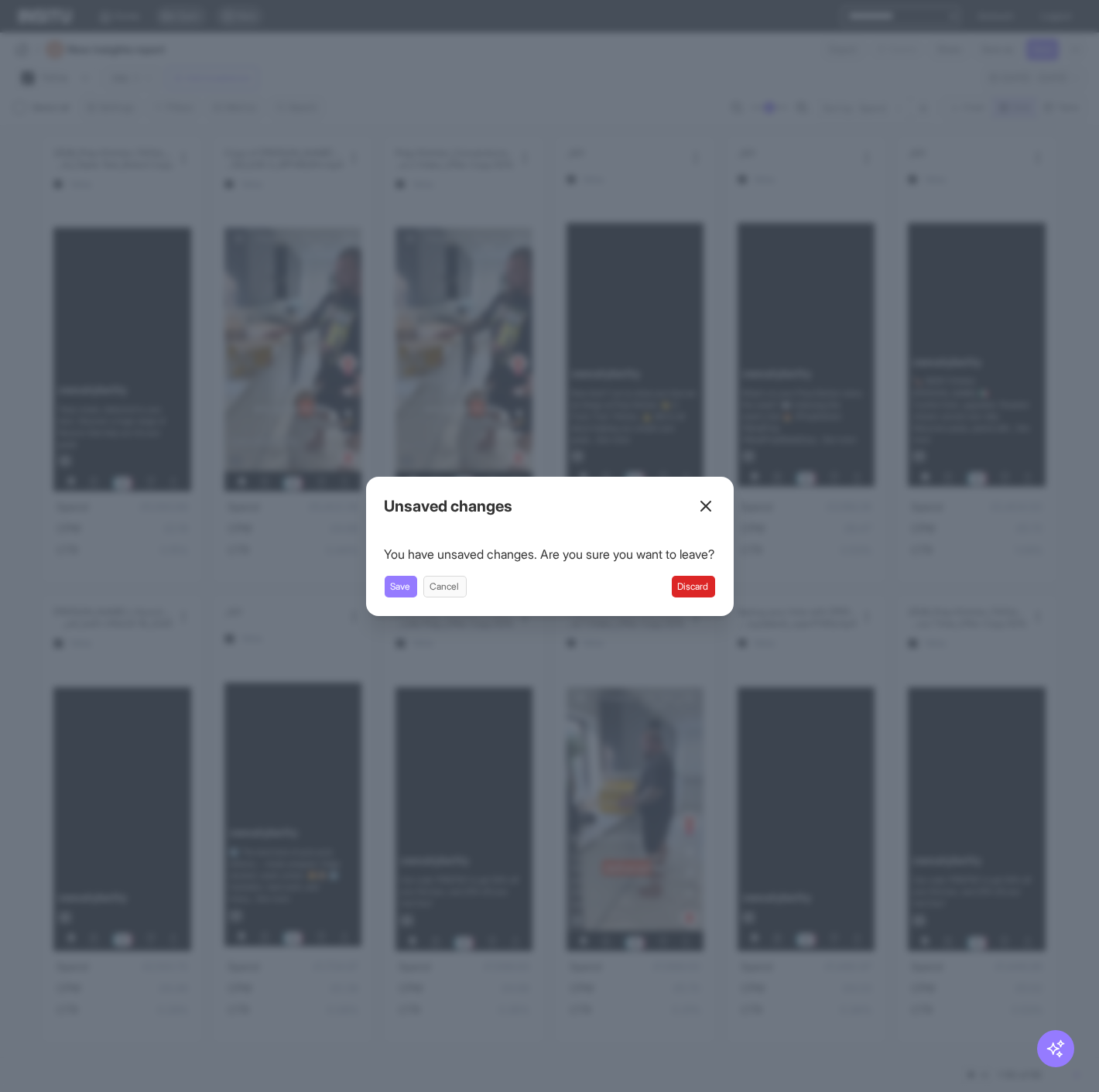
click at [1000, 17] on div "Close overlay" at bounding box center [550, 546] width 1099 height 1092
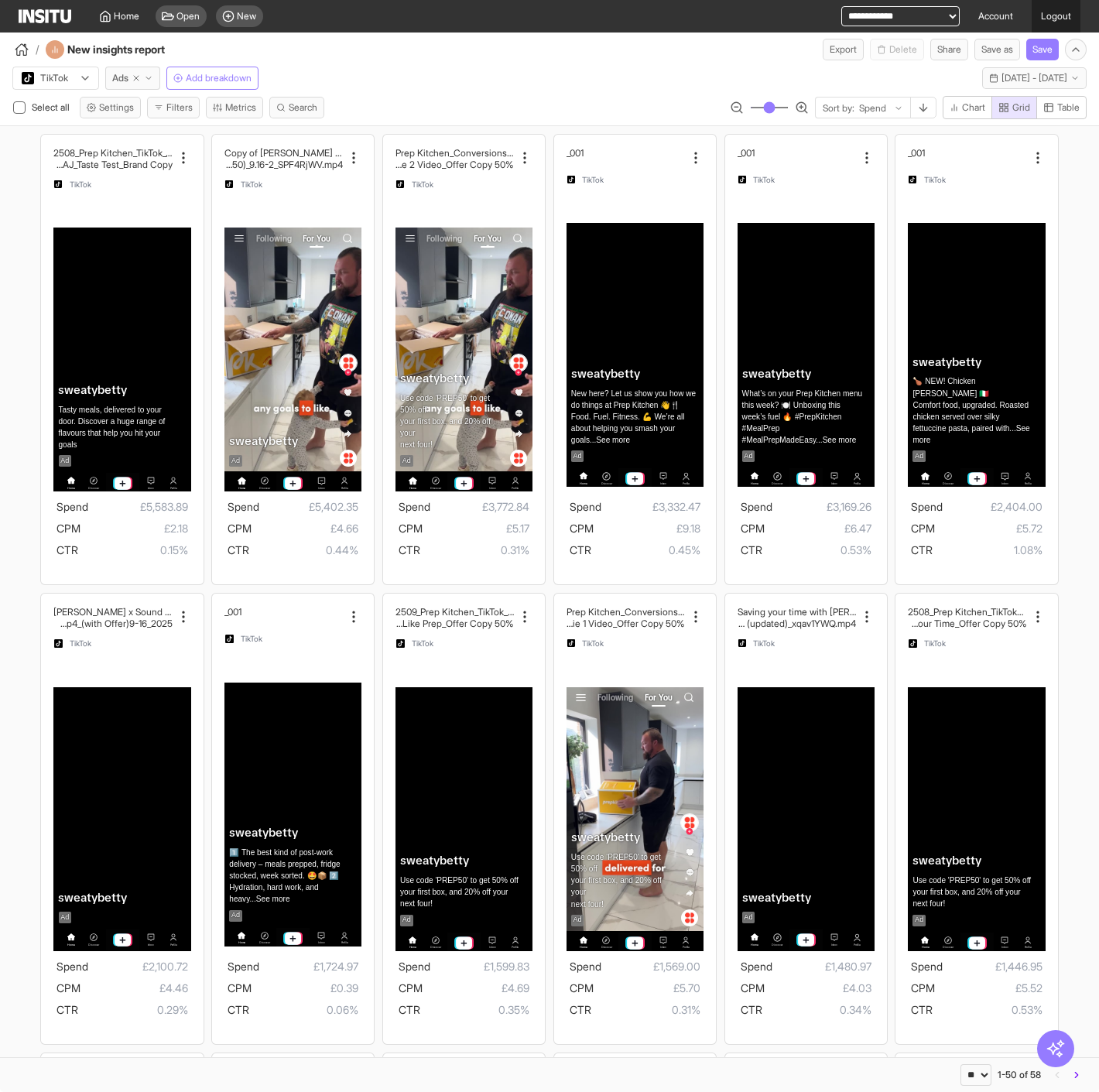
click at [1060, 16] on link "Logout" at bounding box center [1056, 16] width 49 height 33
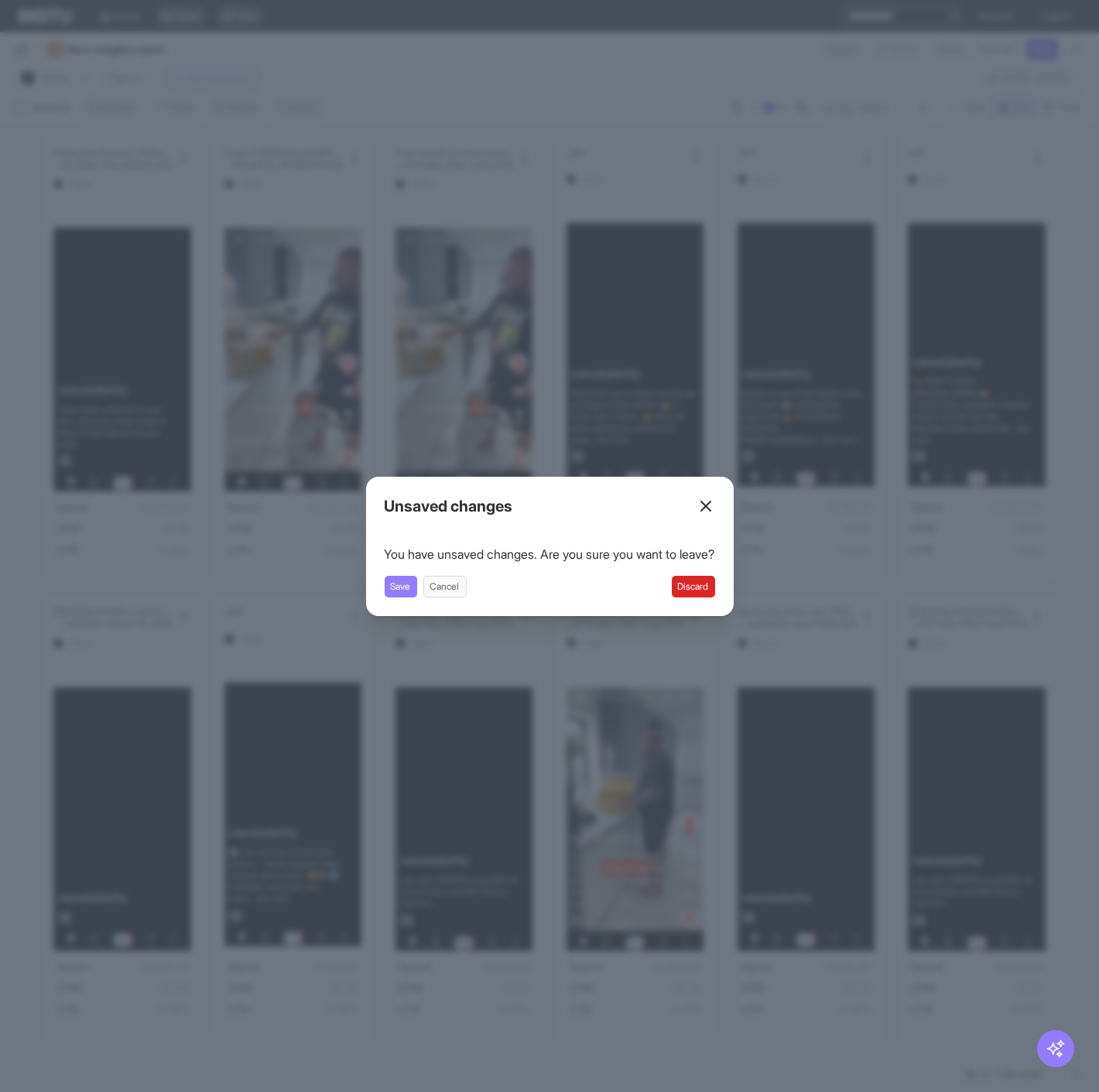
click at [709, 598] on div "Unsaved changes You have unsaved changes. Are you sure you want to leave? Save …" at bounding box center [550, 546] width 368 height 139
click at [709, 587] on button "Discard" at bounding box center [693, 587] width 43 height 22
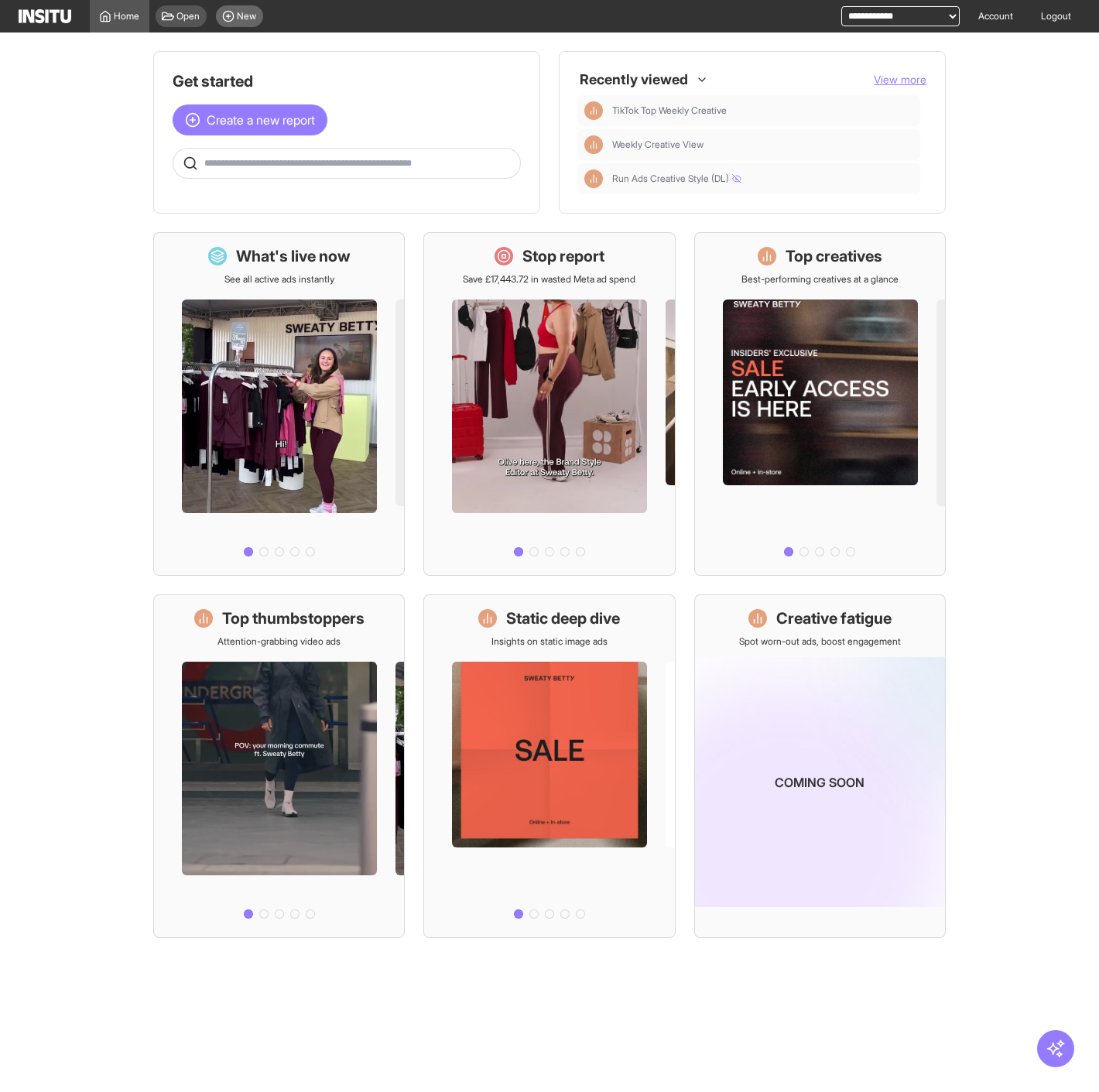
click at [232, 14] on icon at bounding box center [228, 16] width 12 height 12
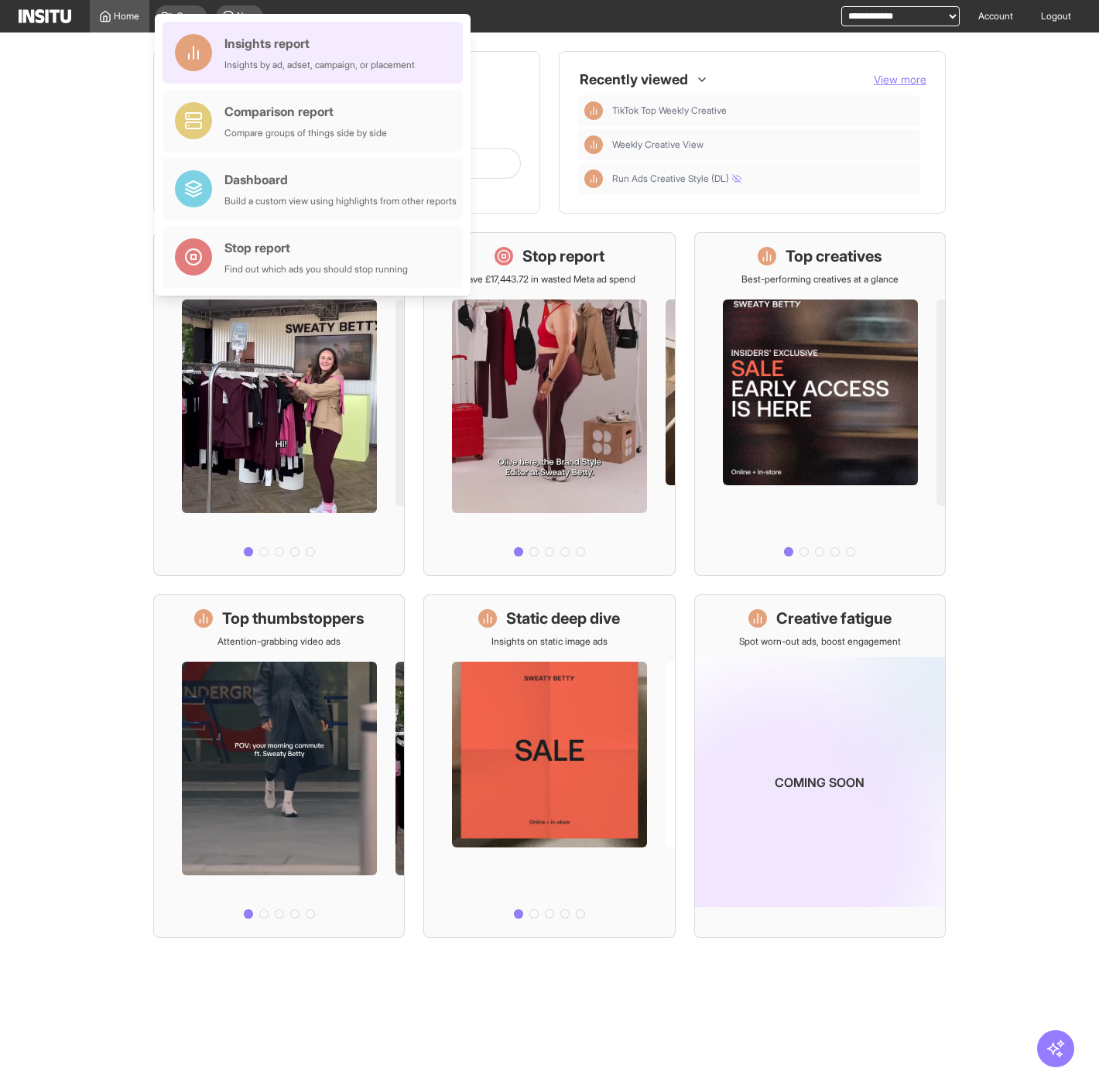
click at [262, 54] on div "Insights report Insights by ad, adset, campaign, or placement" at bounding box center [319, 53] width 190 height 37
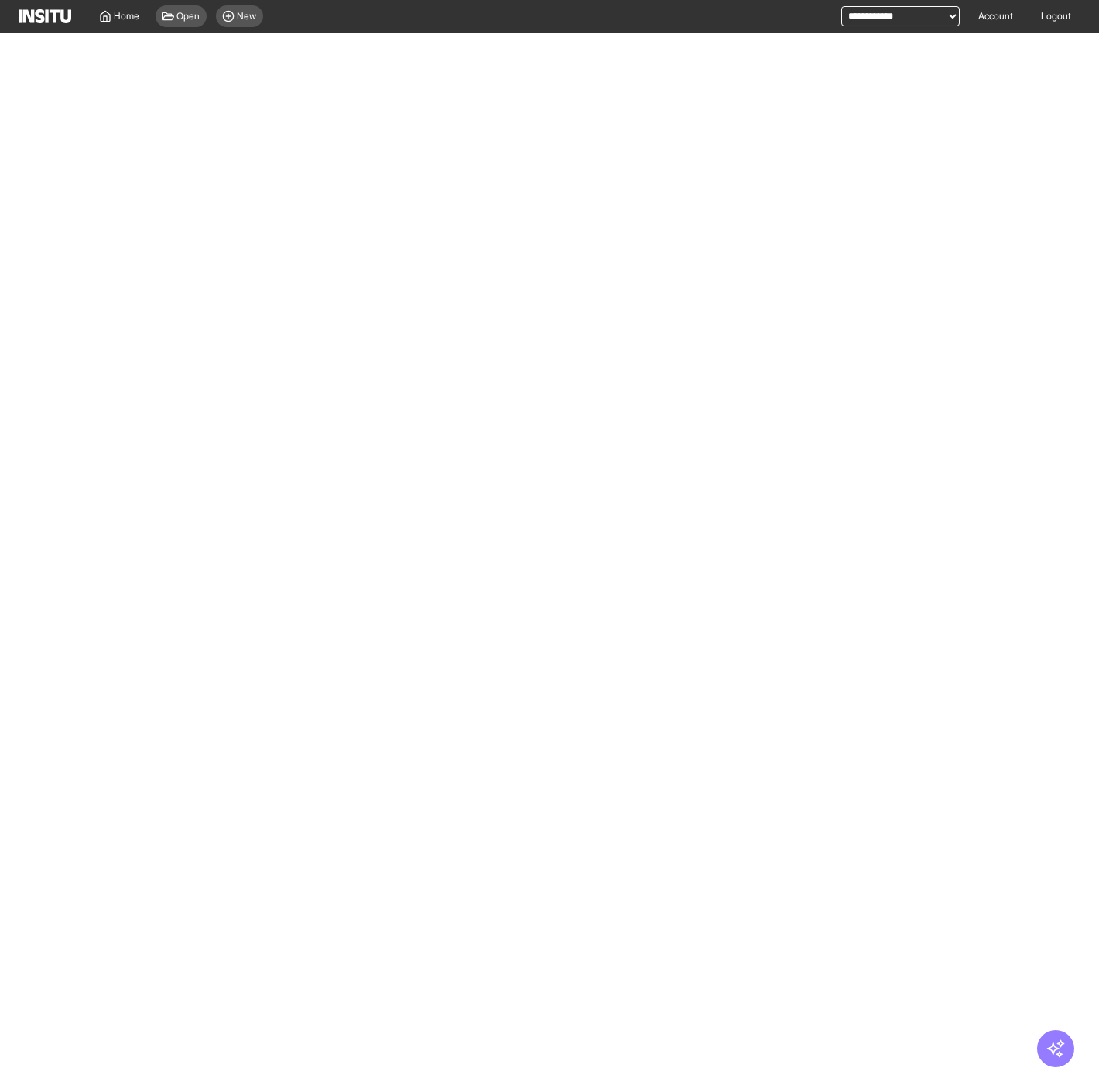
select select "**"
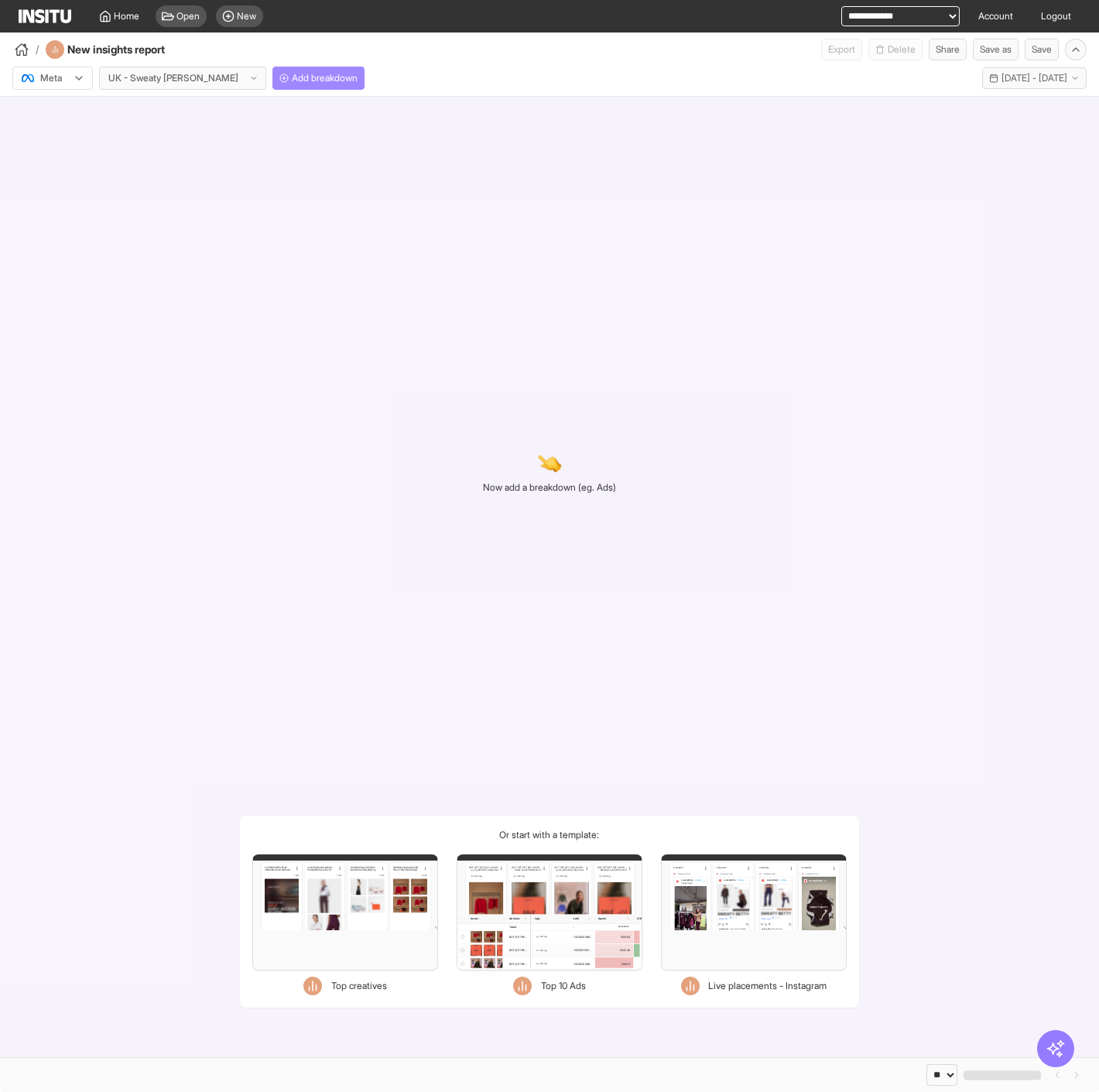
click at [292, 74] on span "Add breakdown" at bounding box center [324, 78] width 66 height 12
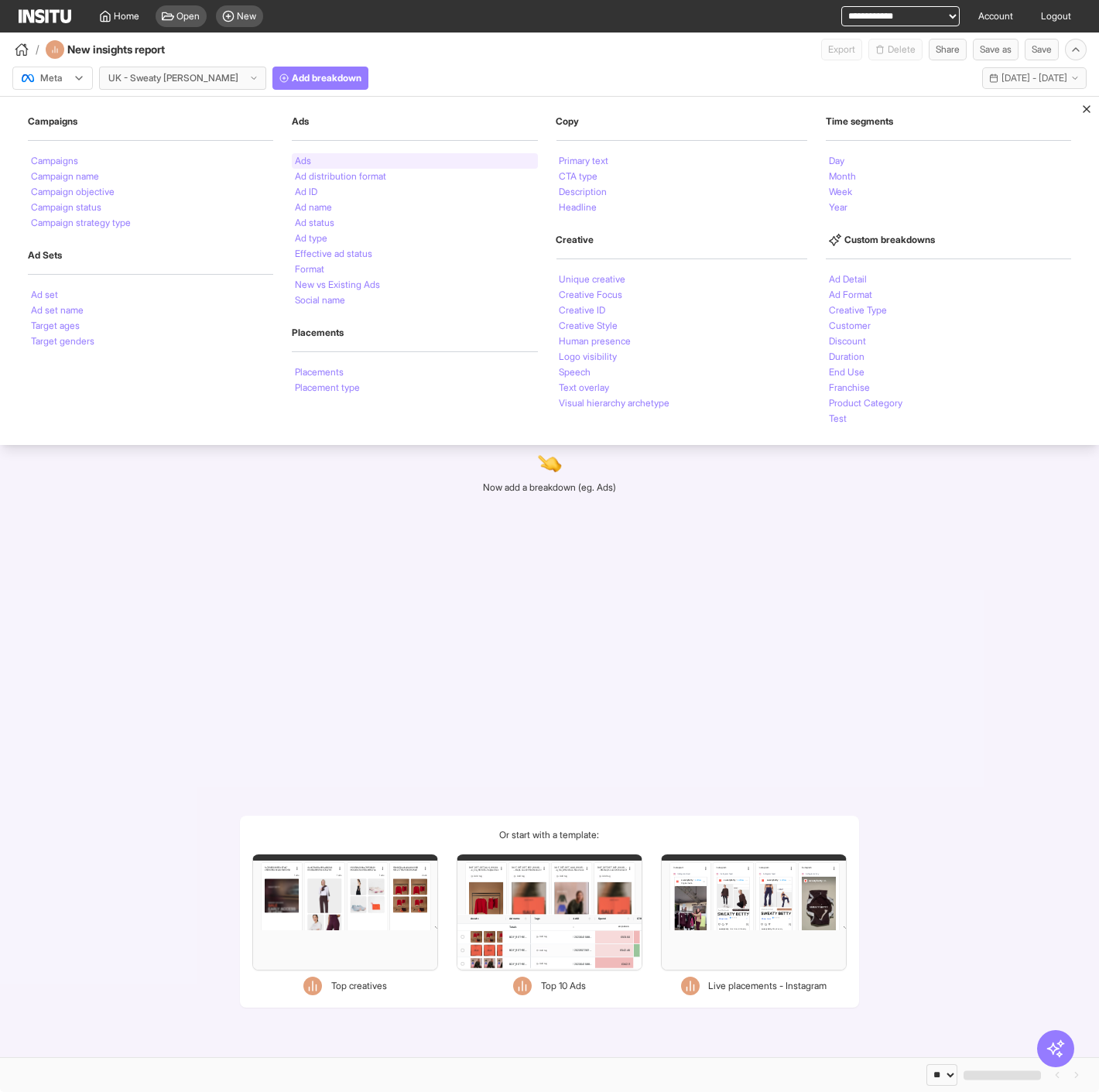
click at [318, 156] on div "Ads" at bounding box center [414, 161] width 245 height 16
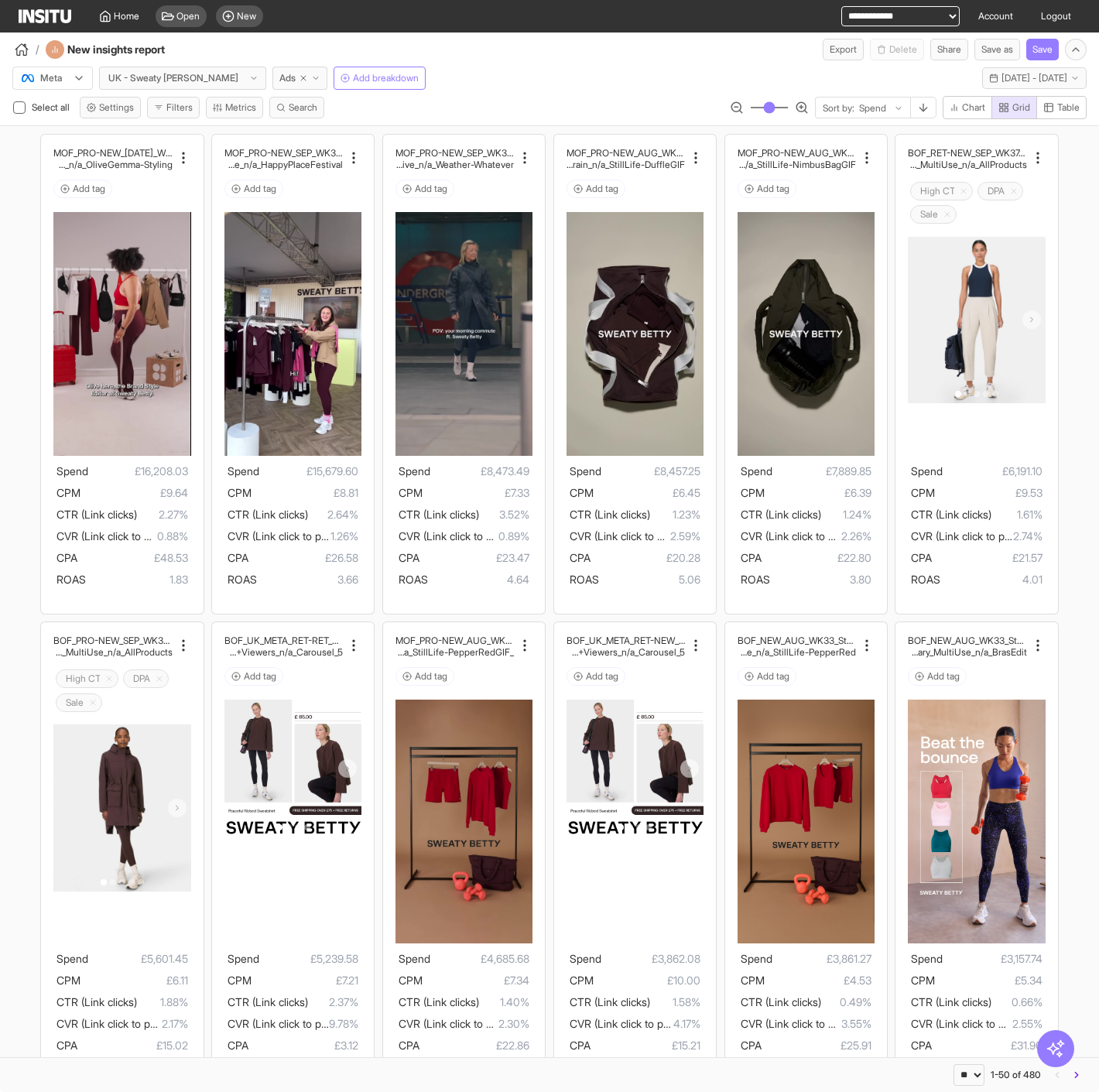
click at [53, 83] on div at bounding box center [42, 78] width 43 height 16
click at [74, 136] on span "TikTok" at bounding box center [53, 137] width 61 height 14
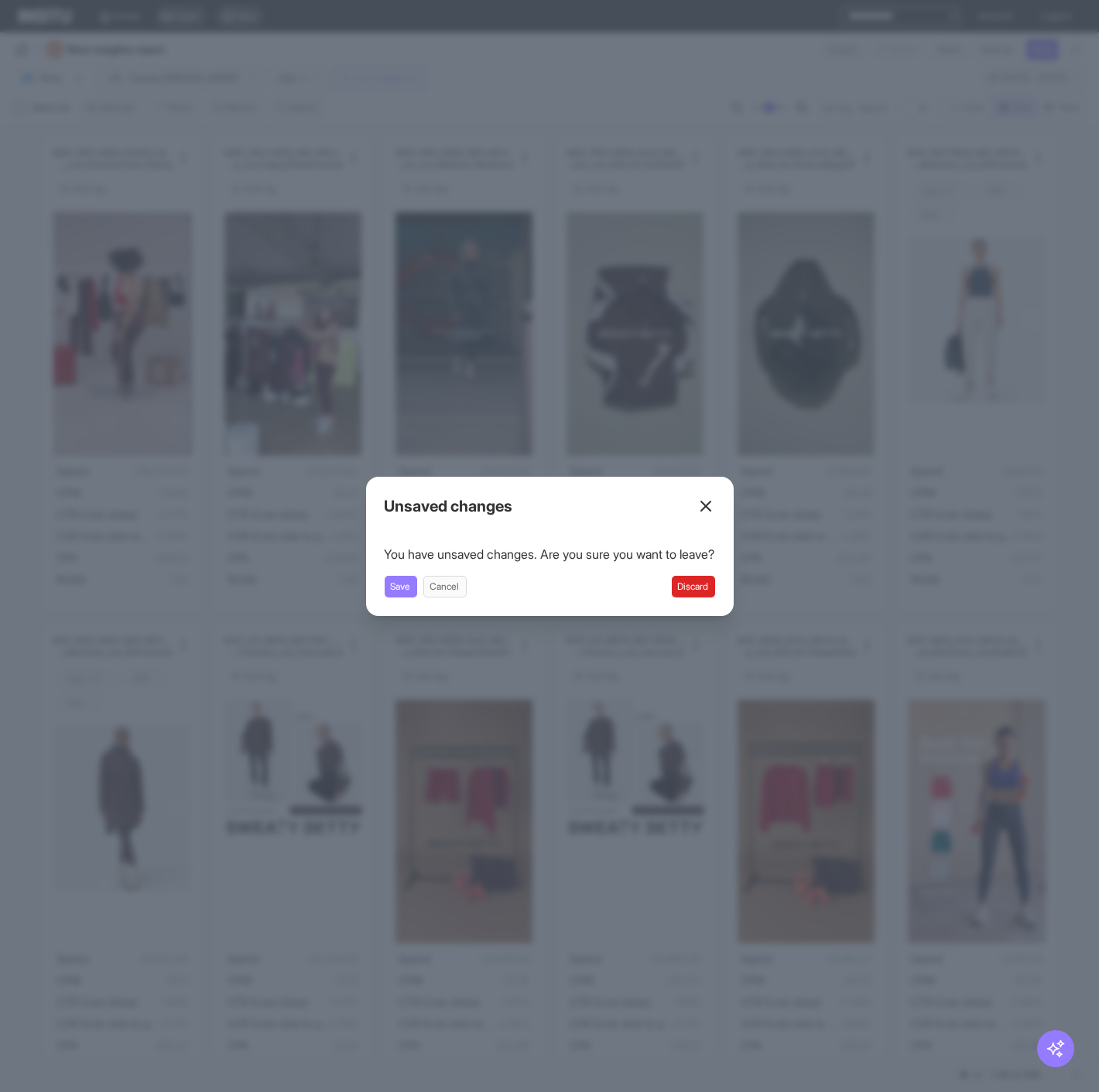
click at [695, 577] on button "Discard" at bounding box center [693, 587] width 43 height 22
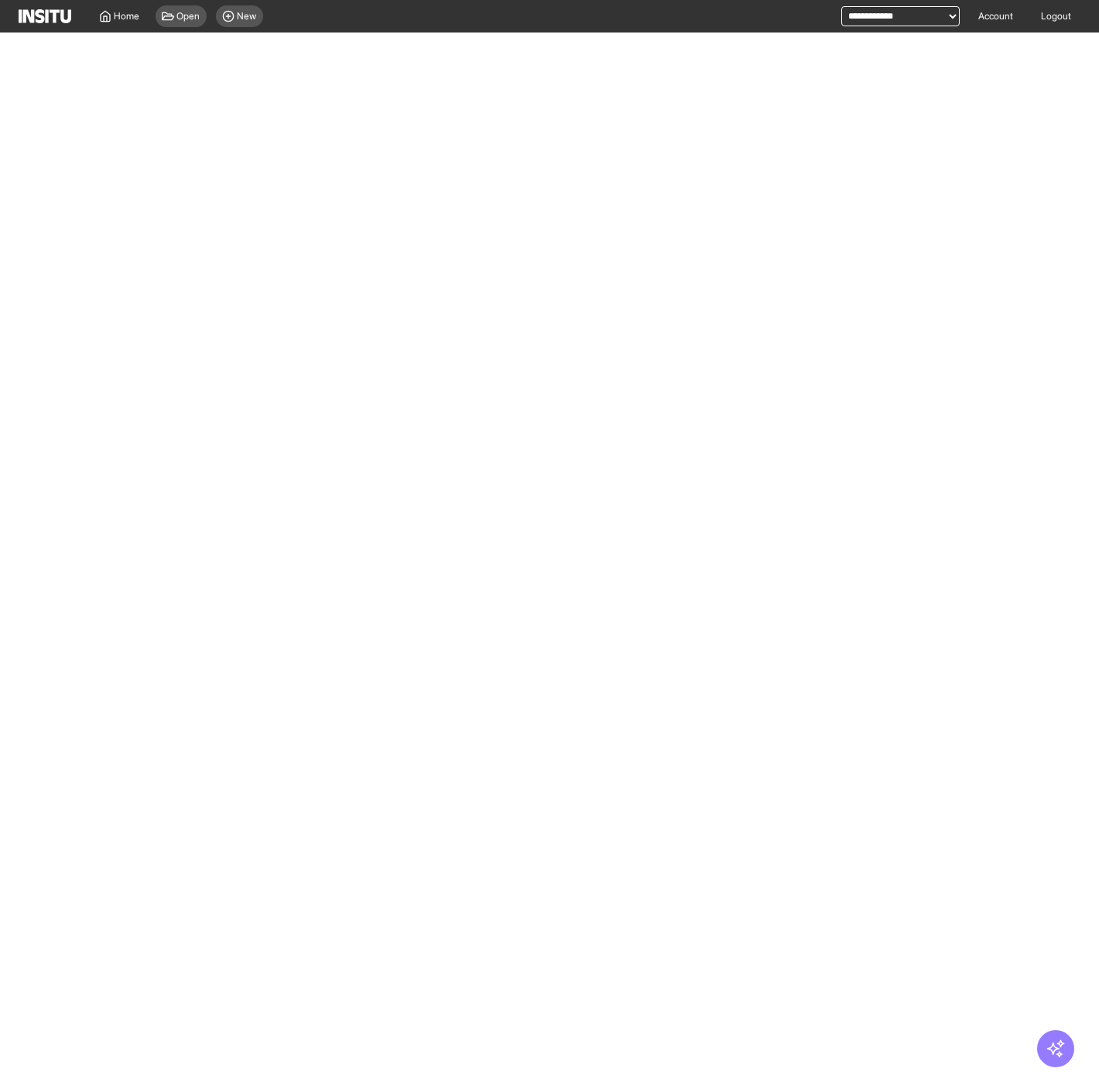
select select "**"
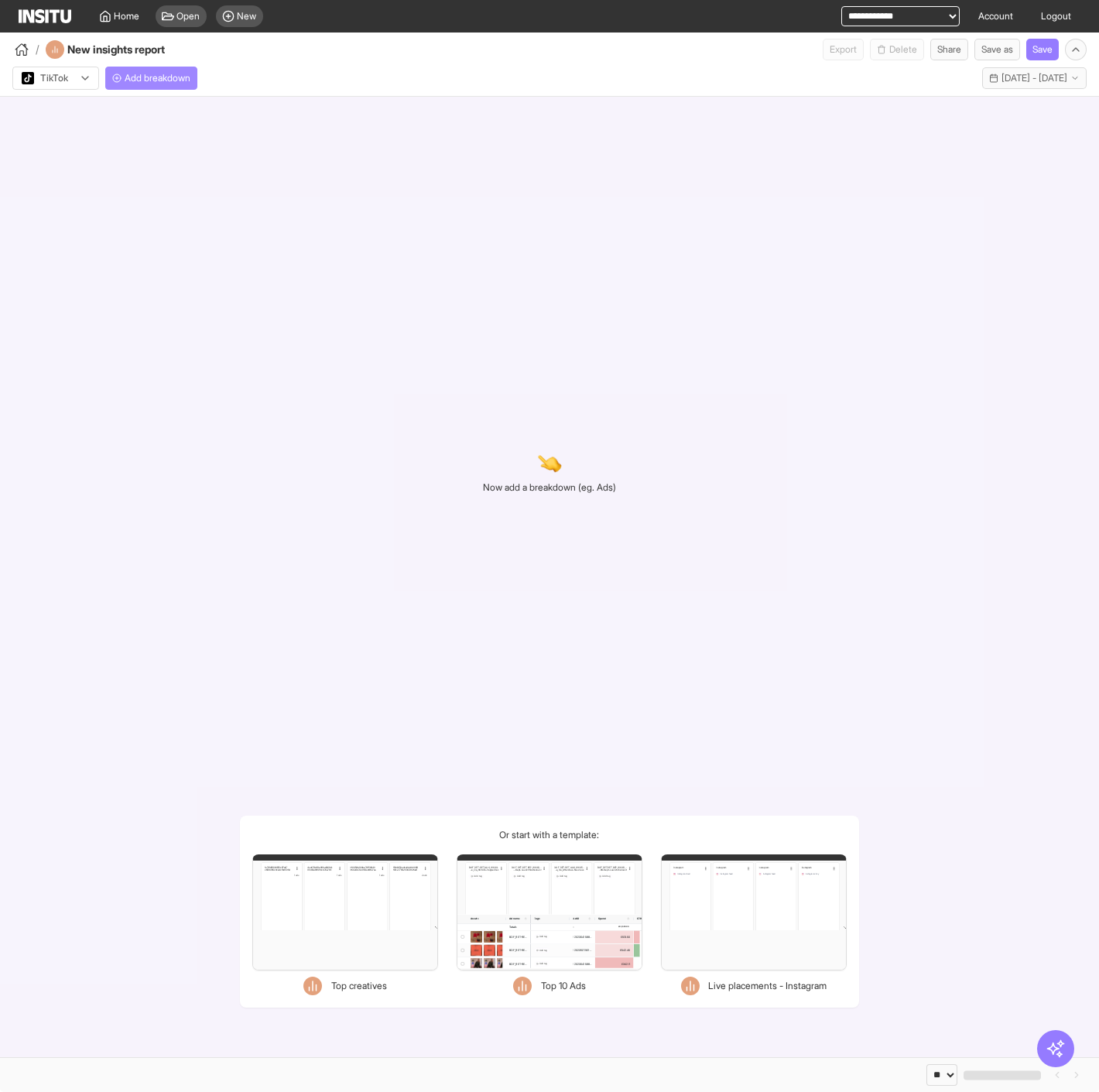
click at [144, 78] on span "Add breakdown" at bounding box center [157, 78] width 66 height 12
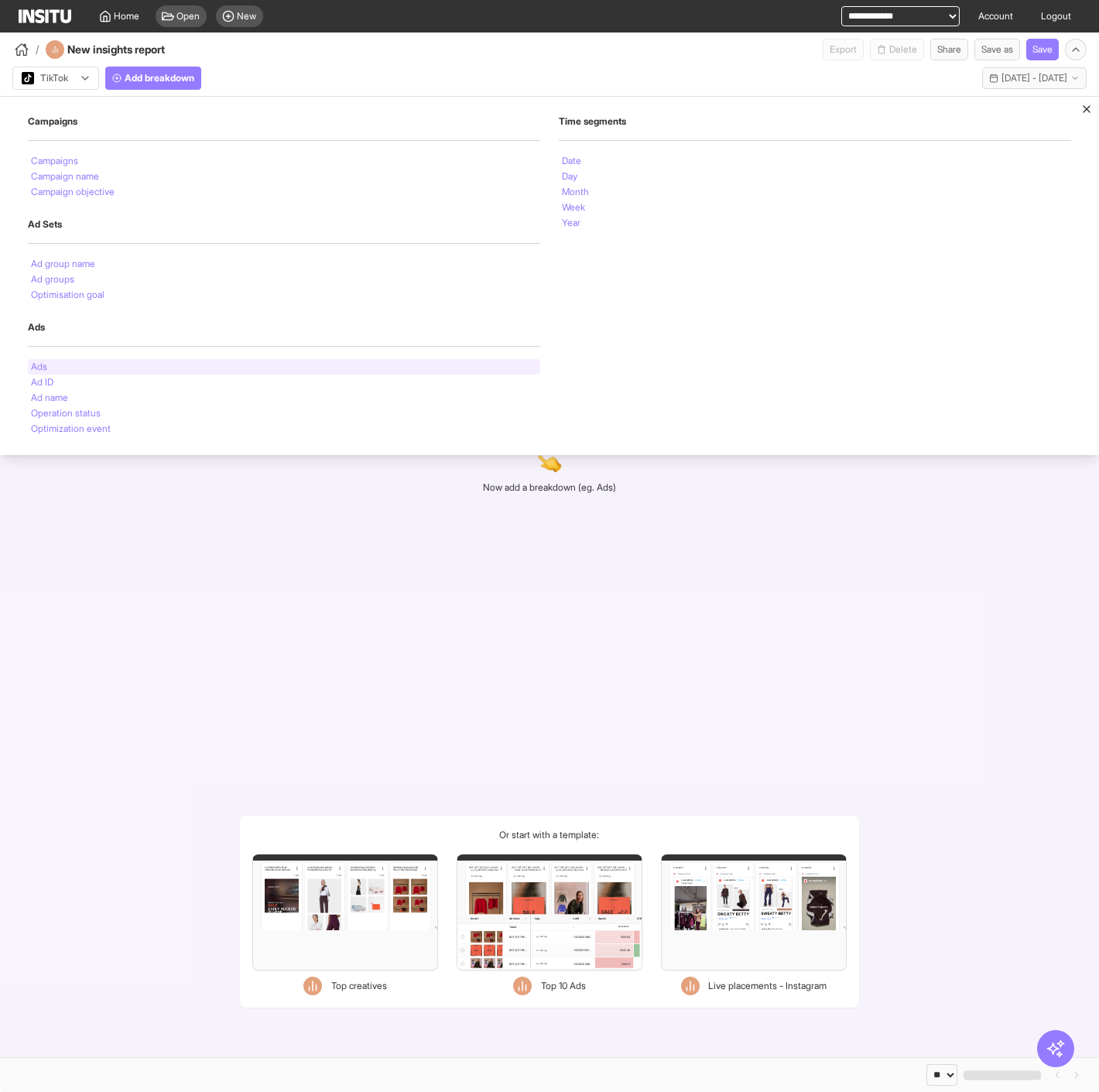
click at [80, 366] on div "Ads" at bounding box center [284, 367] width 512 height 16
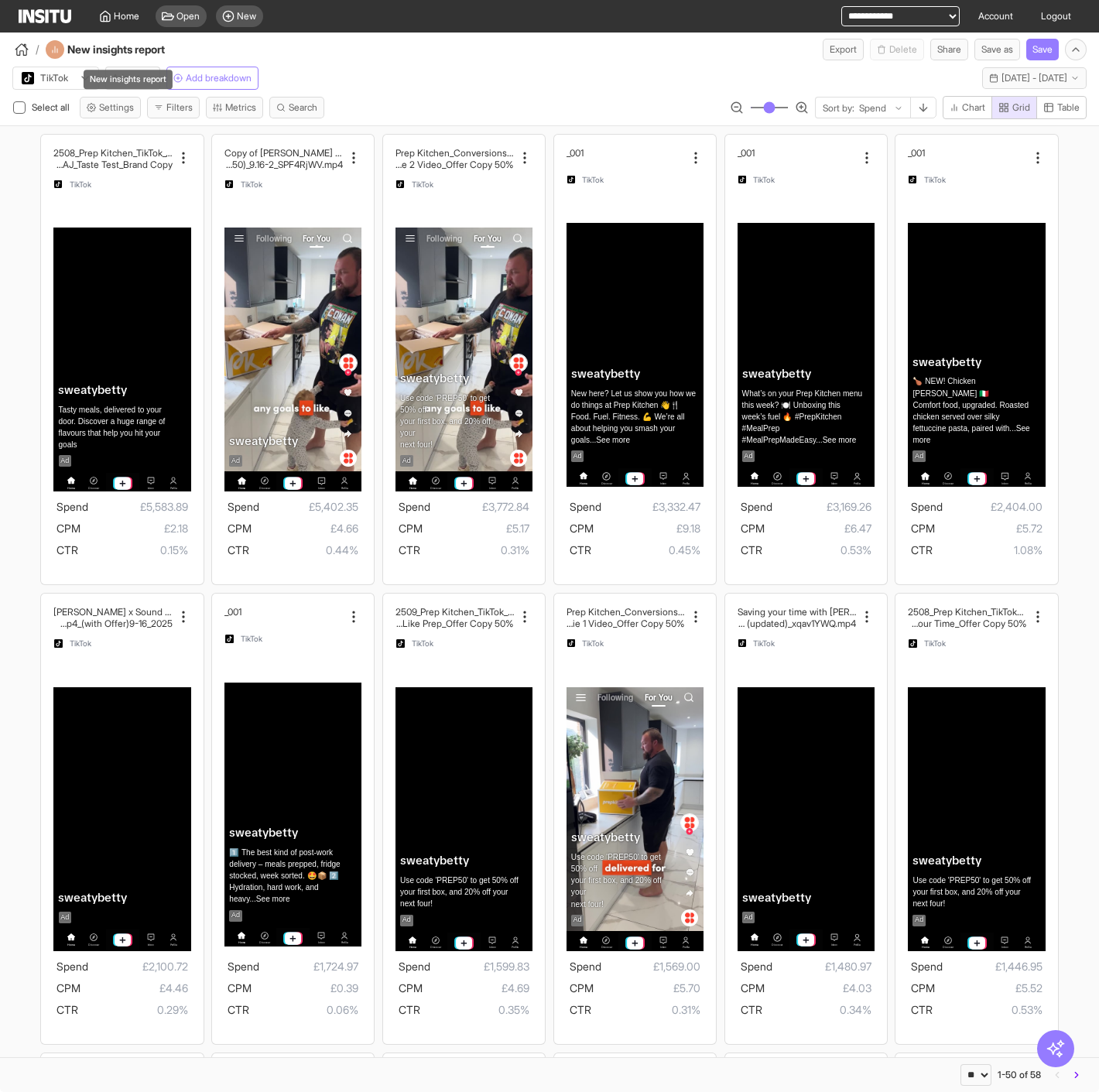
click at [132, 83] on div "New insights report" at bounding box center [128, 79] width 89 height 19
click at [145, 86] on button "Ads" at bounding box center [133, 78] width 55 height 23
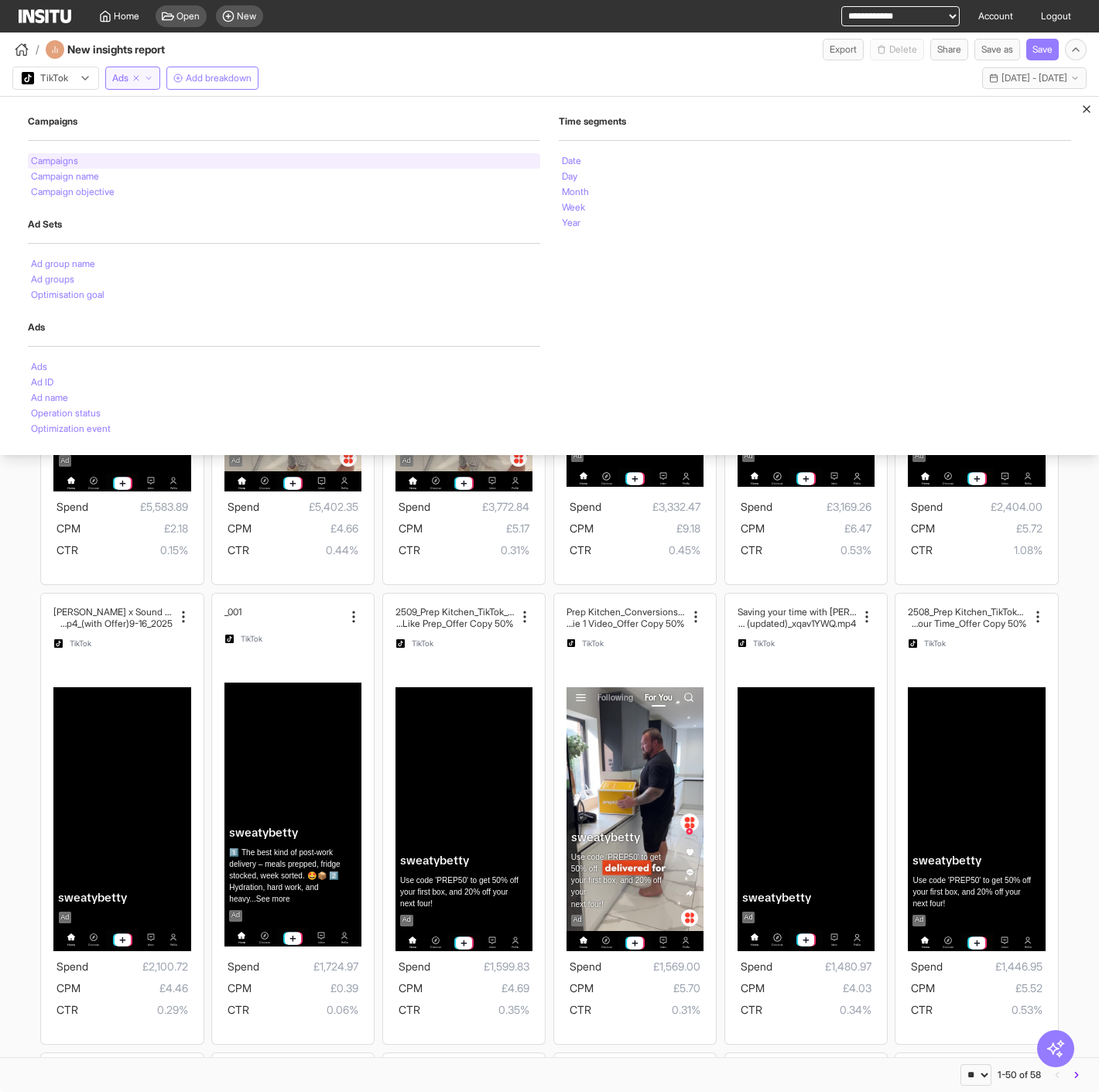
click at [118, 163] on div "Campaigns" at bounding box center [284, 161] width 512 height 16
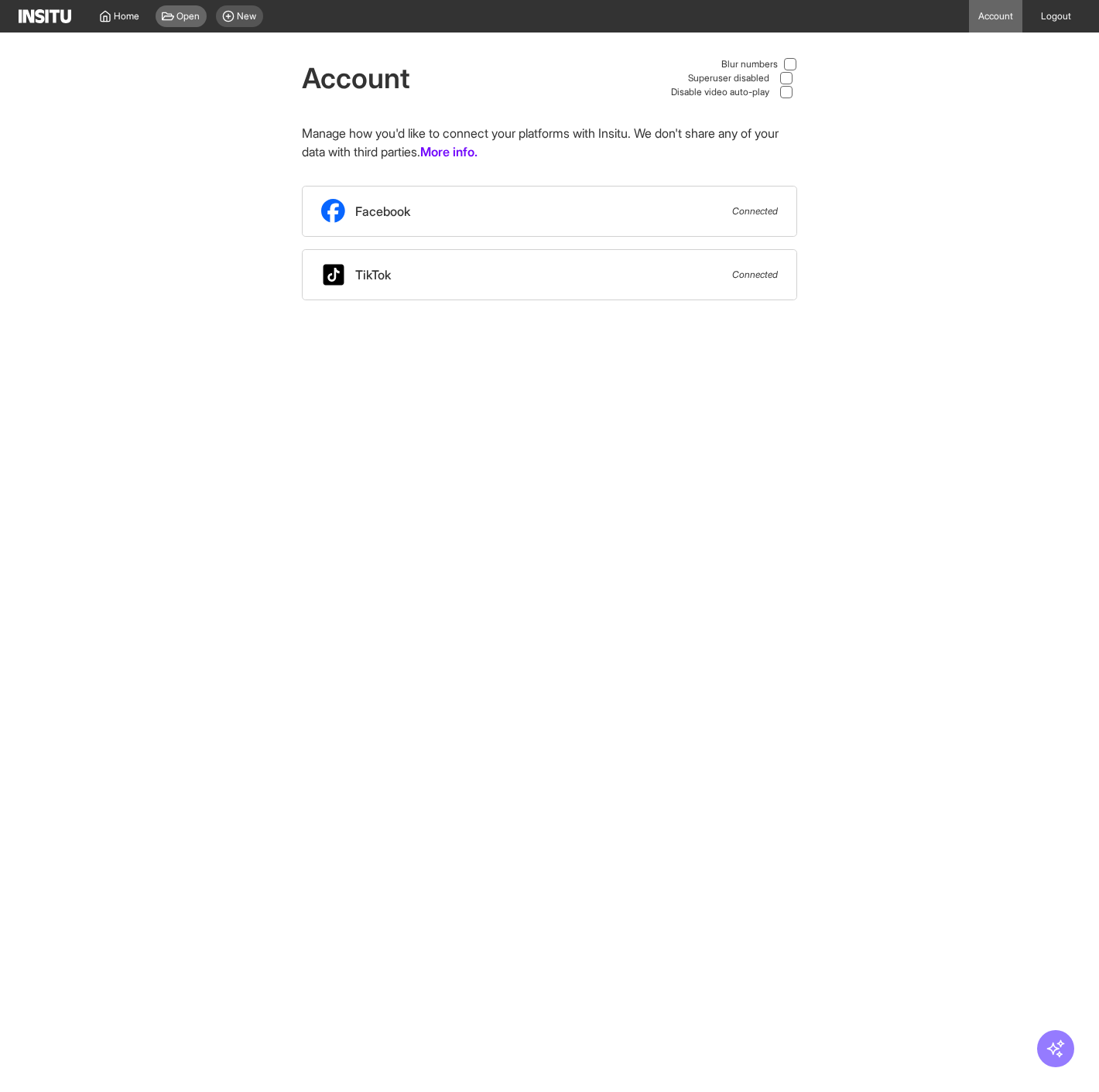
click at [185, 6] on div "Open" at bounding box center [181, 16] width 51 height 22
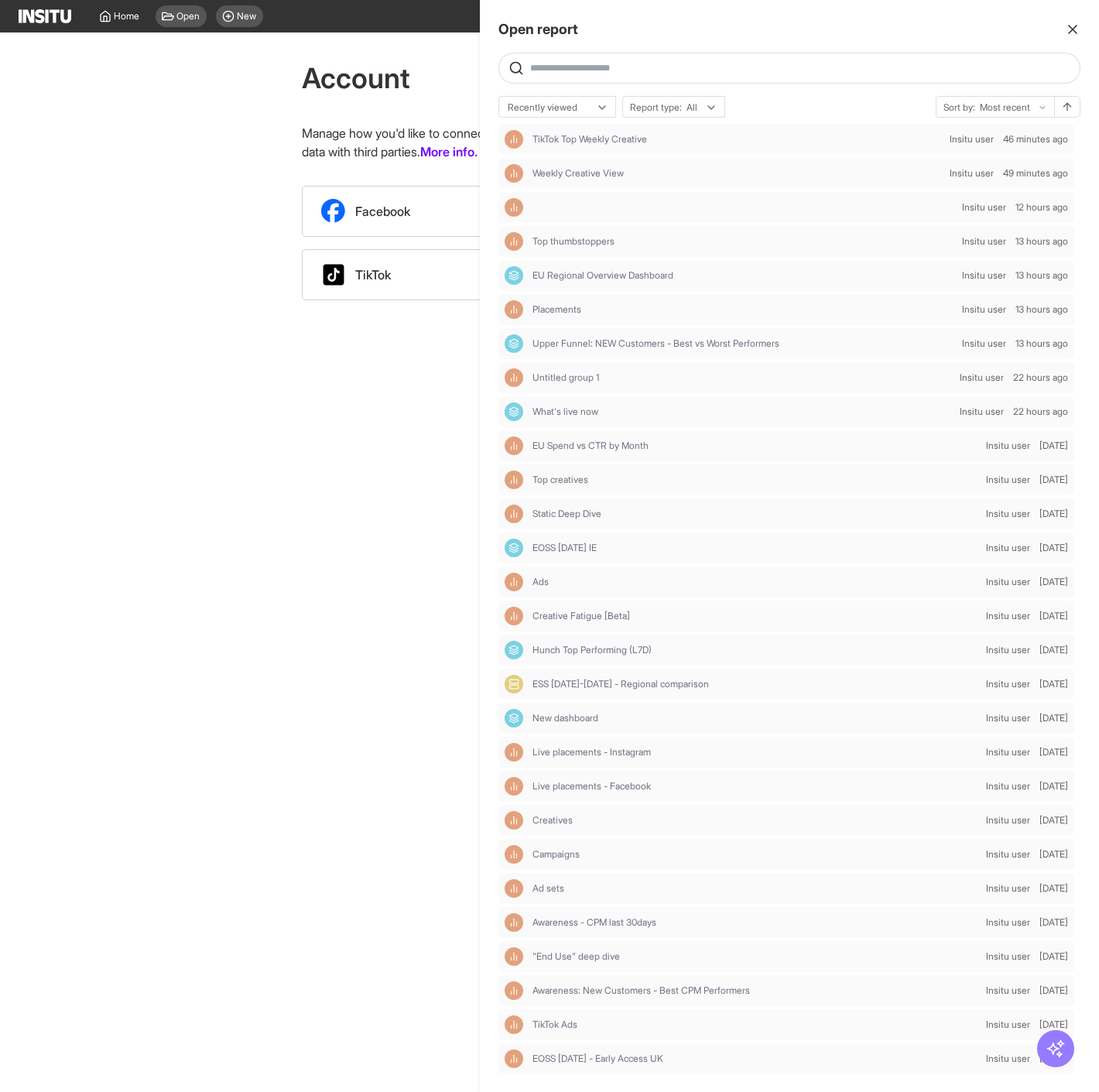
click at [262, 76] on div at bounding box center [550, 546] width 1099 height 1092
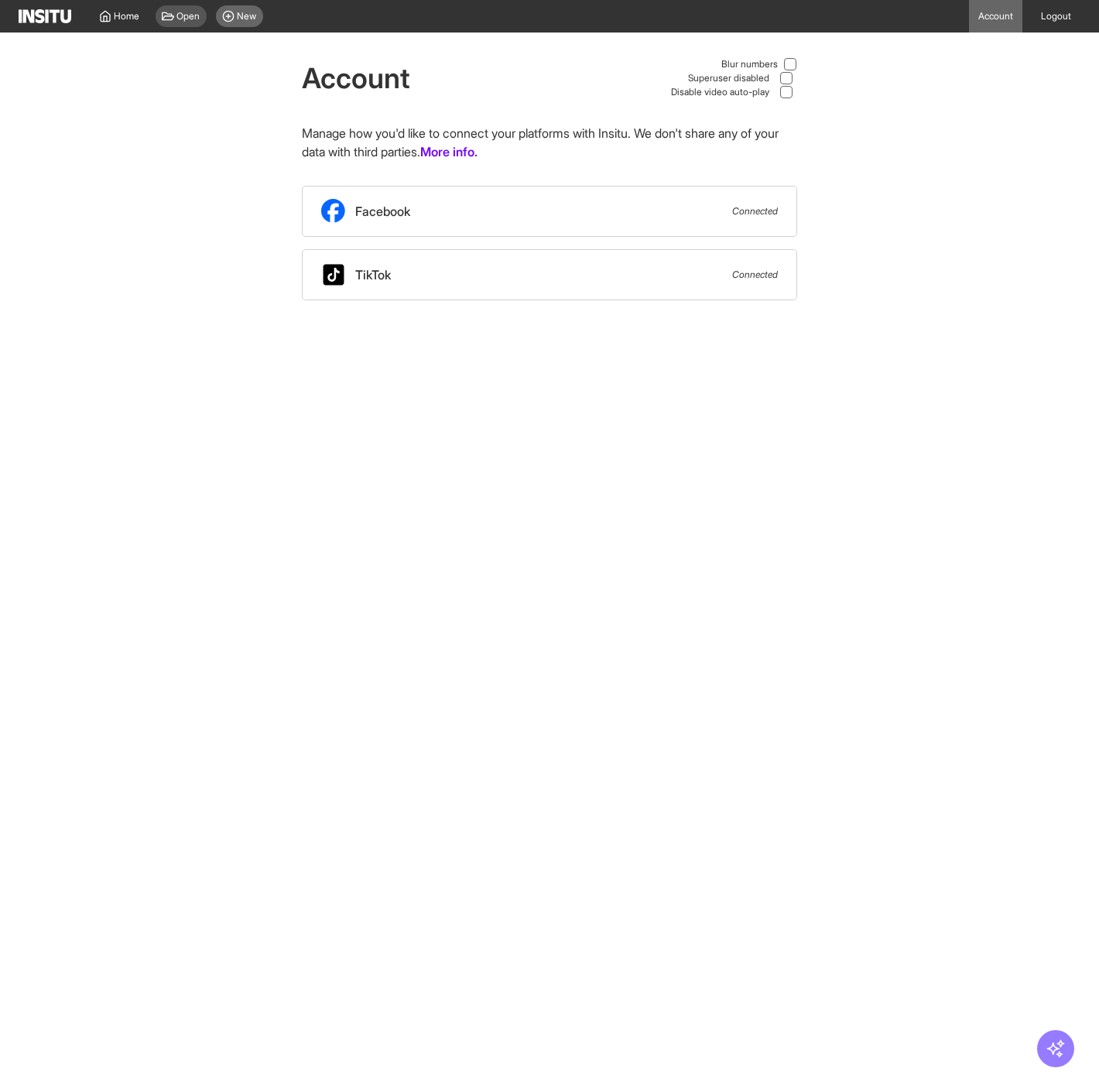
click at [245, 18] on span "New" at bounding box center [247, 16] width 19 height 12
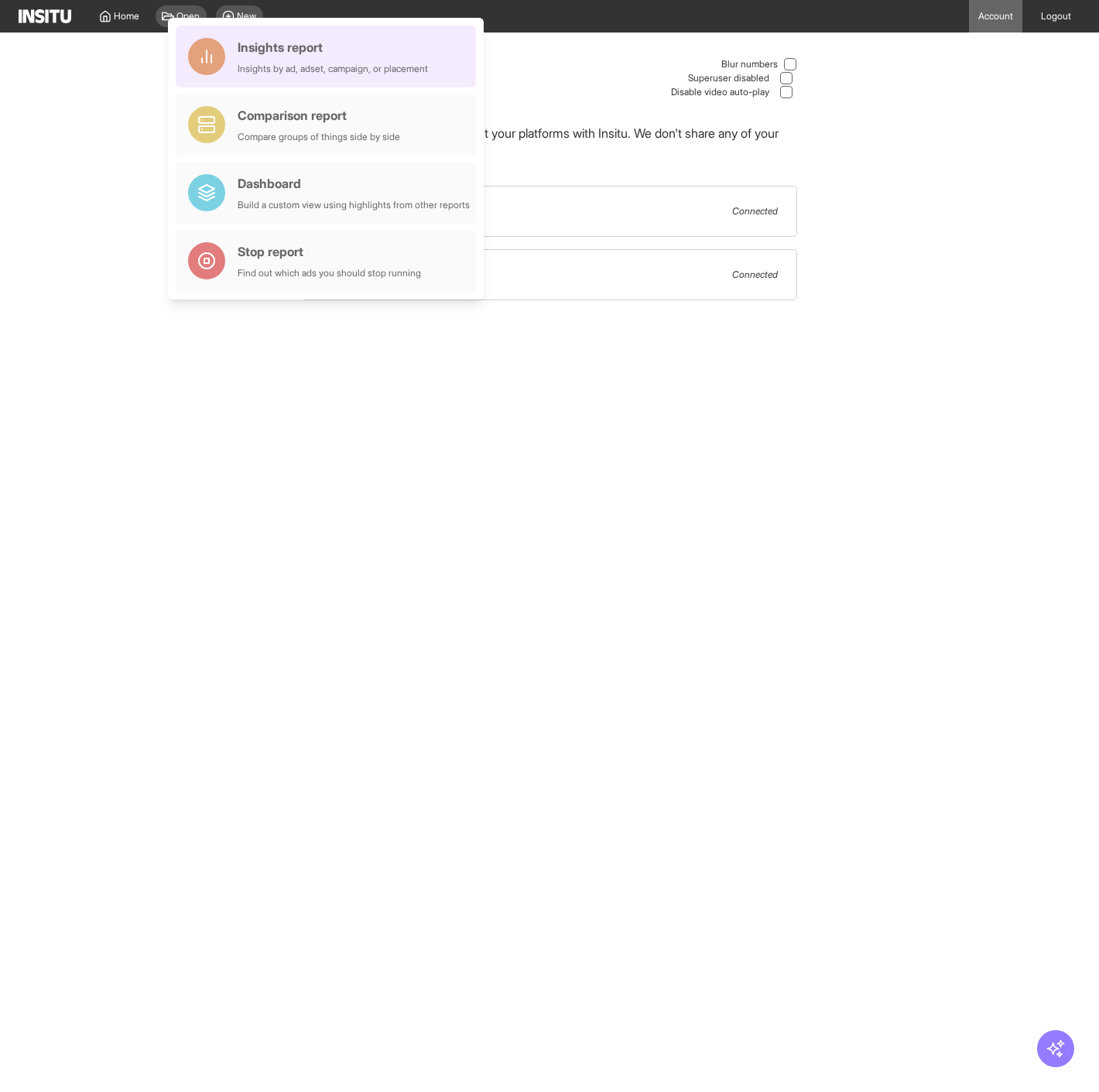
click at [300, 64] on div "Insights by ad, adset, campaign, or placement" at bounding box center [332, 69] width 190 height 12
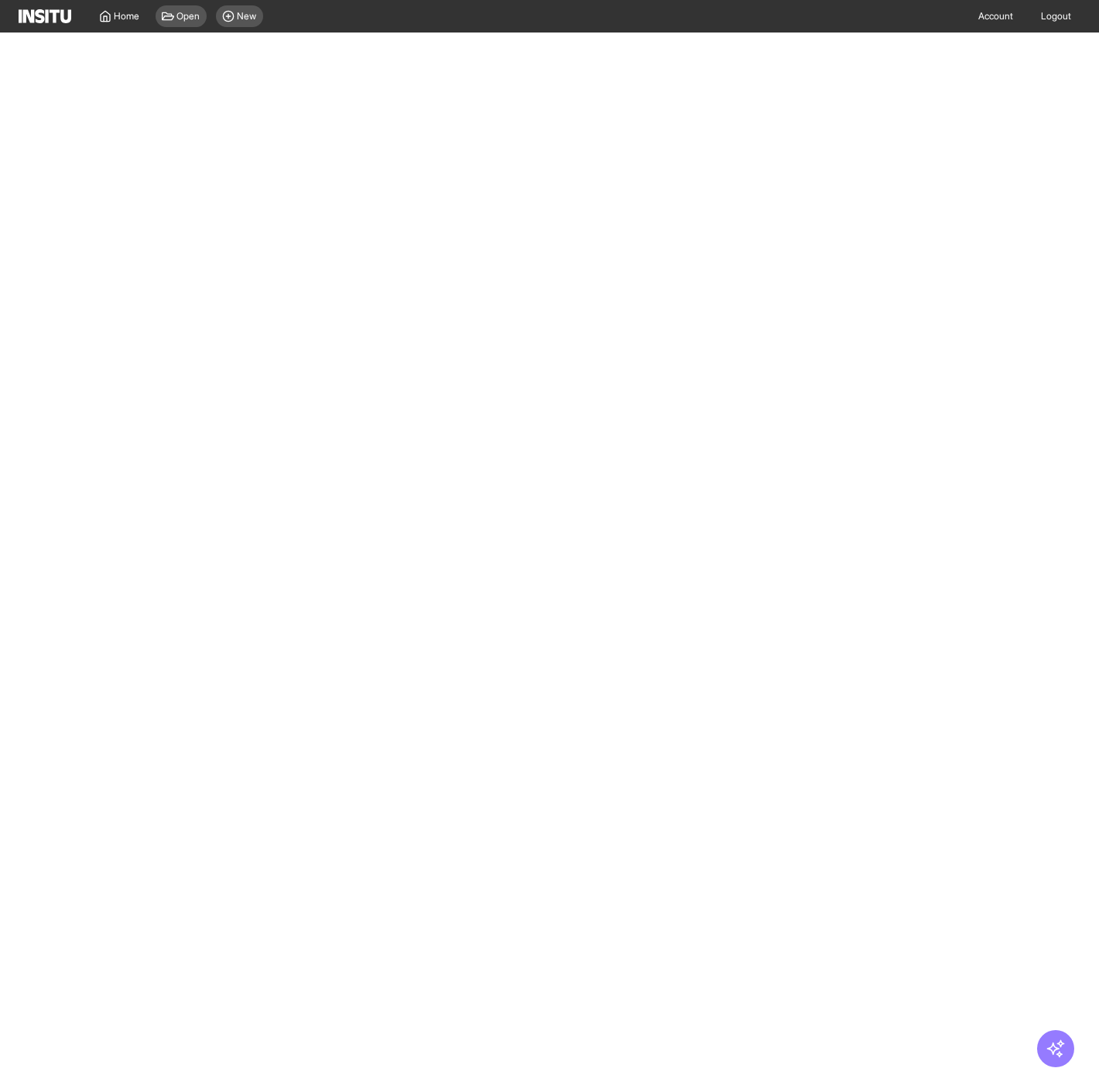
select select "**"
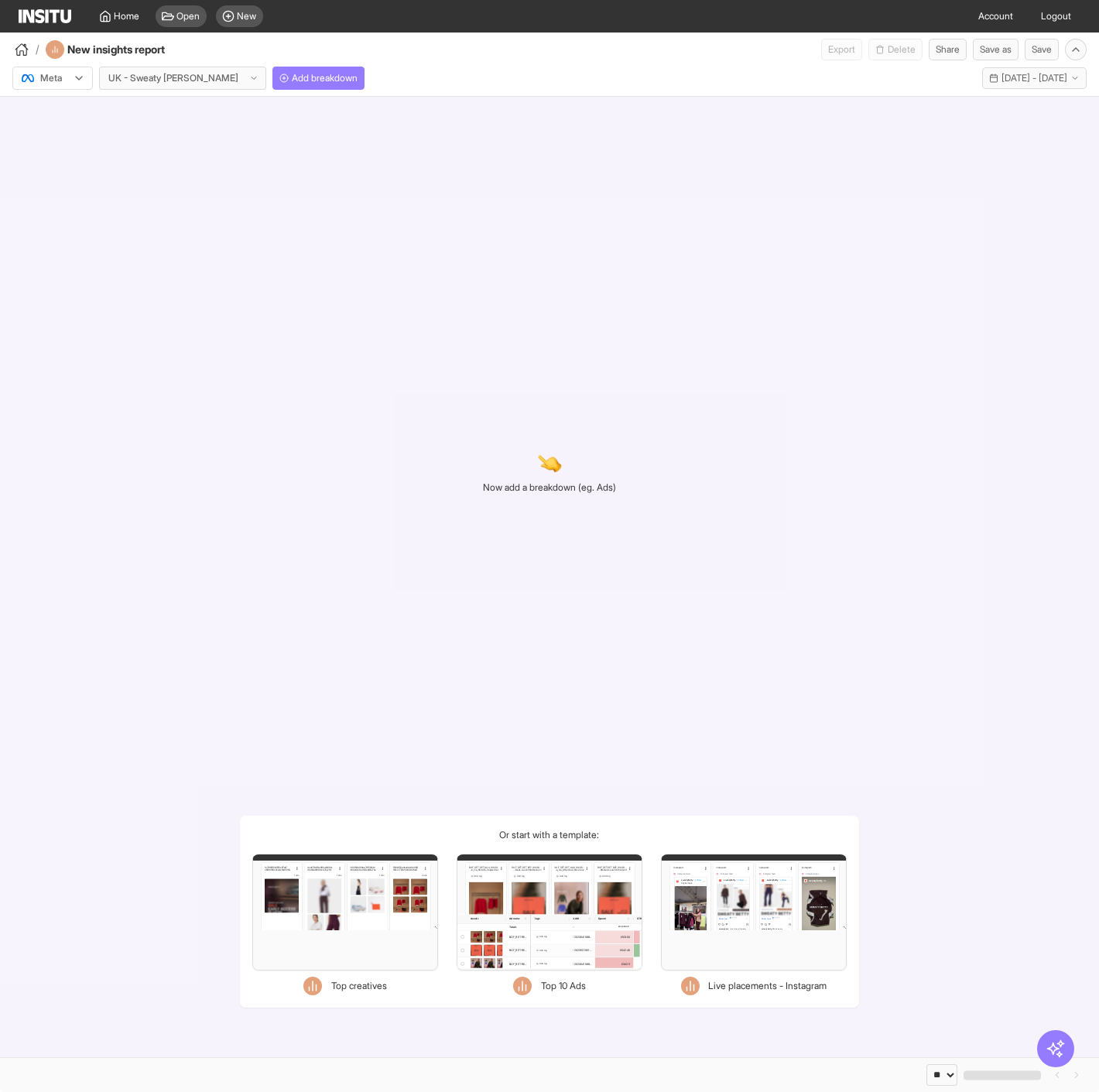
click at [81, 77] on polyline at bounding box center [79, 78] width 6 height 3
click at [79, 130] on span "TikTok" at bounding box center [53, 137] width 61 height 14
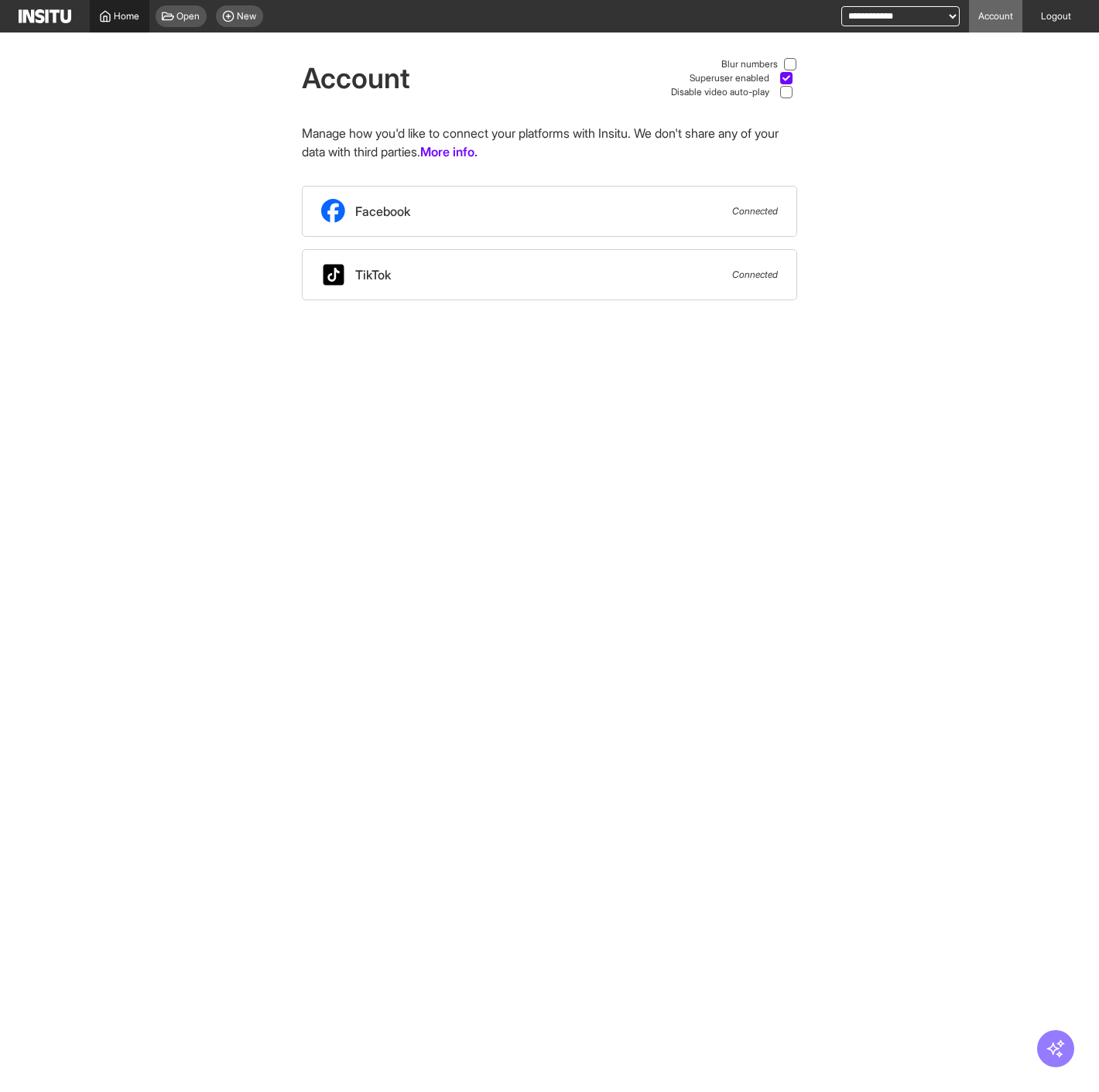
click at [115, 18] on span "Home" at bounding box center [127, 16] width 26 height 12
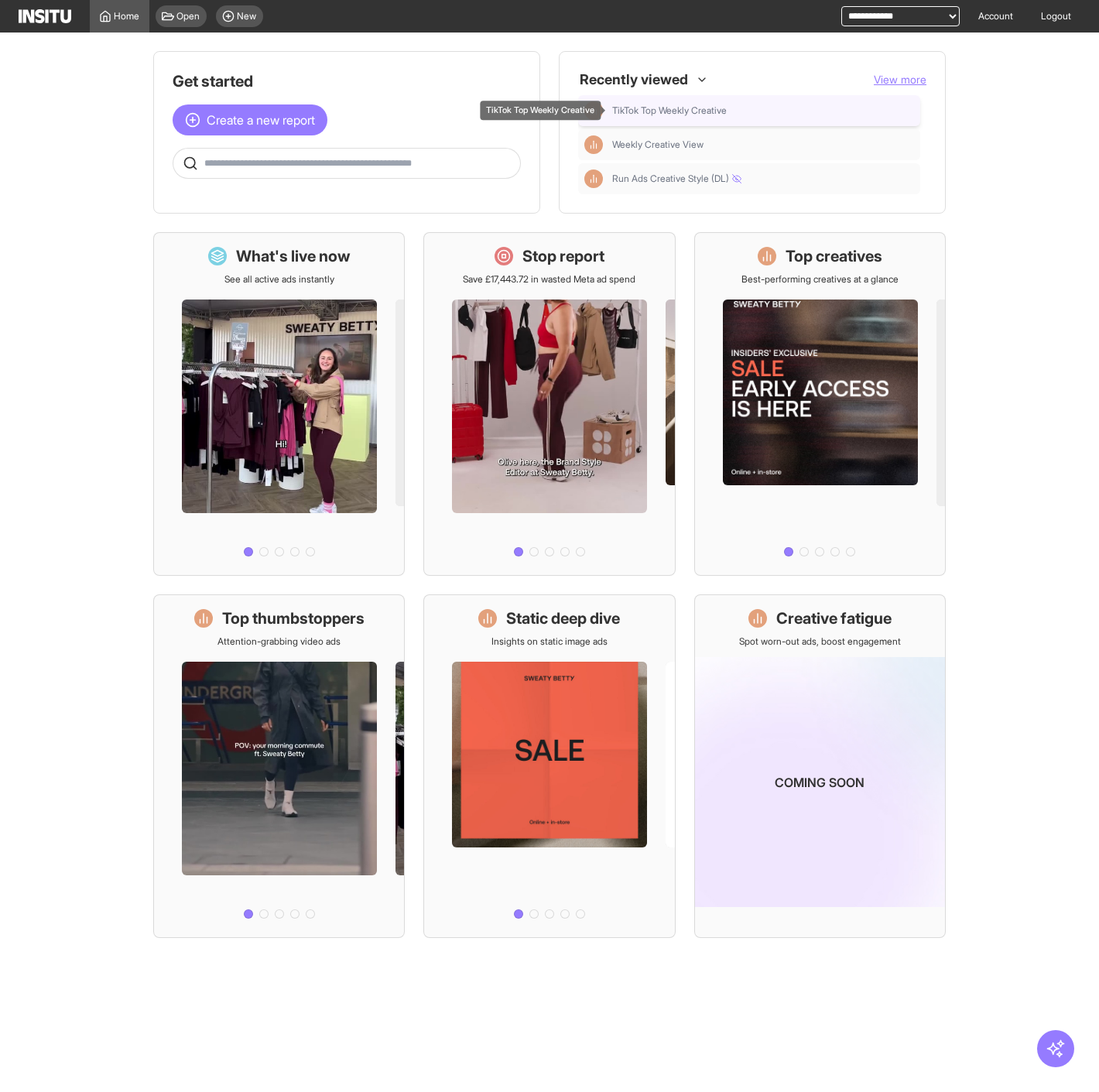
click at [650, 105] on span "TikTok Top Weekly Creative" at bounding box center [670, 111] width 115 height 12
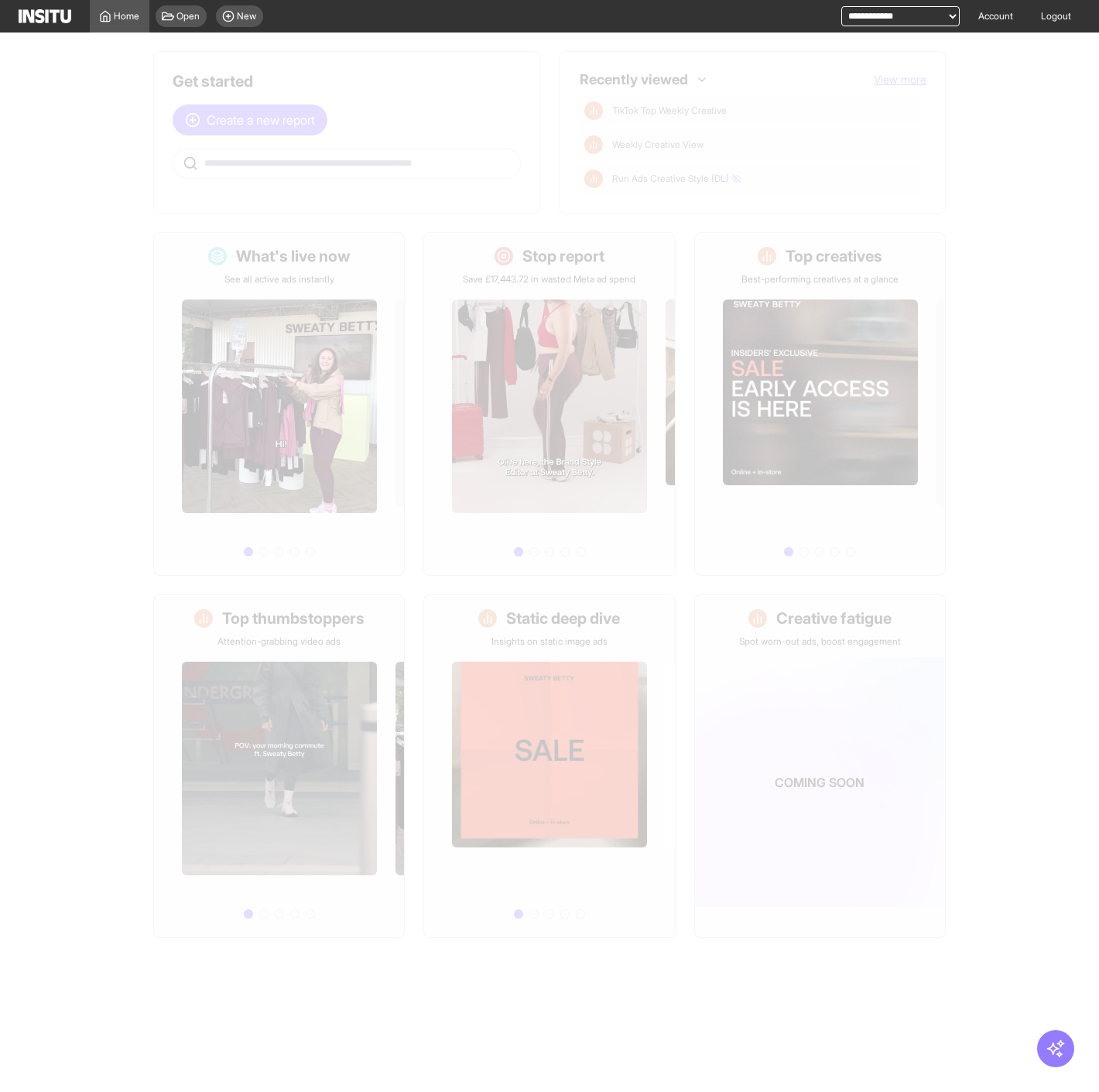
select select "**"
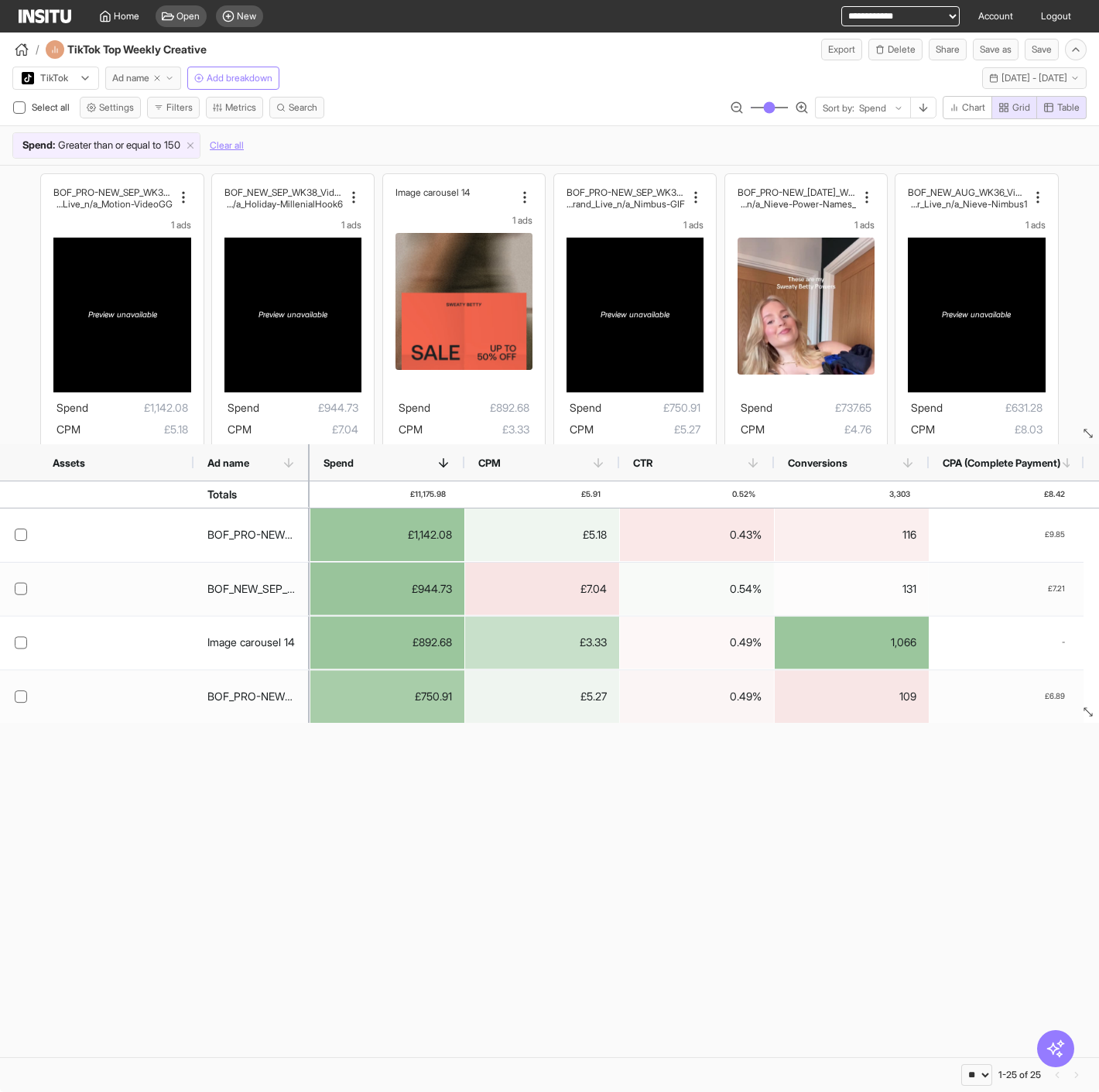
click at [147, 78] on span "Ad name" at bounding box center [131, 78] width 37 height 12
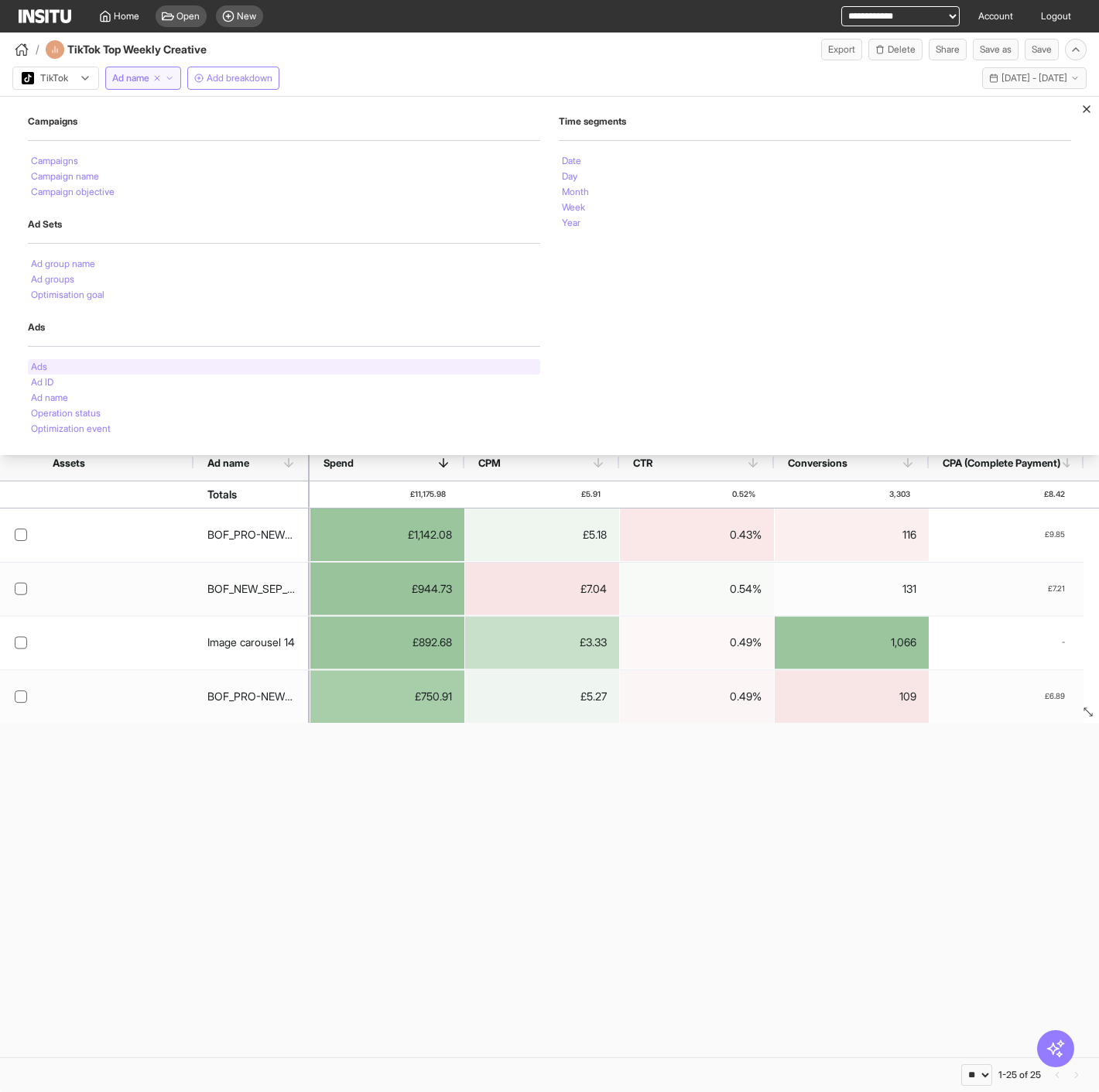
click at [70, 371] on div "Ads" at bounding box center [284, 367] width 512 height 16
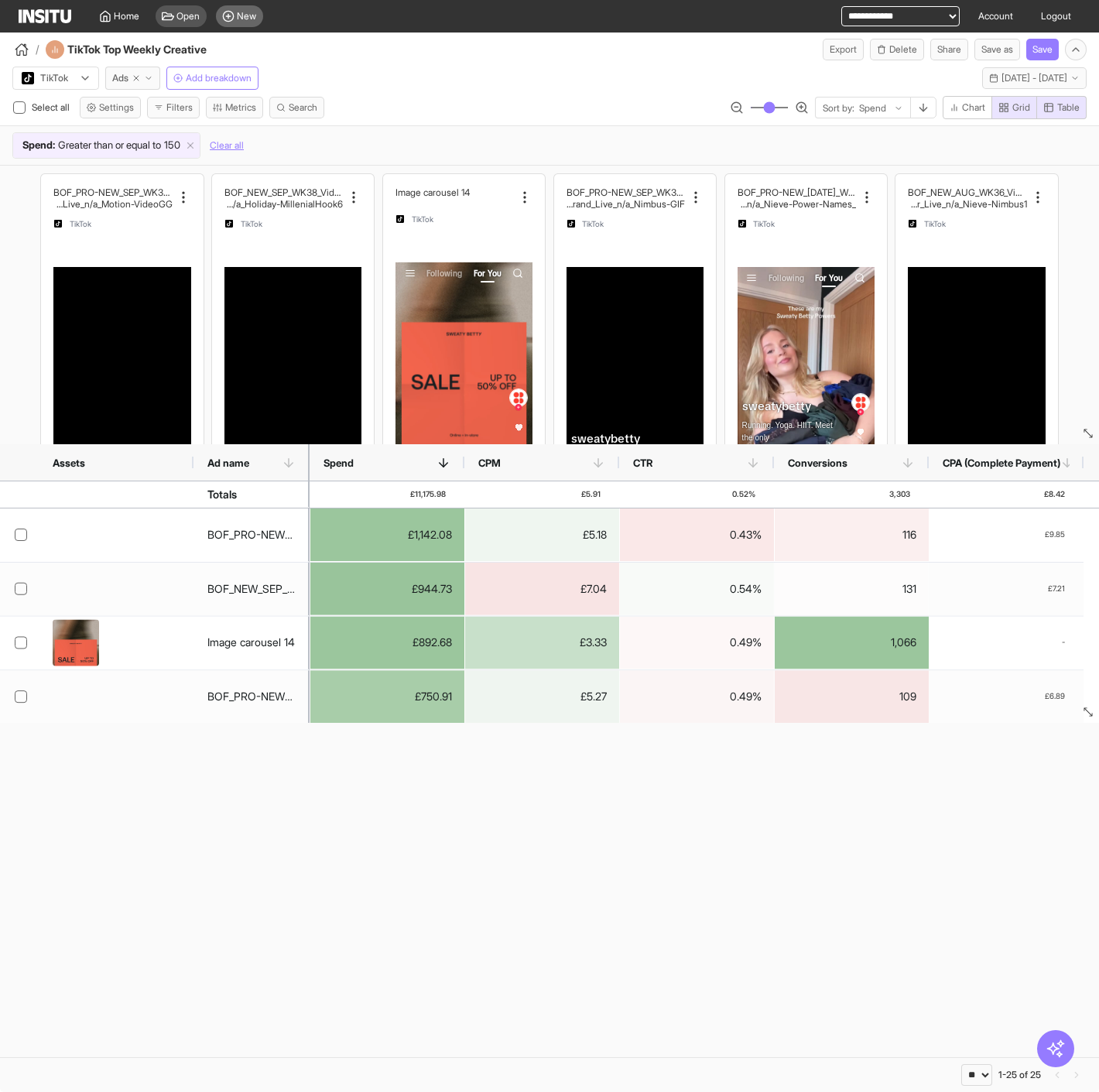
click at [242, 19] on span "New" at bounding box center [247, 16] width 19 height 12
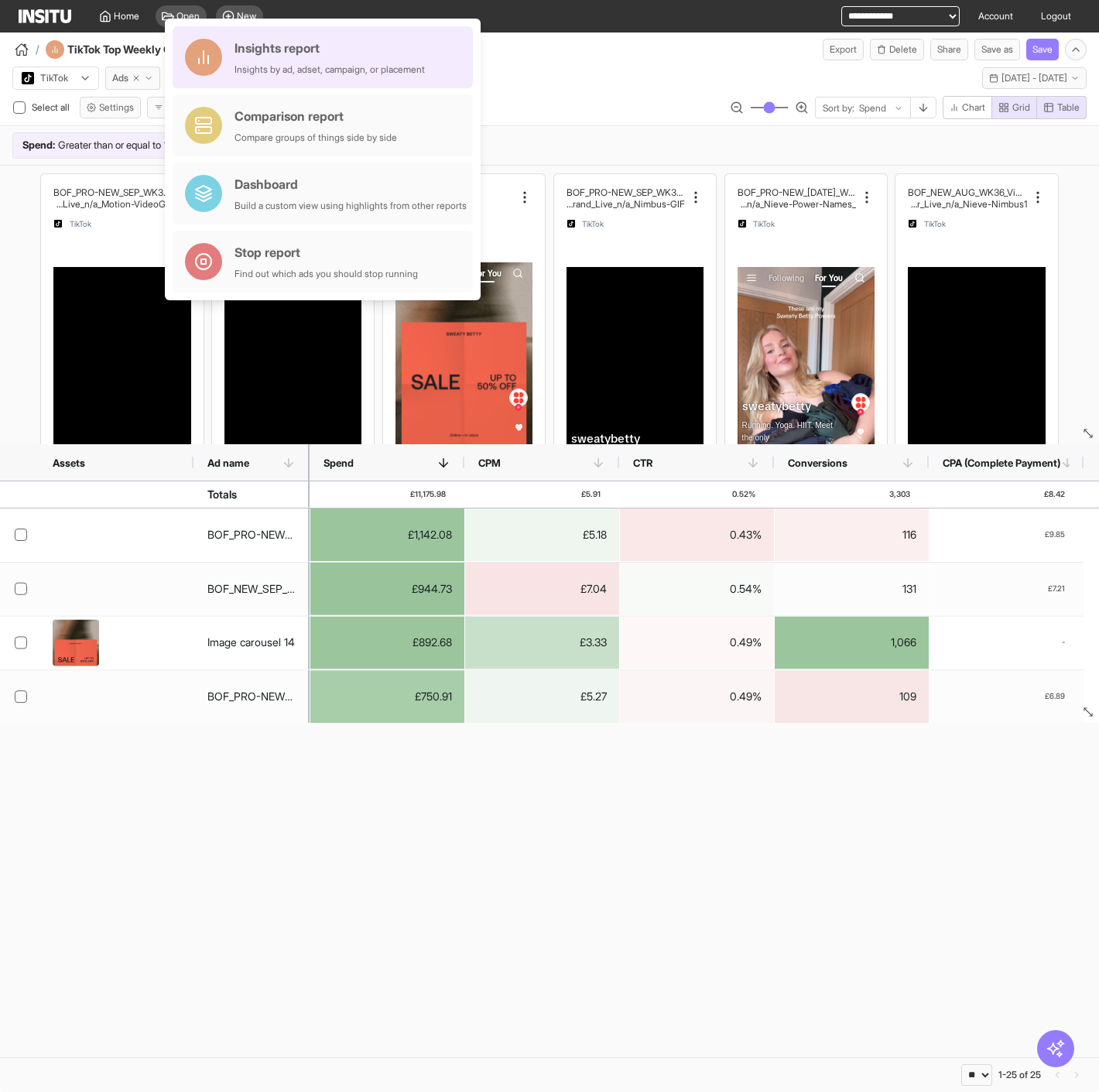
click at [331, 66] on div "Insights by ad, adset, campaign, or placement" at bounding box center [329, 70] width 190 height 12
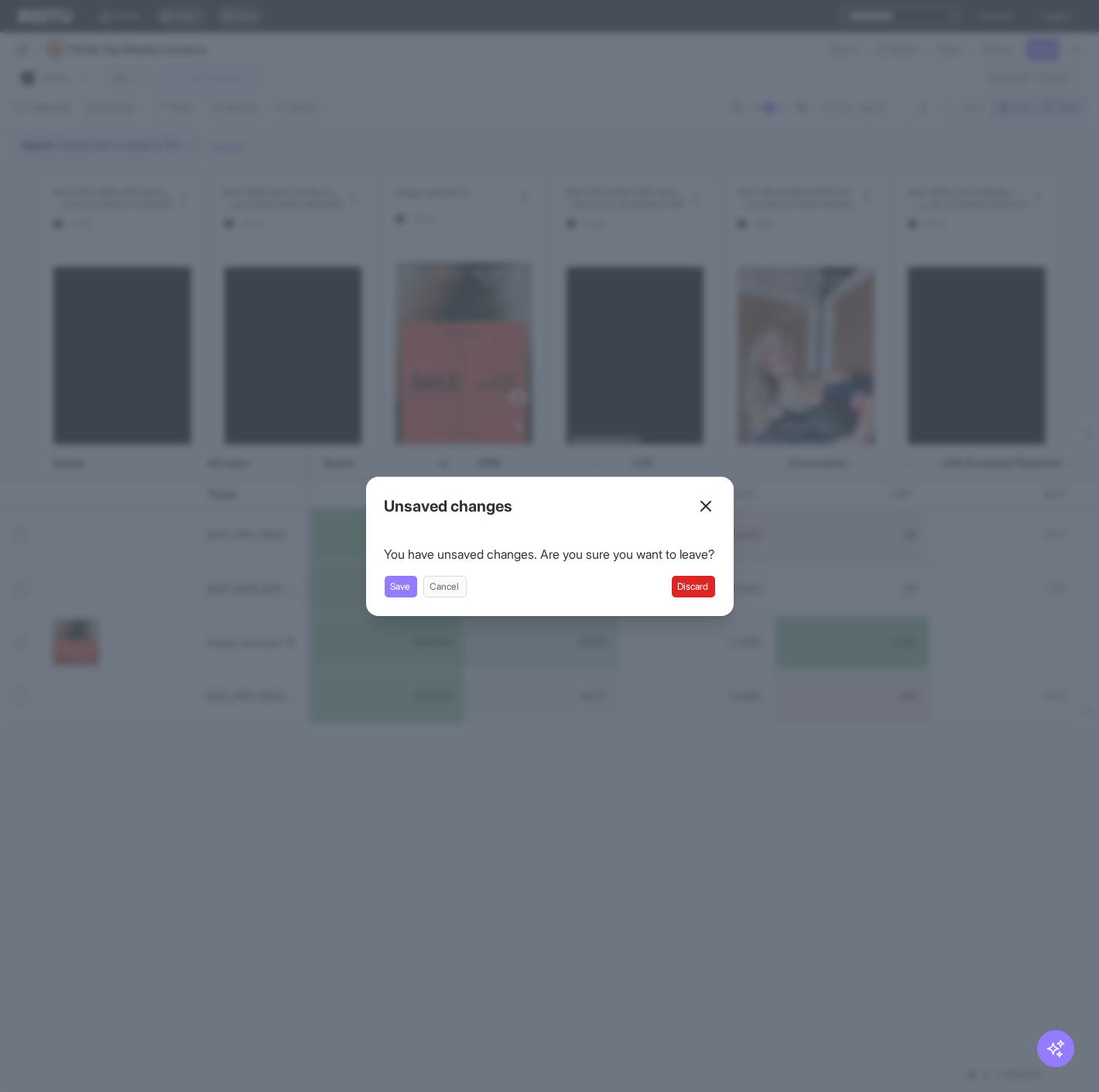
click at [692, 579] on button "Discard" at bounding box center [693, 587] width 43 height 22
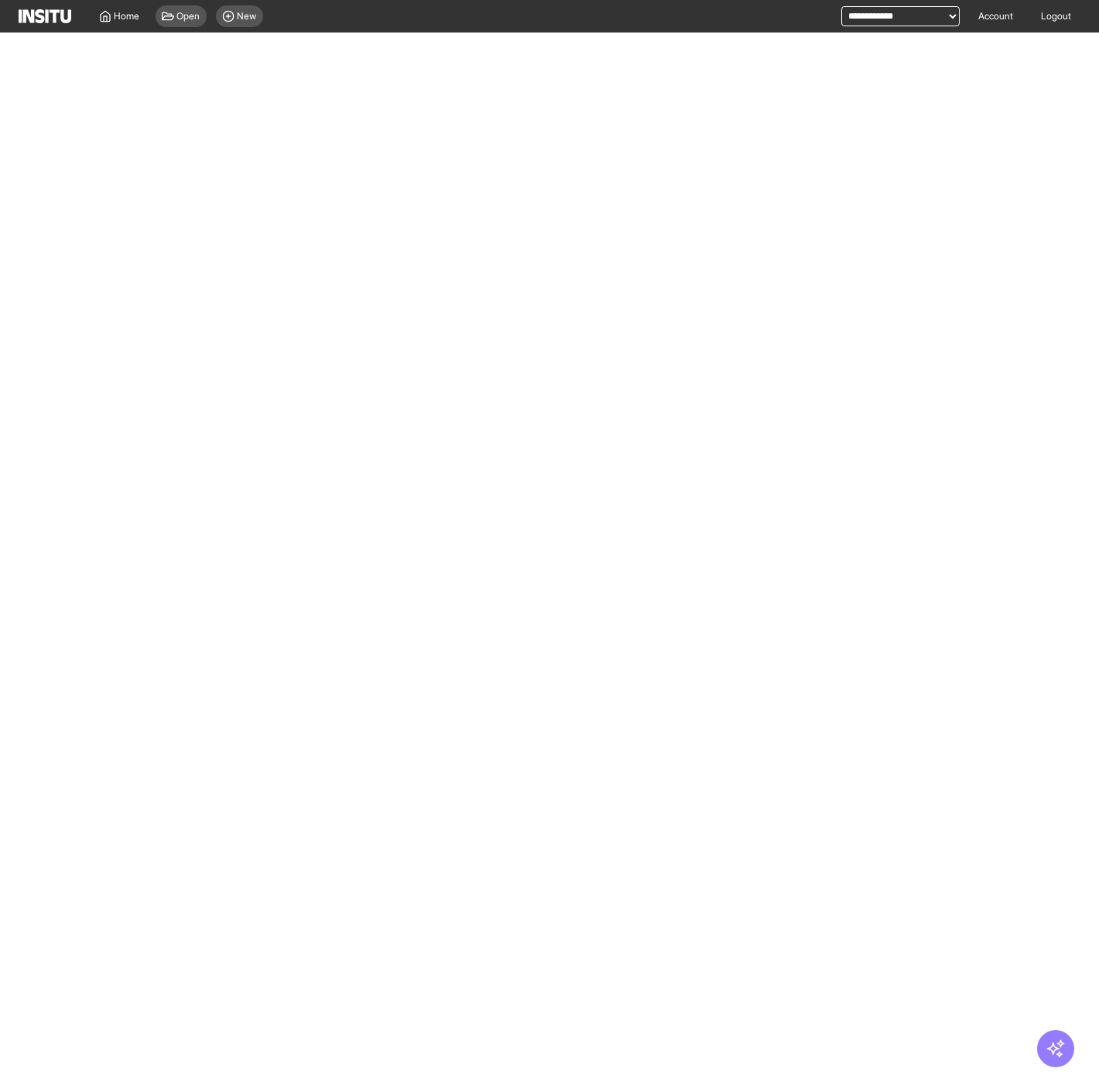
select select "**"
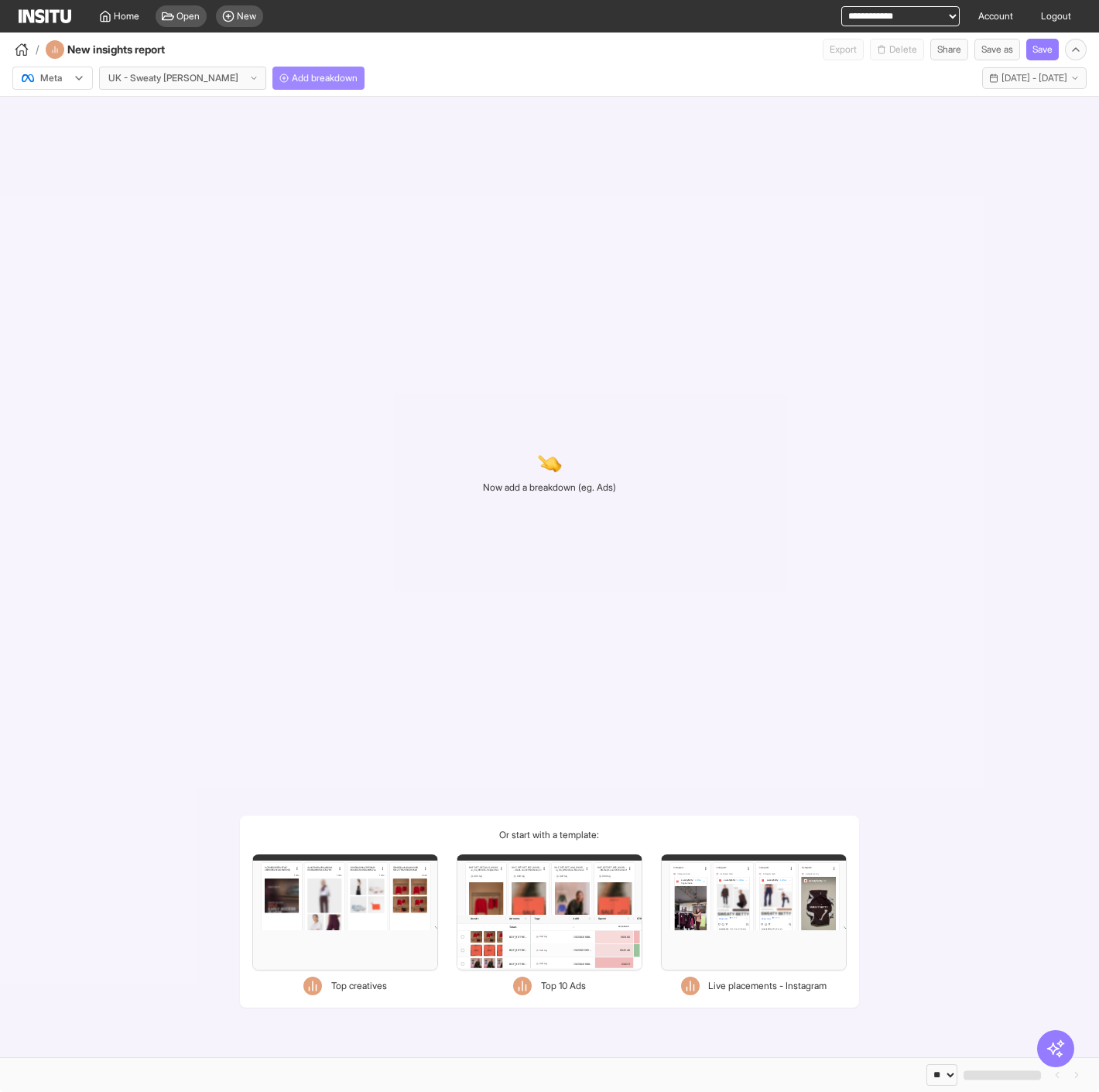
click at [292, 80] on span "Add breakdown" at bounding box center [324, 78] width 66 height 12
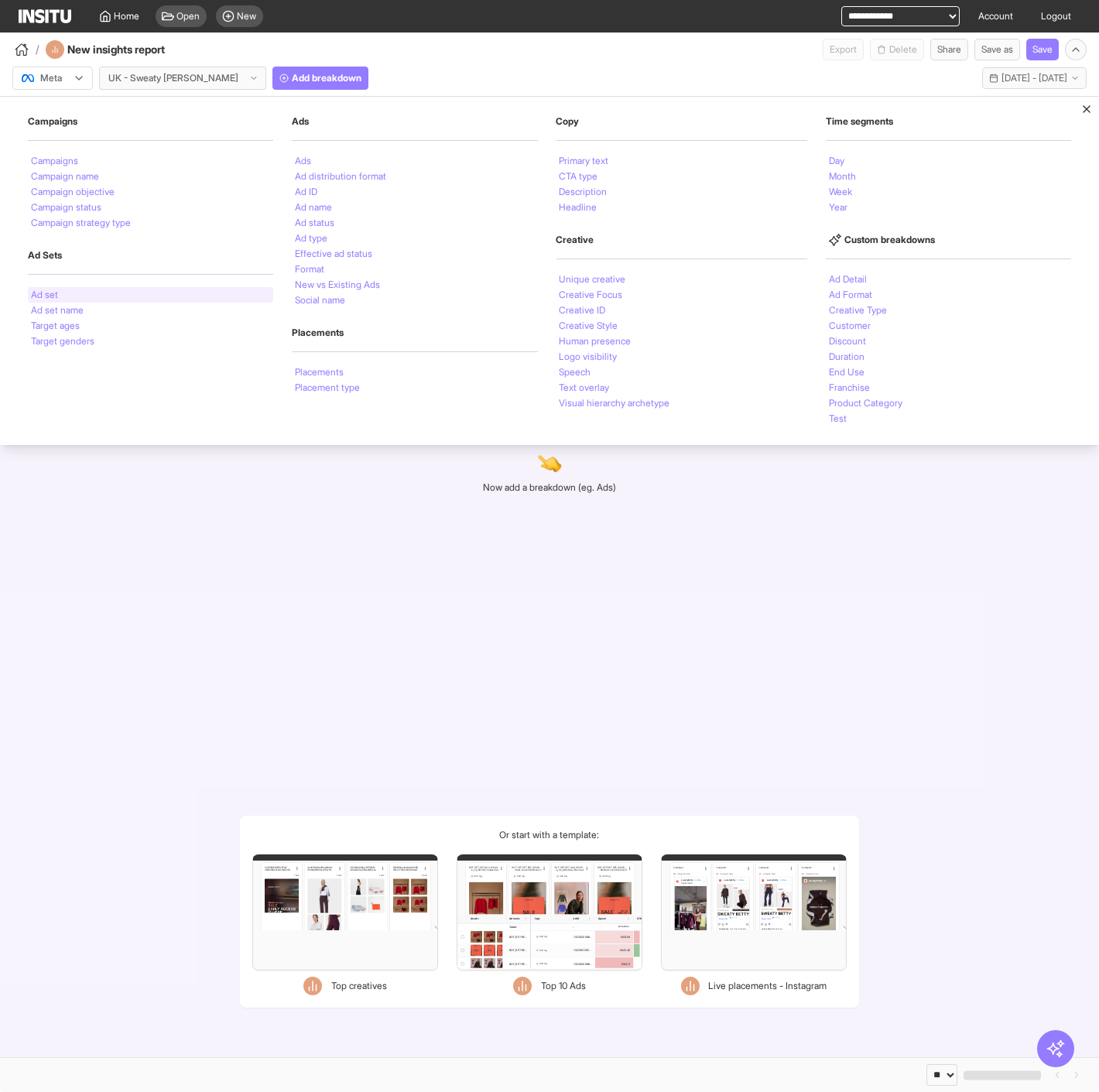
click at [66, 287] on div "Ad set" at bounding box center [151, 295] width 245 height 16
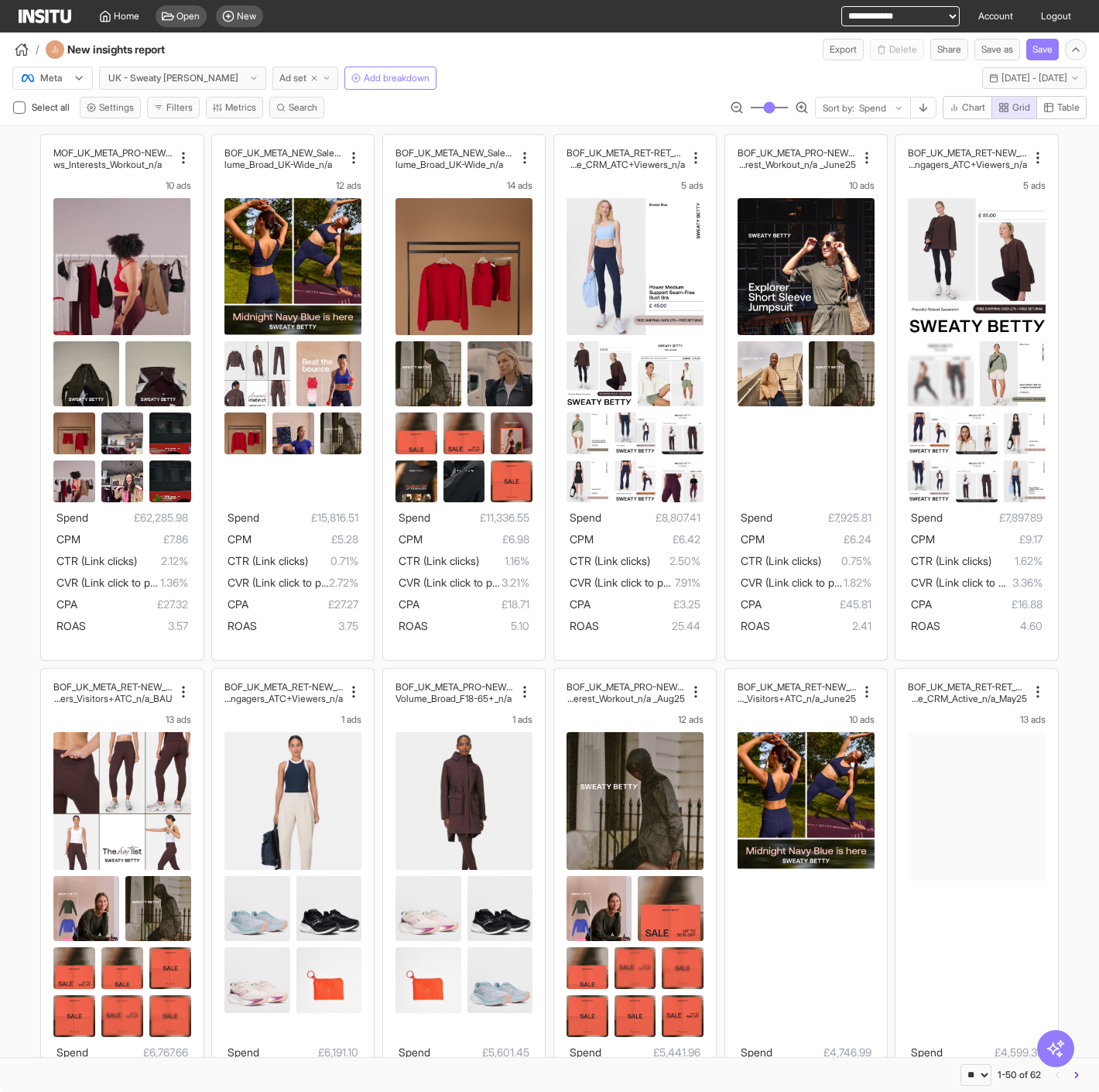
click at [279, 78] on span "Ad set" at bounding box center [293, 78] width 27 height 12
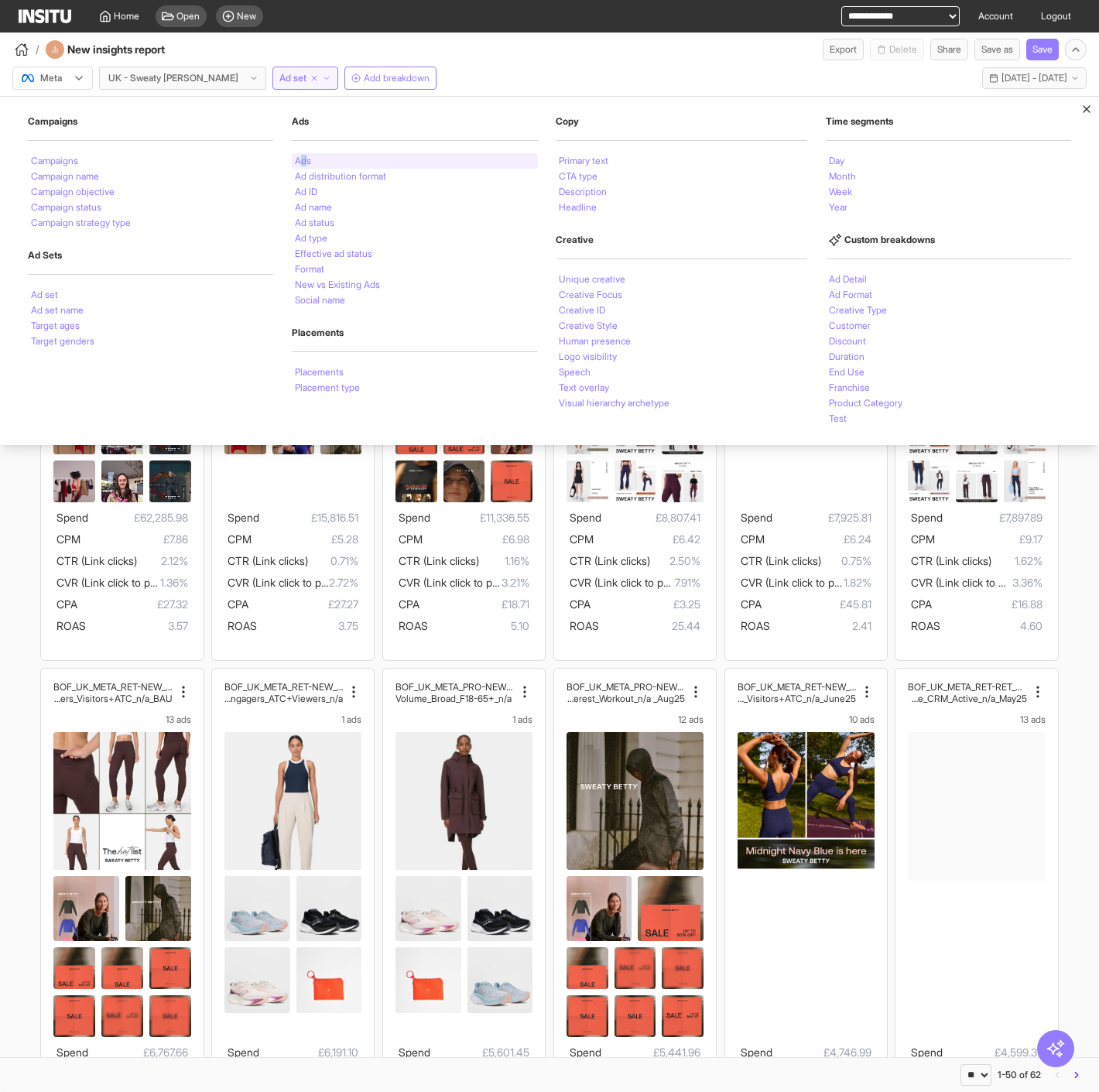
click at [304, 159] on li "Ads" at bounding box center [303, 161] width 16 height 9
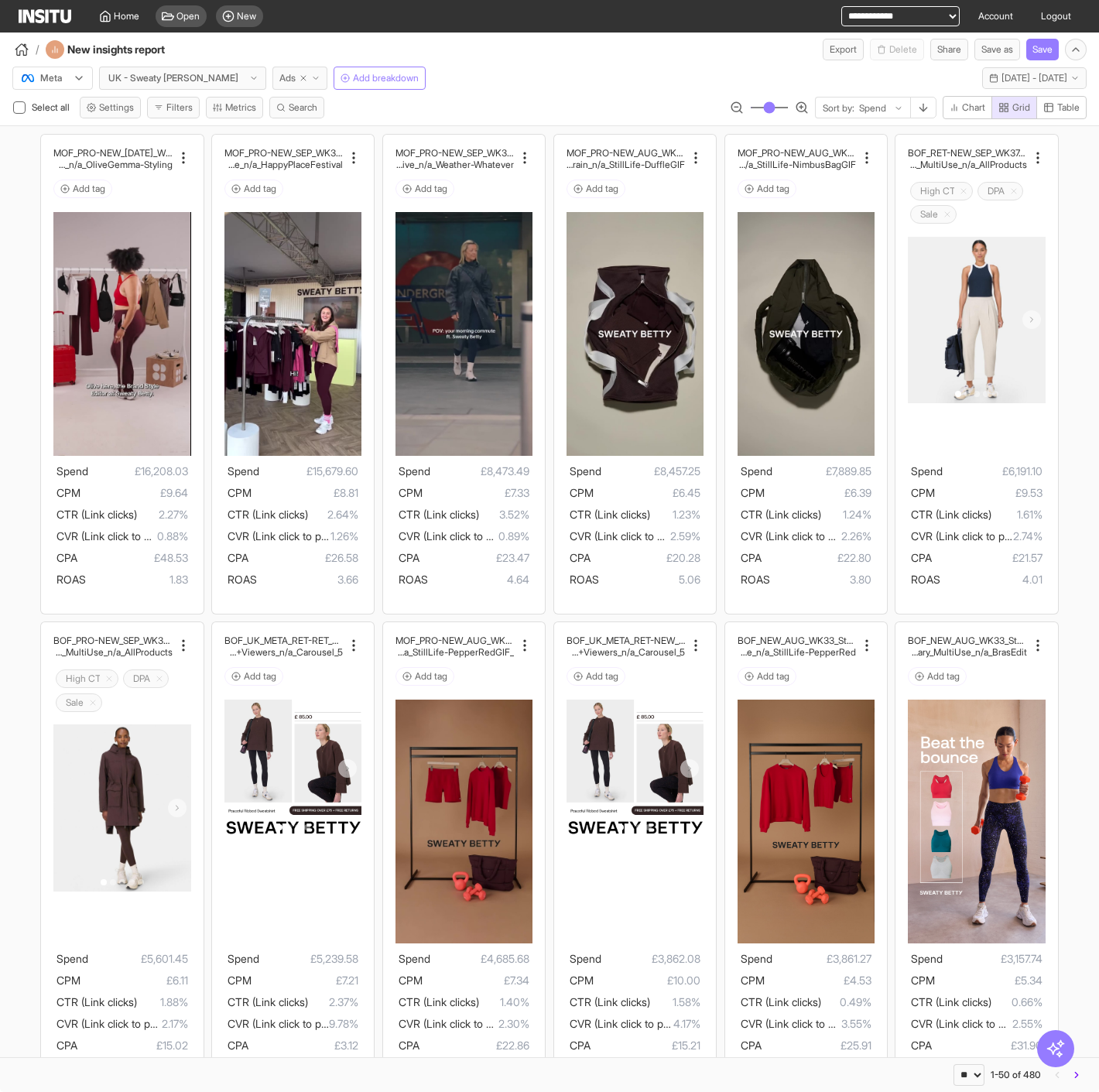
click at [279, 79] on span "Ads" at bounding box center [287, 78] width 16 height 12
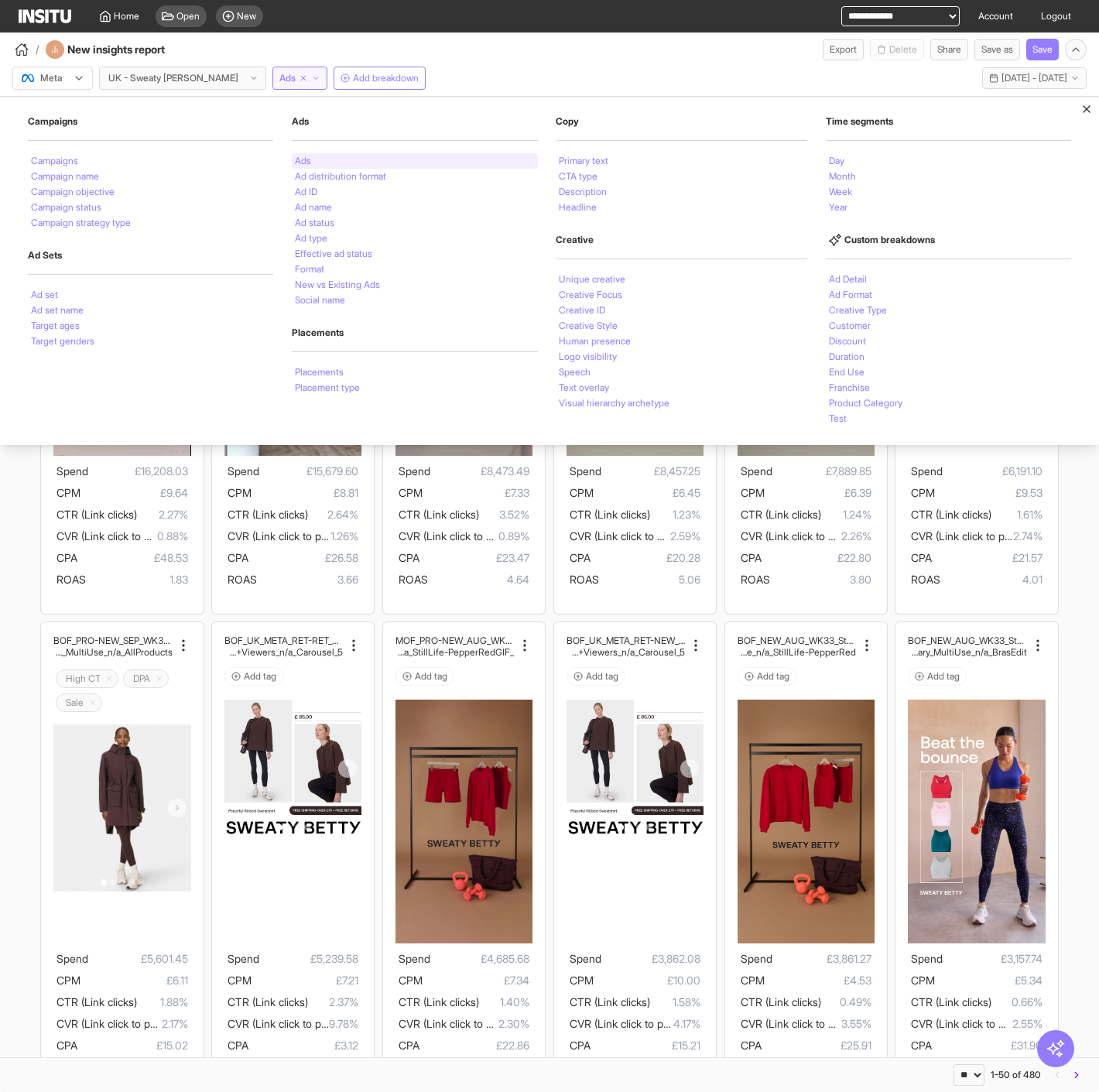
click at [310, 155] on div "Ads" at bounding box center [414, 161] width 245 height 16
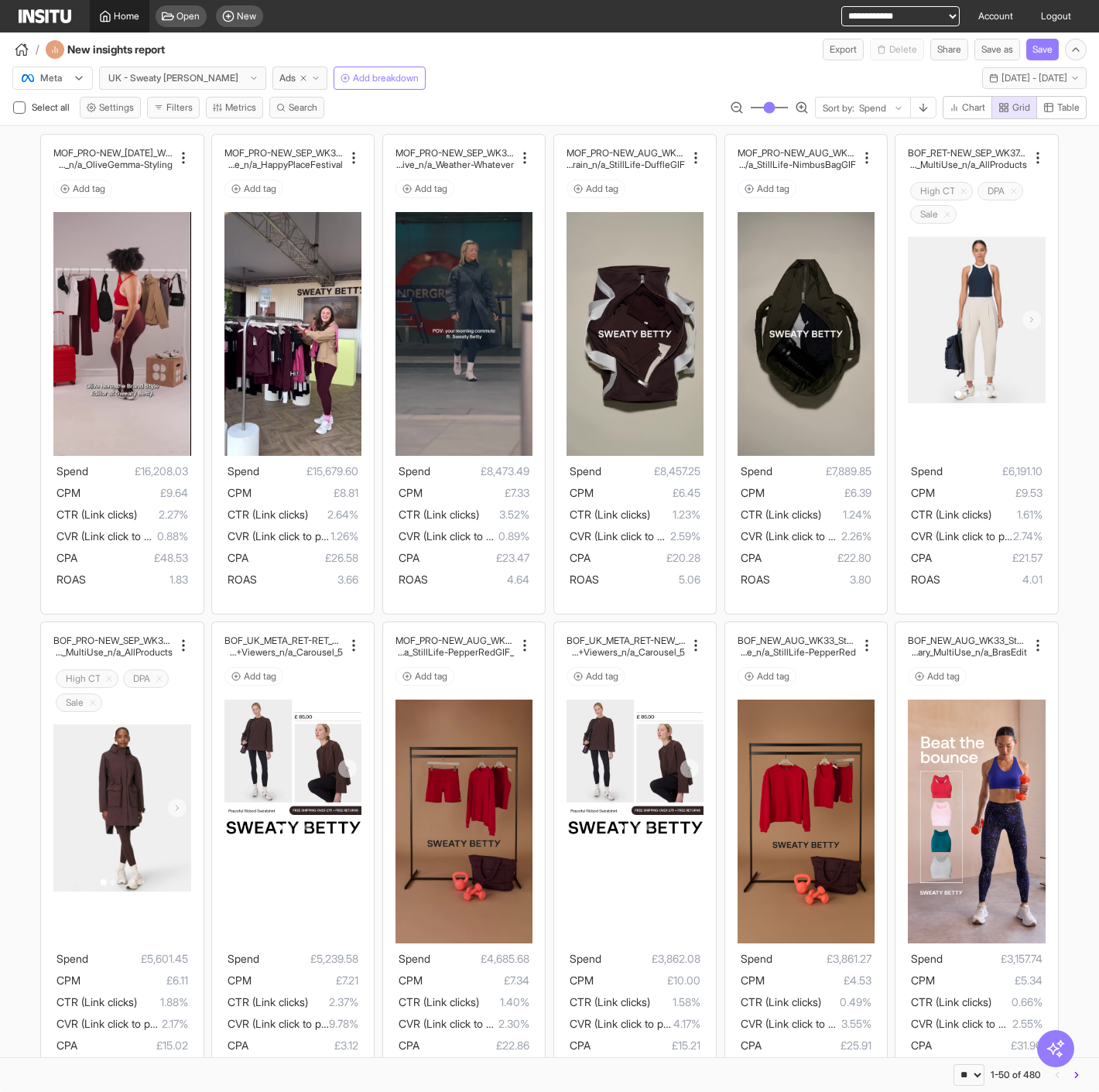
click at [93, 18] on link "Home" at bounding box center [120, 16] width 60 height 33
click at [701, 589] on div "MOF_PRO-NEW_AUG_WK33_Video_10sUnder_FullPrice_MultiC at_MultiFran_Secondary_Tra…" at bounding box center [635, 373] width 161 height 479
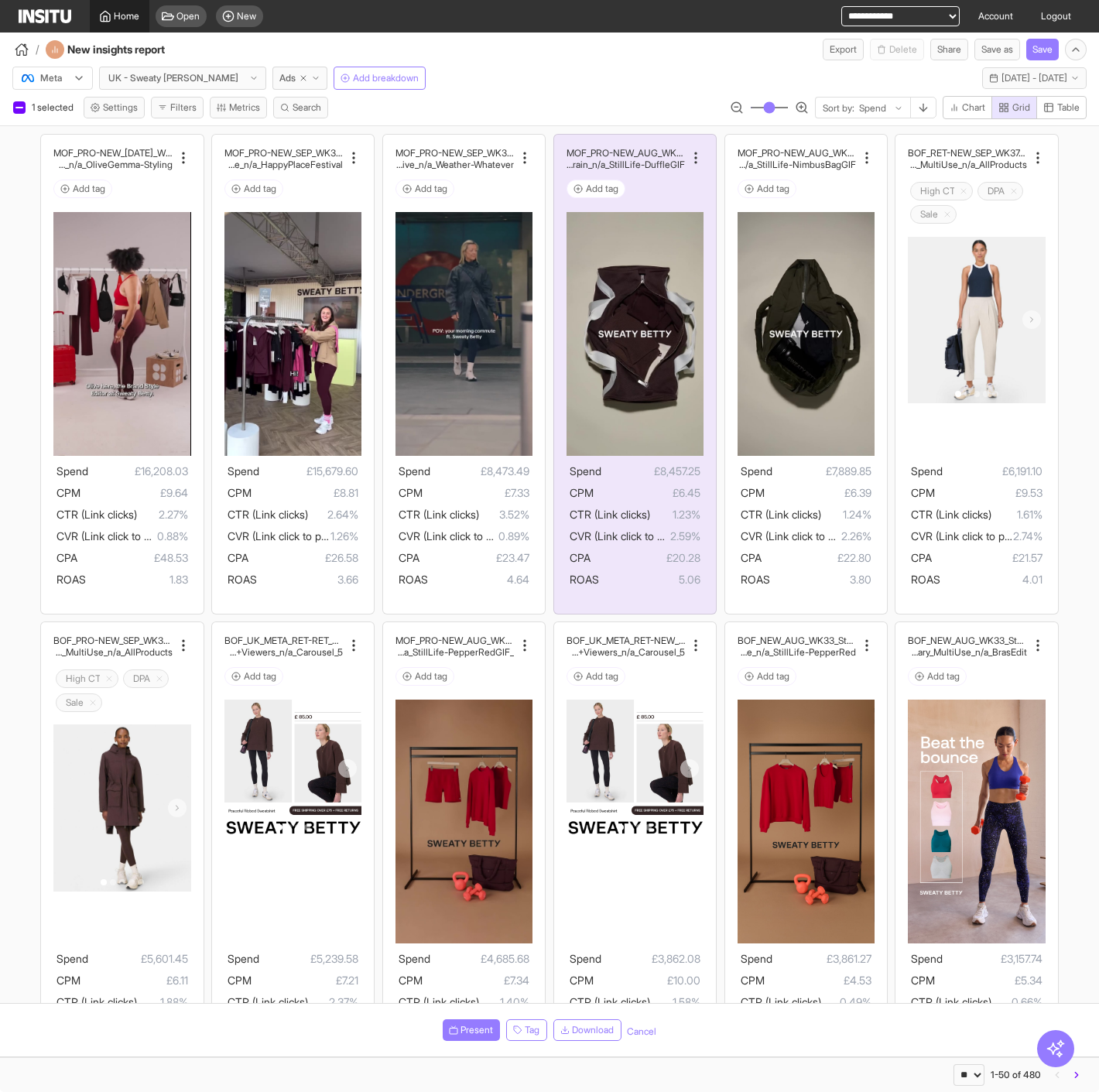
click at [125, 14] on span "Home" at bounding box center [127, 16] width 26 height 12
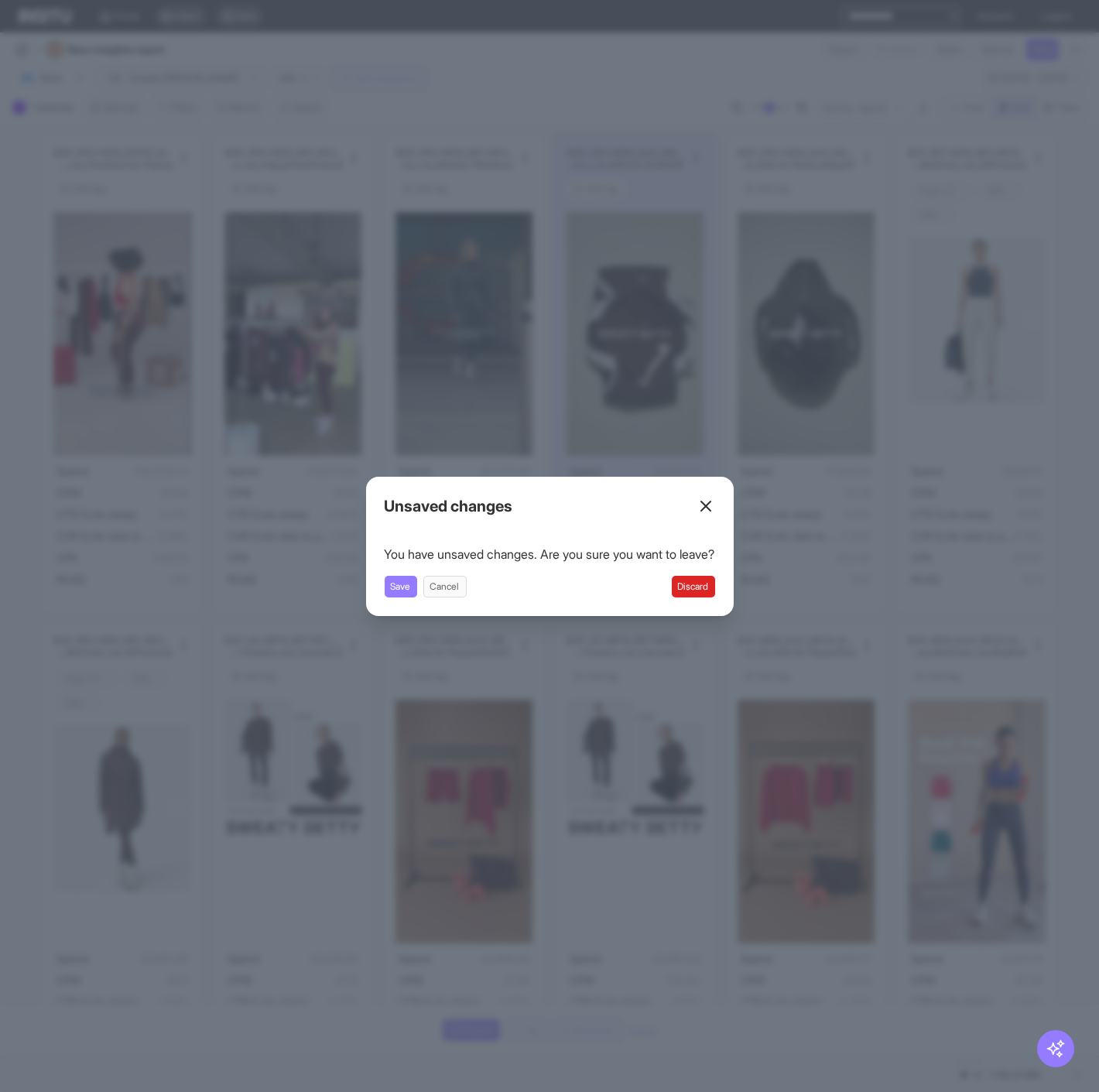
click at [712, 595] on button "Discard" at bounding box center [693, 587] width 43 height 22
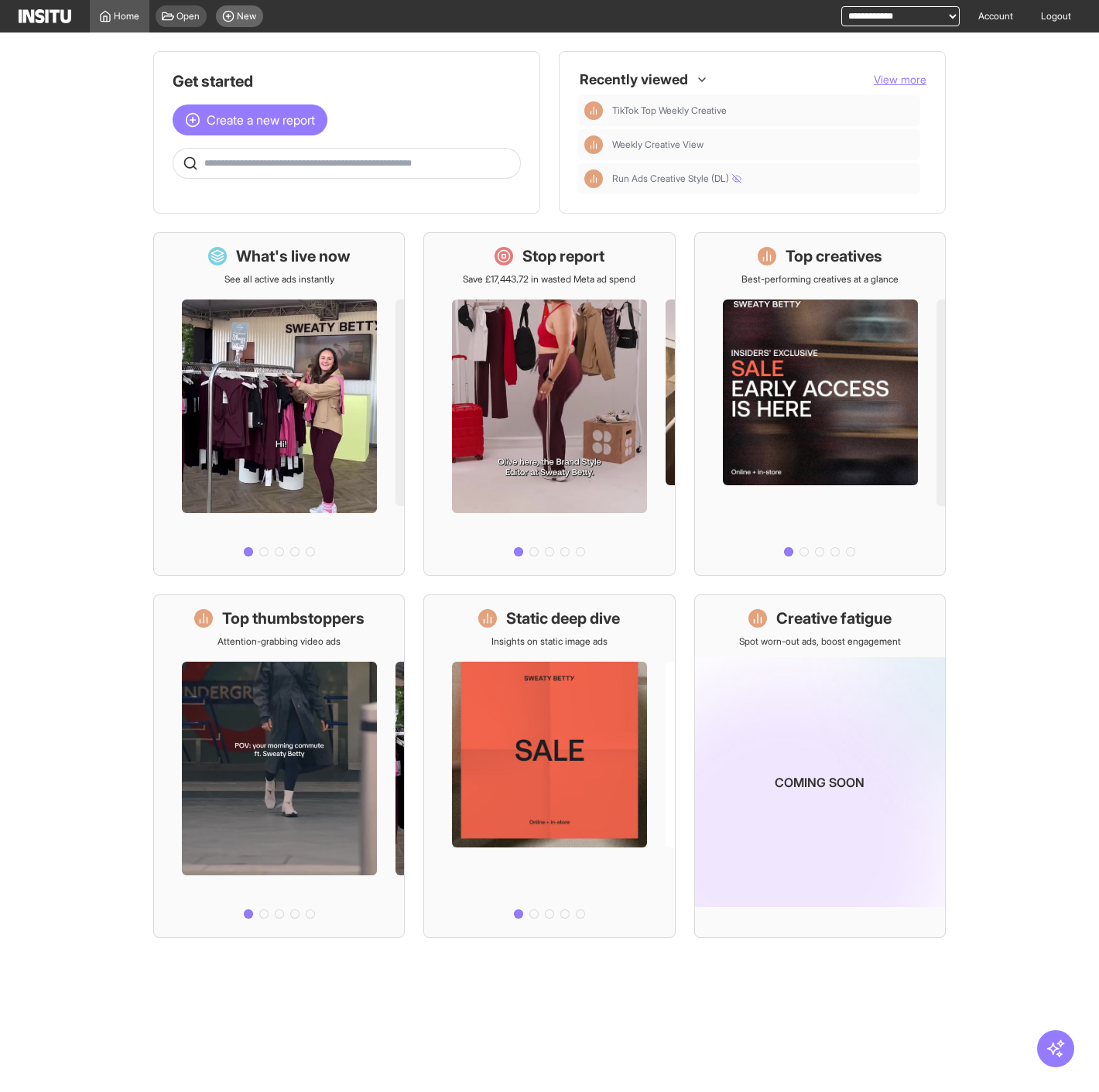
click at [233, 12] on circle at bounding box center [227, 16] width 10 height 10
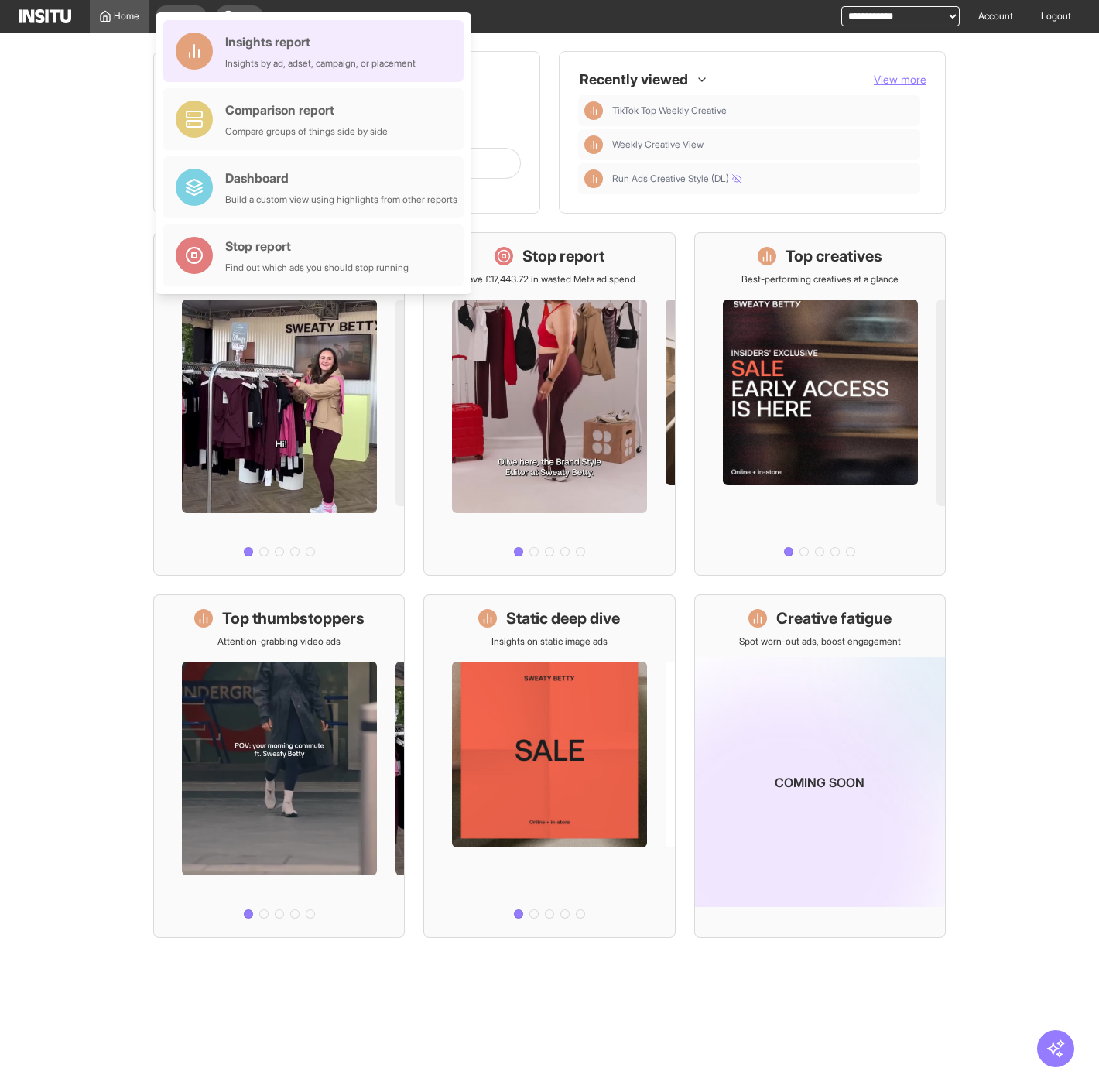
click at [300, 63] on div "Insights by ad, adset, campaign, or placement" at bounding box center [320, 64] width 190 height 12
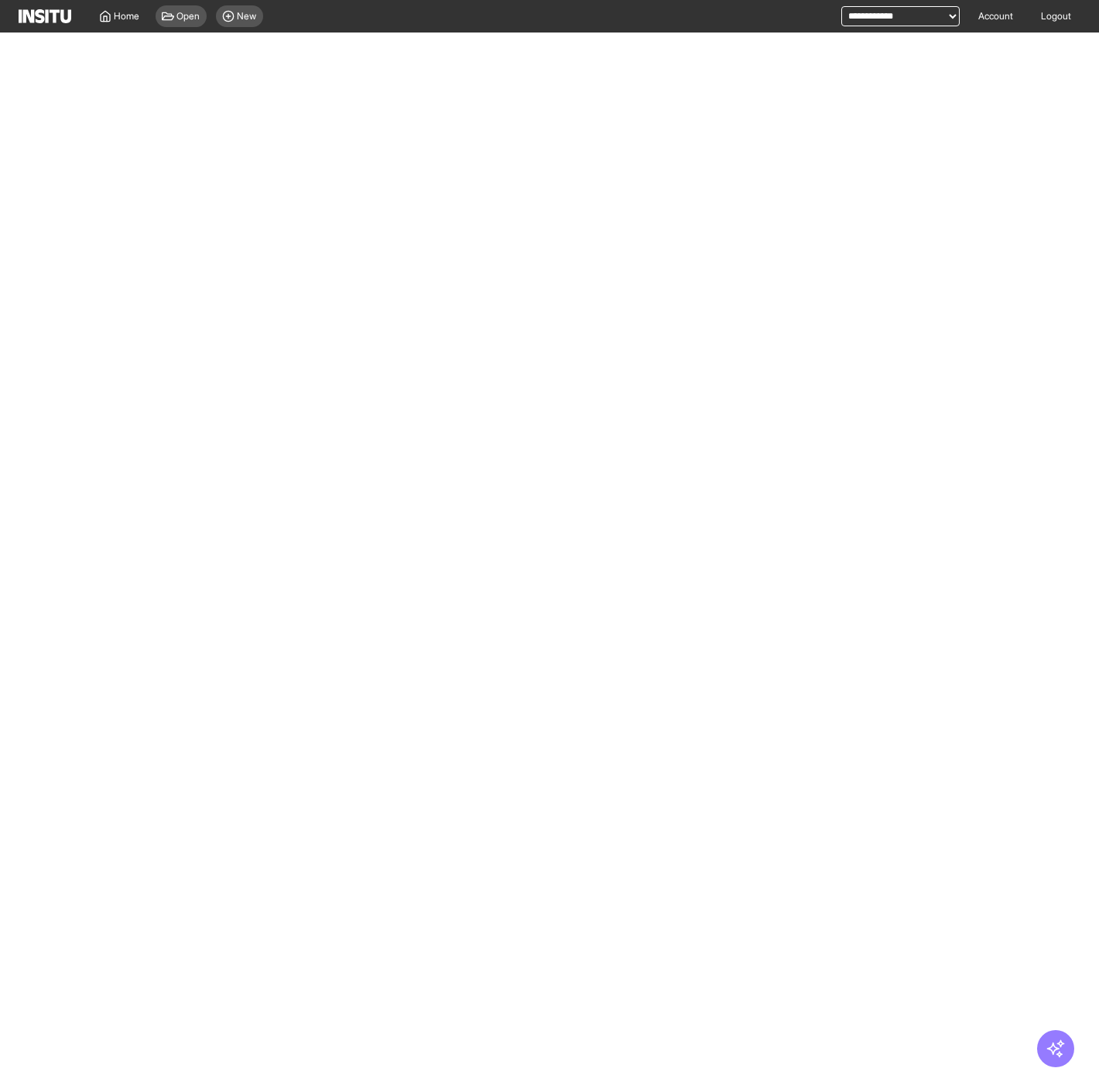
select select "**"
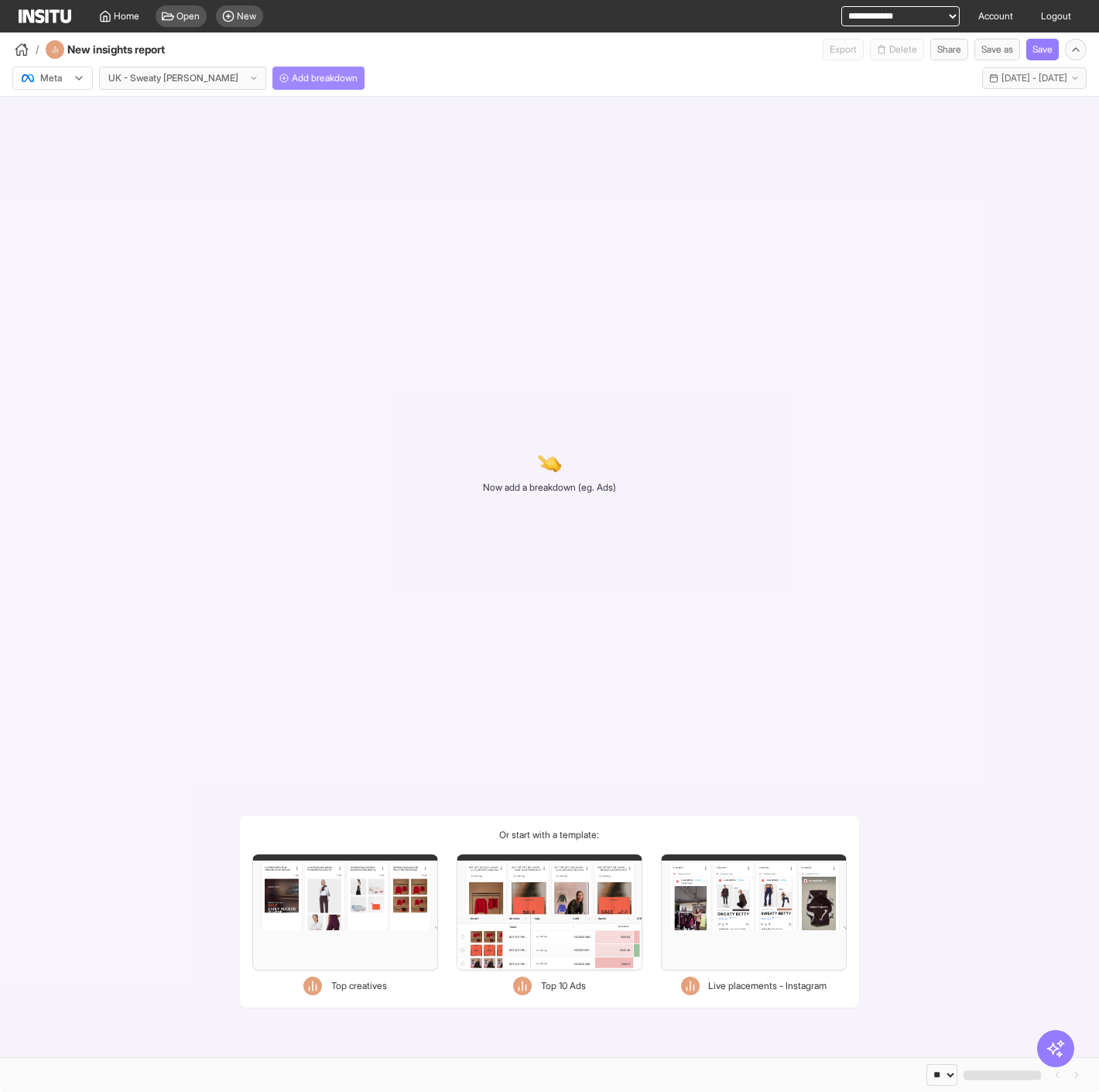
click at [292, 79] on span "Add breakdown" at bounding box center [324, 78] width 66 height 12
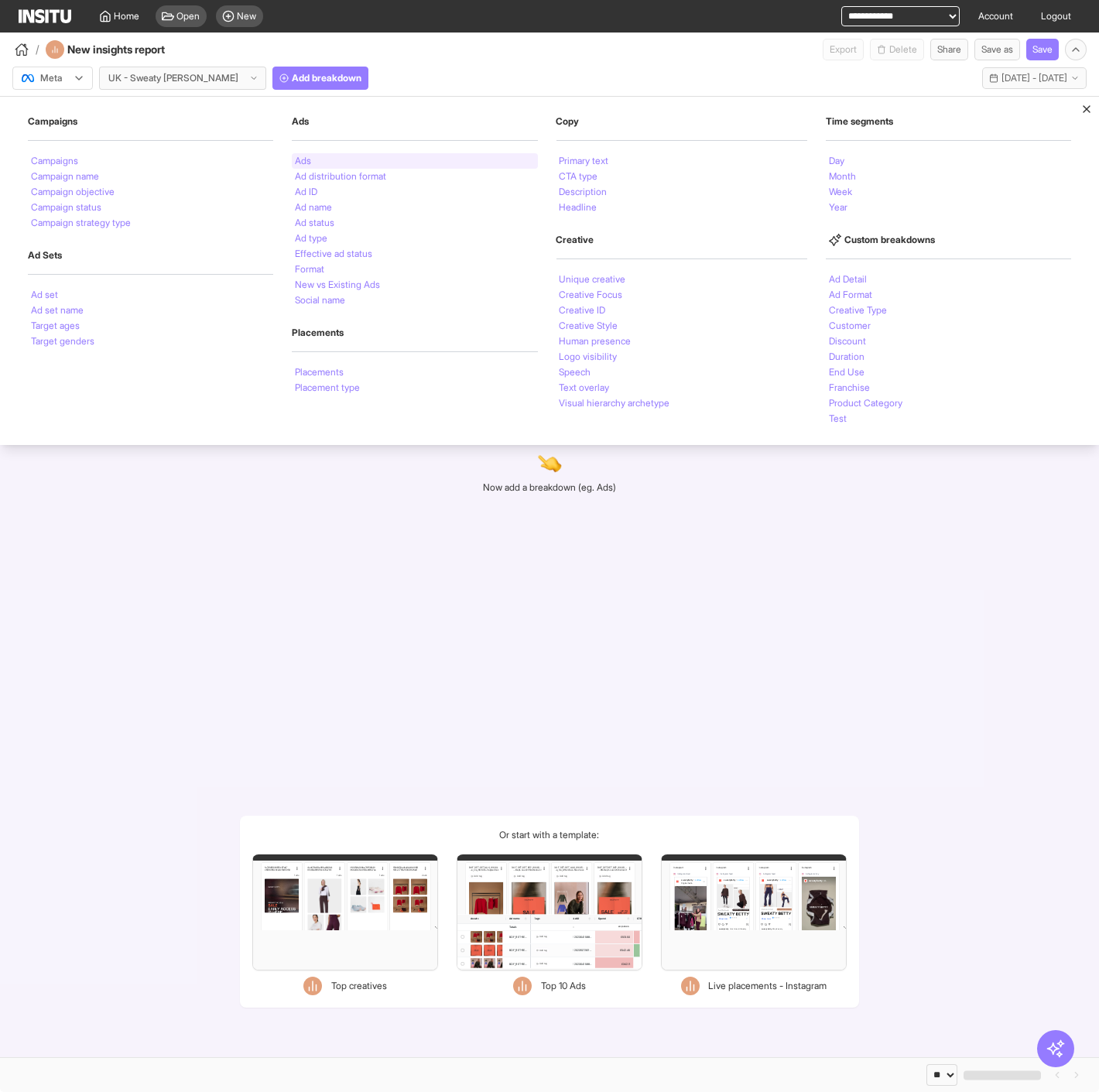
click at [307, 156] on li "Ads" at bounding box center [303, 161] width 16 height 9
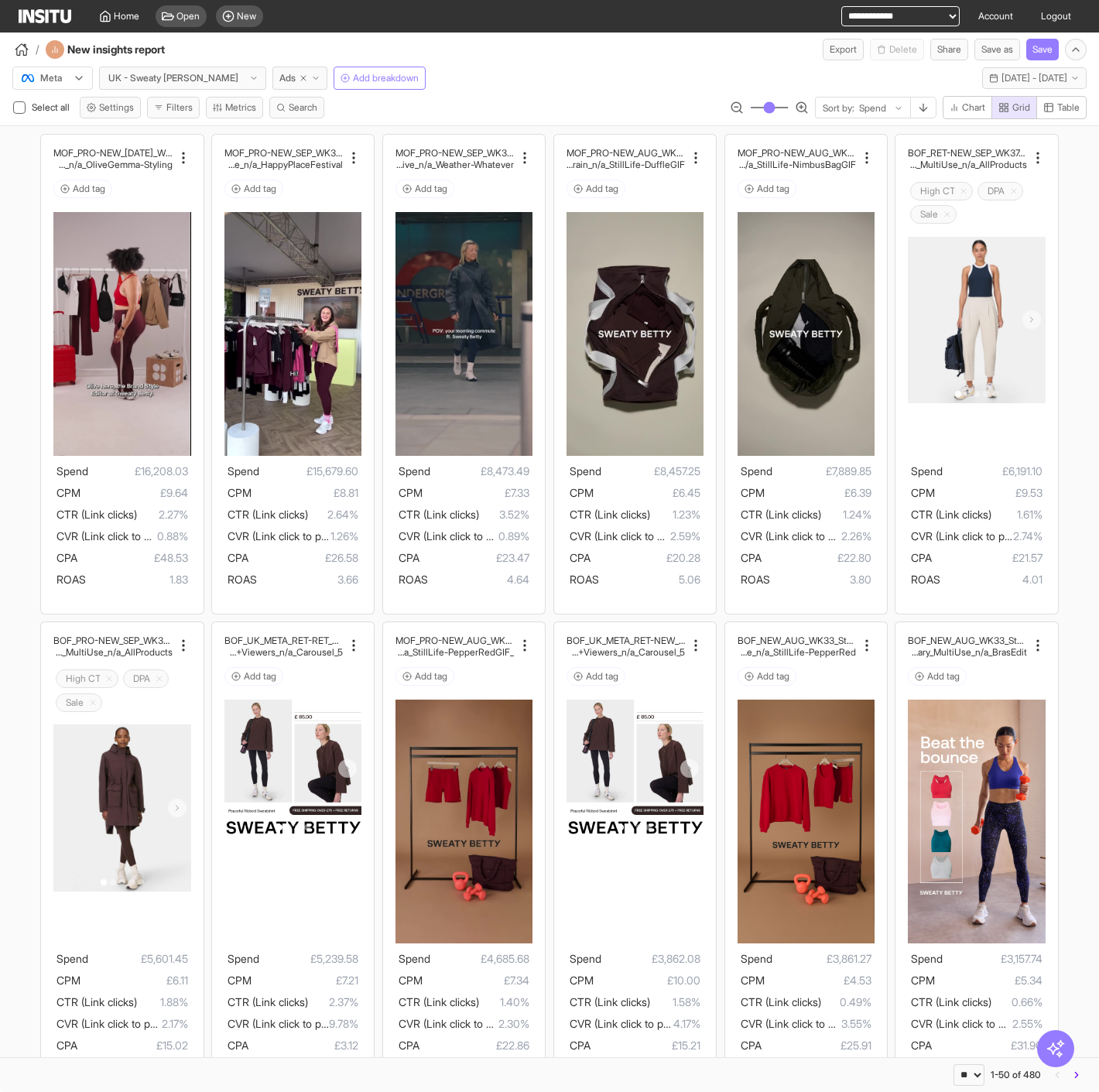
click at [73, 76] on icon at bounding box center [79, 78] width 12 height 12
click at [78, 140] on span "TikTok" at bounding box center [53, 137] width 61 height 14
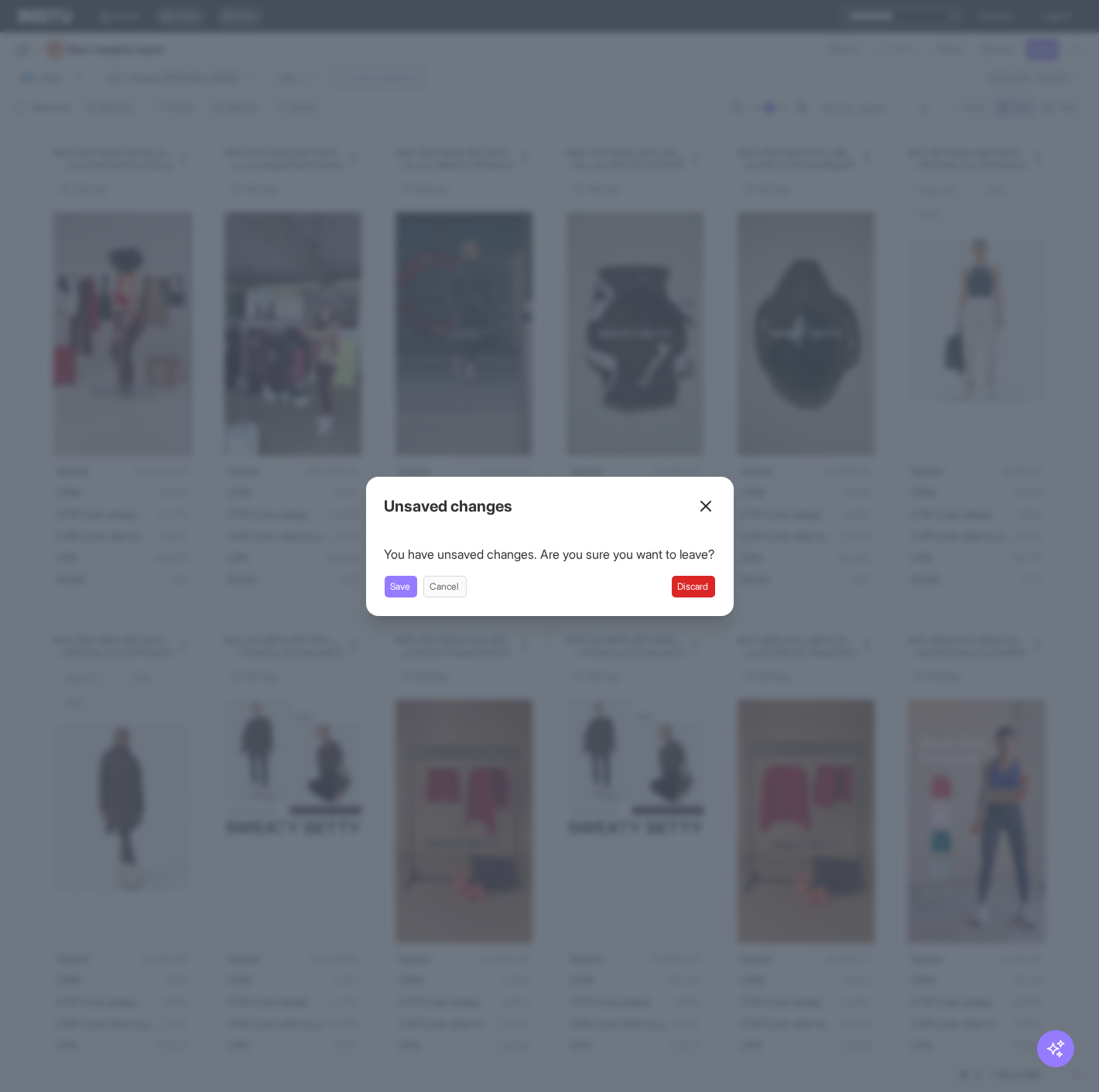
click at [723, 600] on div "Unsaved changes You have unsaved changes. Are you sure you want to leave? Save …" at bounding box center [550, 546] width 368 height 139
click at [715, 590] on button "Discard" at bounding box center [693, 587] width 43 height 22
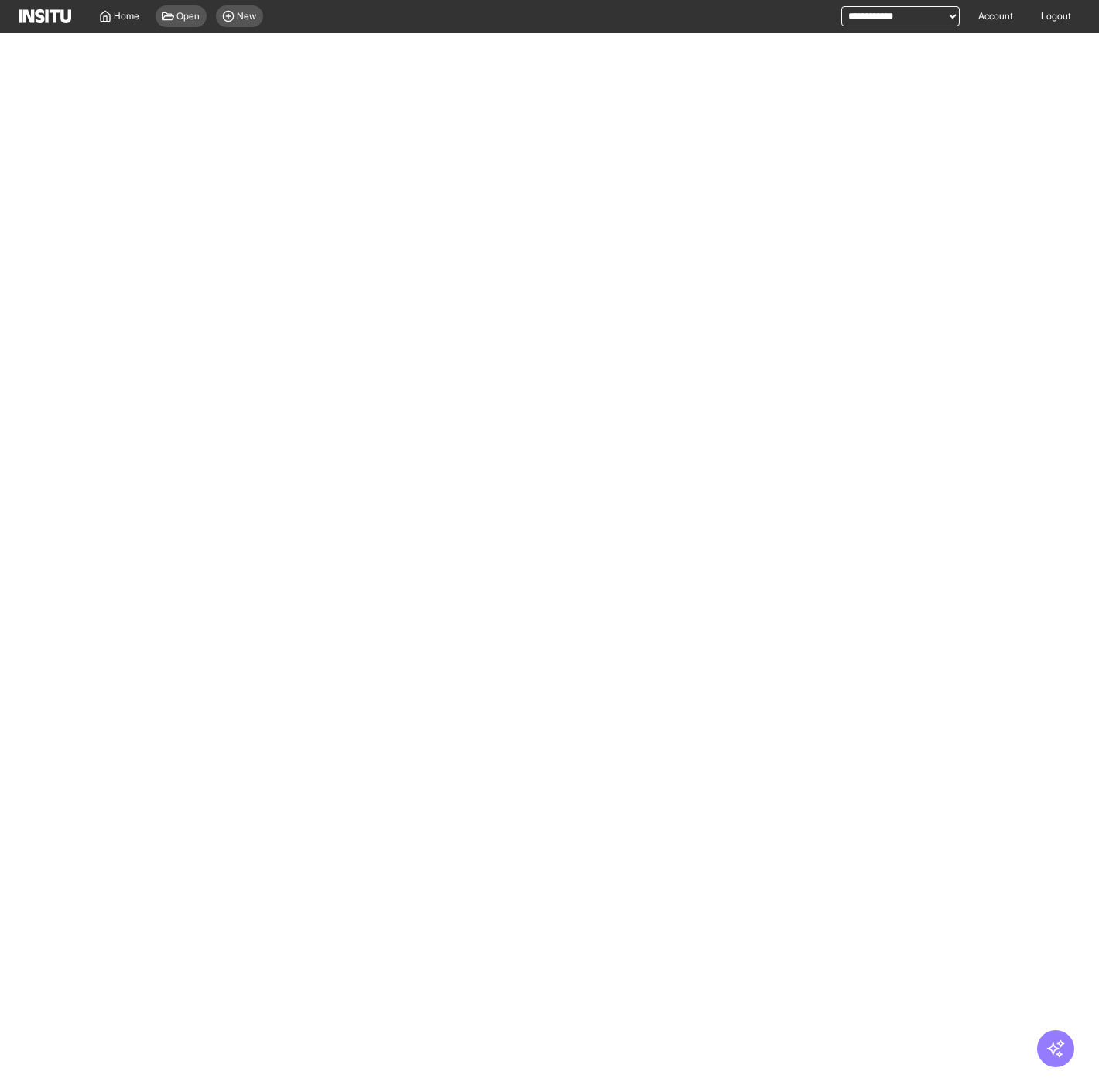
select select "**"
click at [161, 80] on span "Add breakdown" at bounding box center [157, 78] width 66 height 12
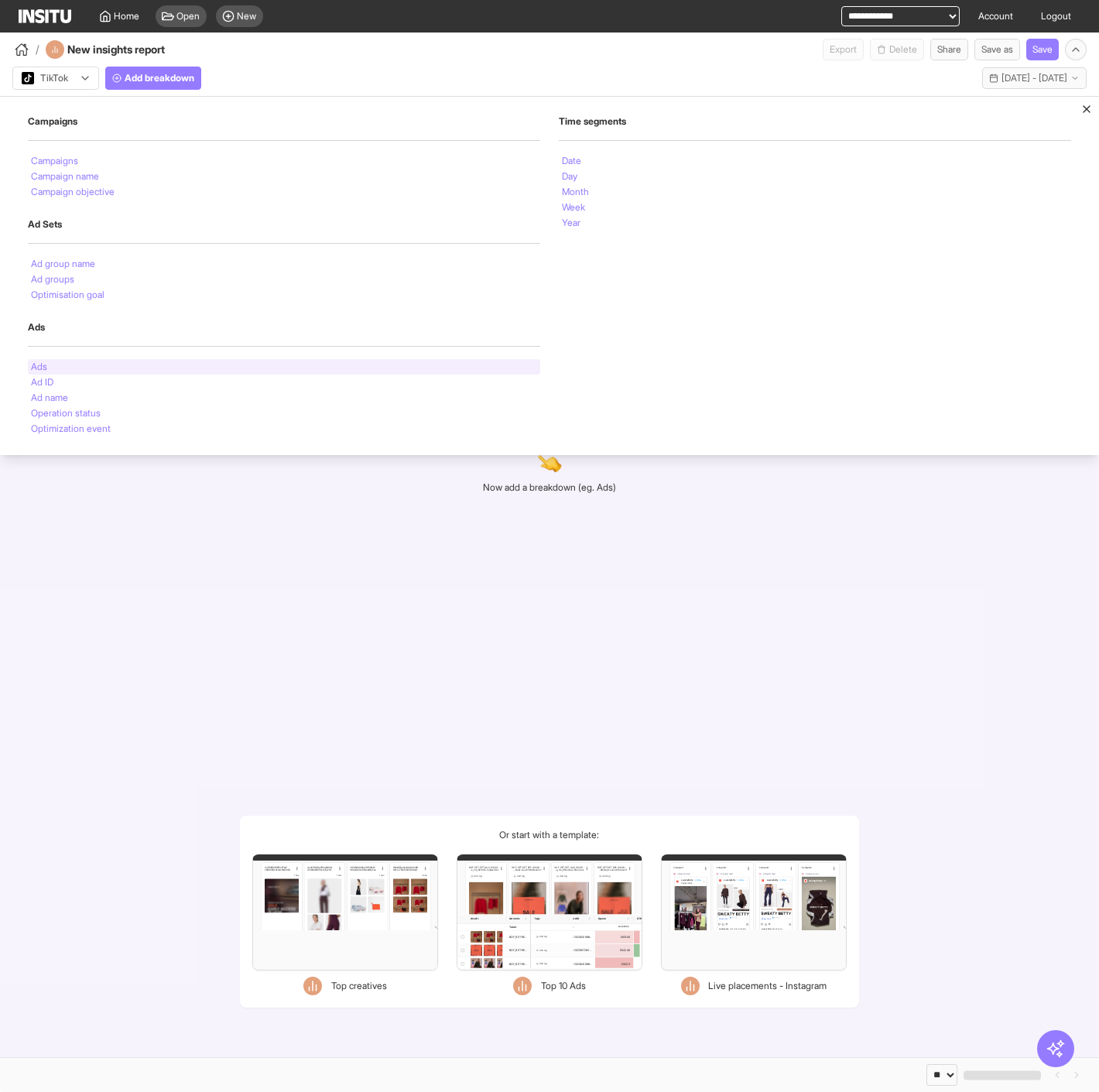
click at [75, 365] on div "Ads" at bounding box center [284, 367] width 512 height 16
